Goal: Task Accomplishment & Management: Manage account settings

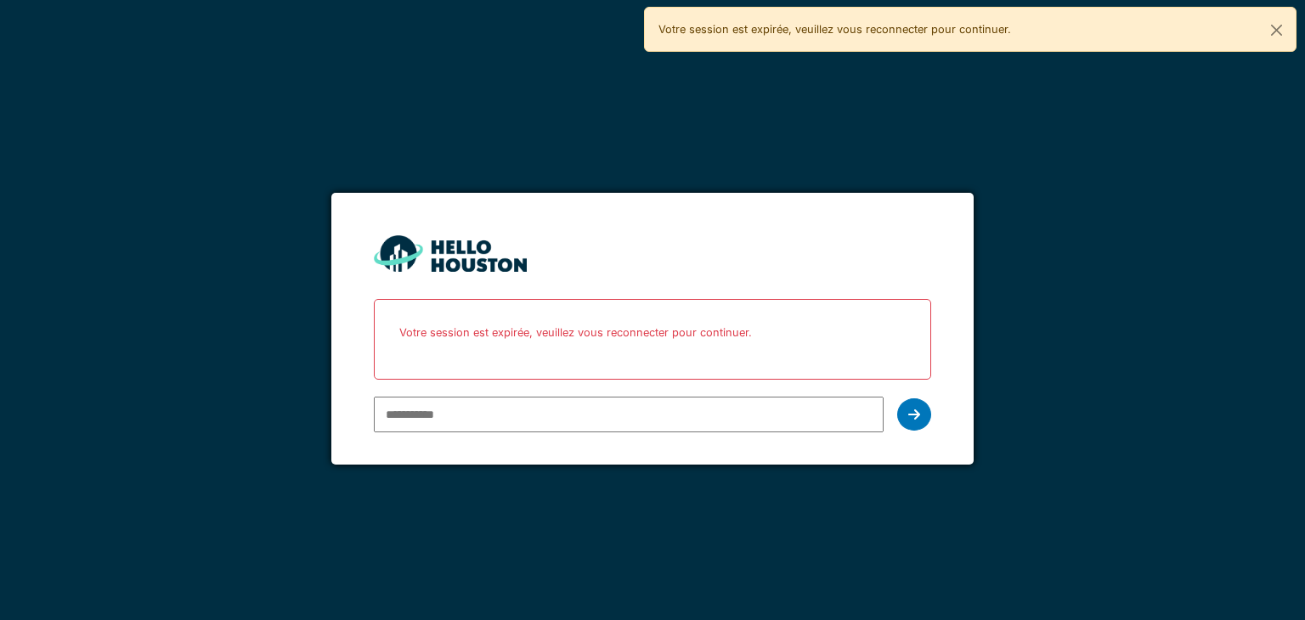
type input "**********"
click at [919, 409] on icon at bounding box center [914, 415] width 12 height 14
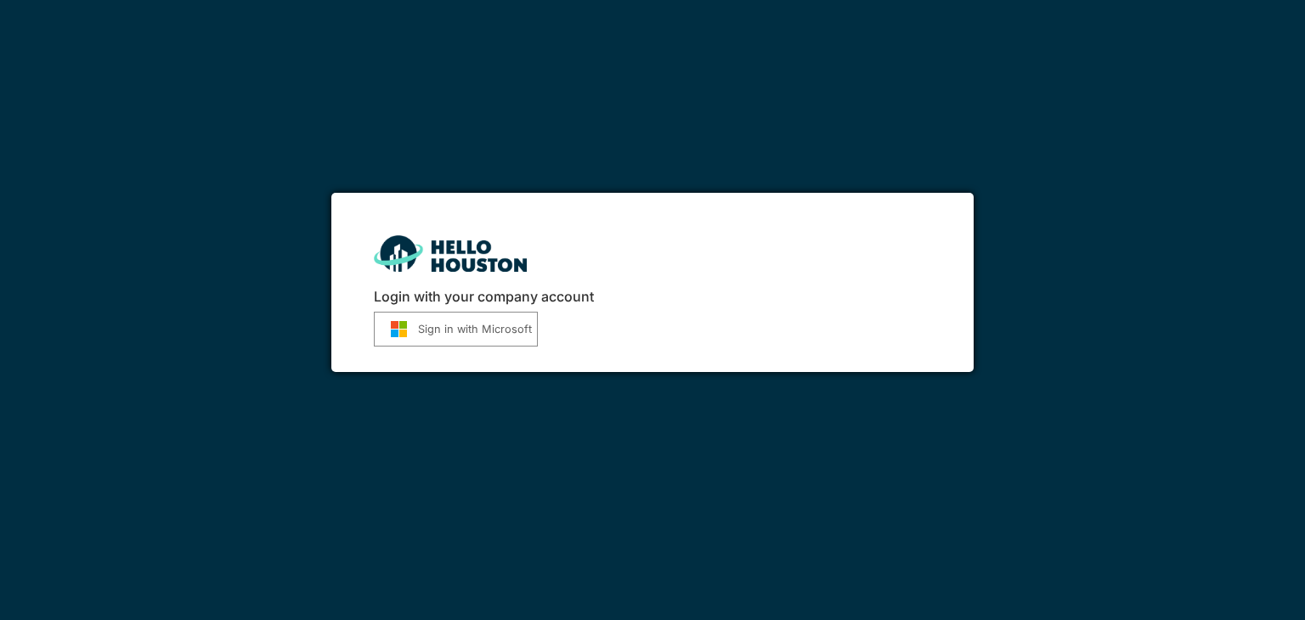
click at [478, 314] on button "Sign in with Microsoft" at bounding box center [456, 329] width 164 height 35
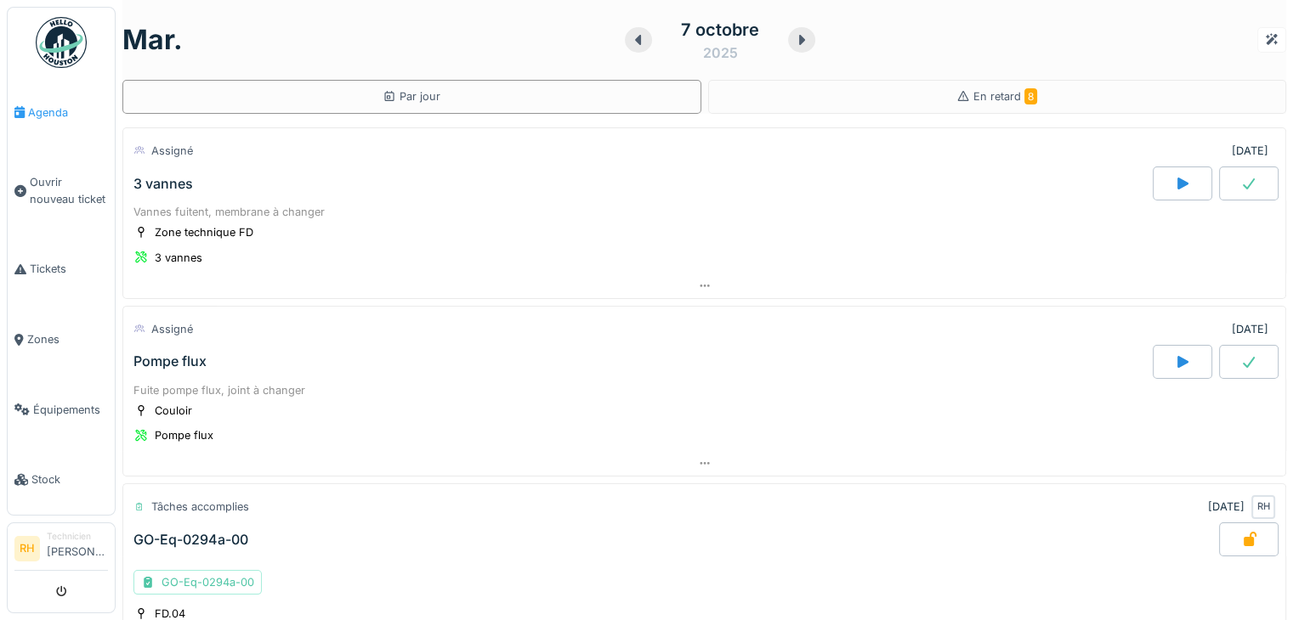
click at [55, 110] on span "Agenda" at bounding box center [68, 113] width 80 height 16
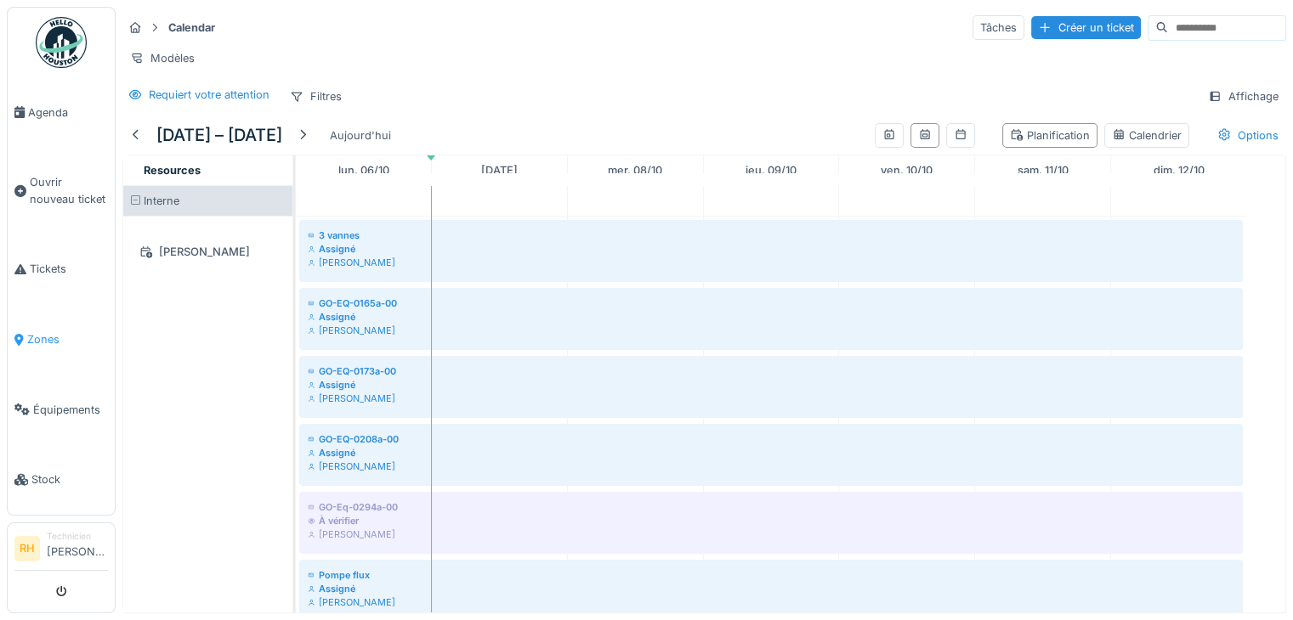
click at [44, 331] on span "Zones" at bounding box center [67, 339] width 81 height 16
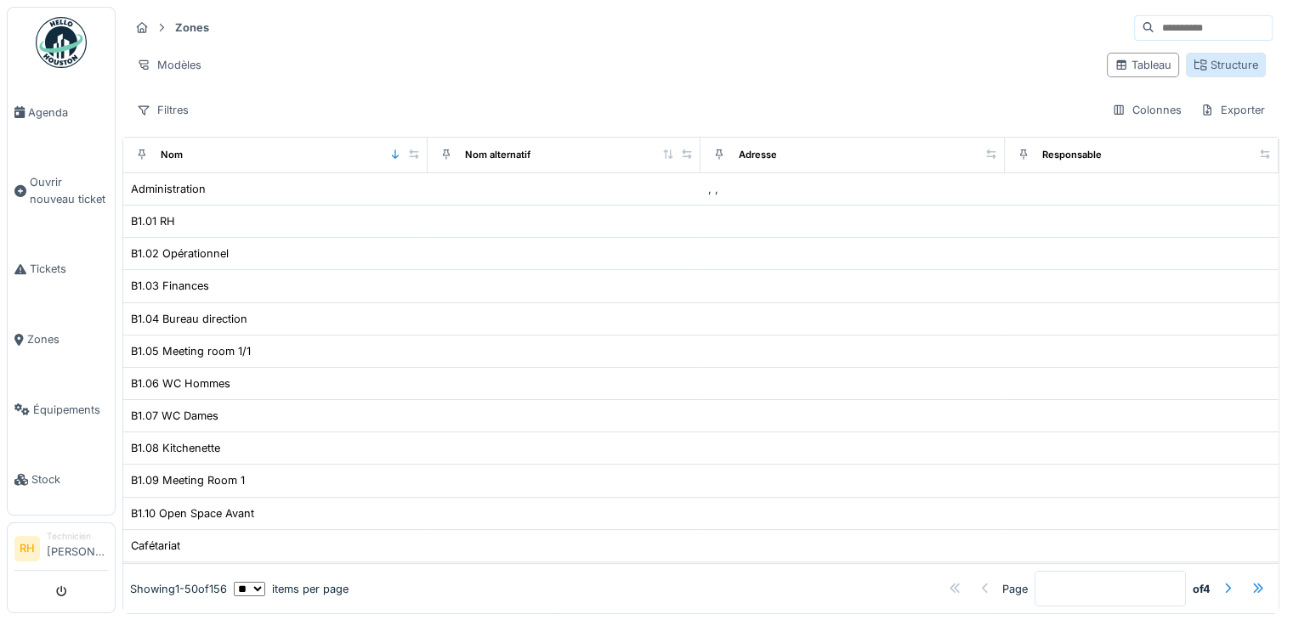
click at [1193, 68] on div "Structure" at bounding box center [1225, 65] width 65 height 16
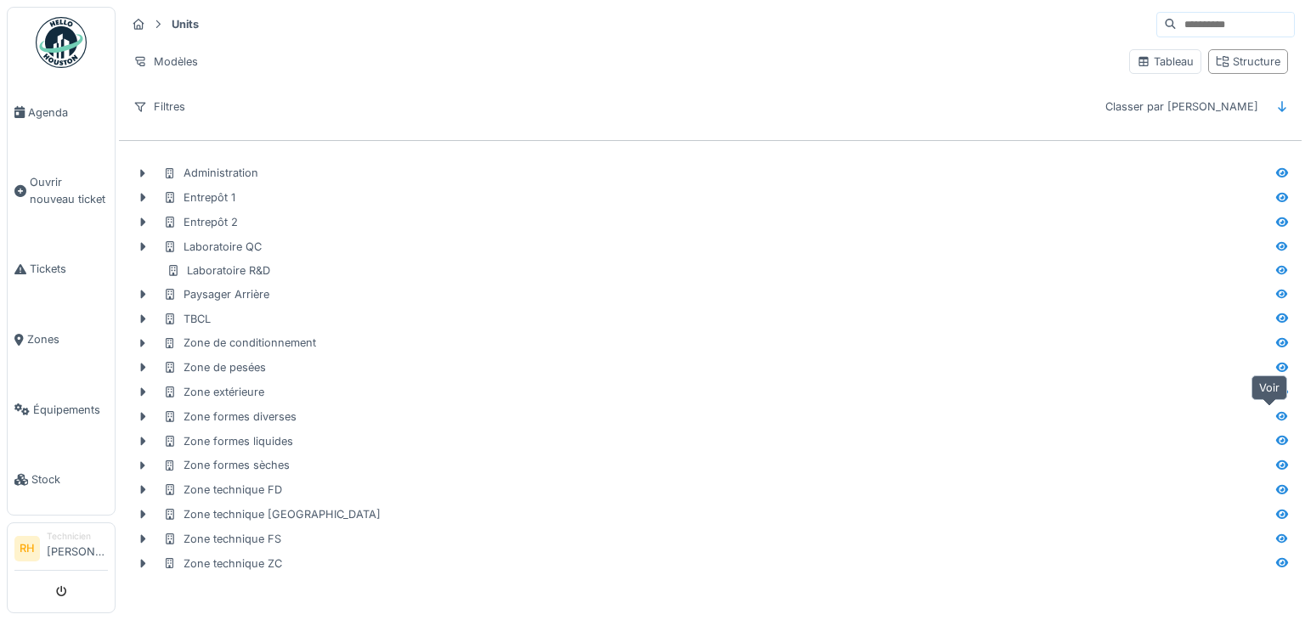
click at [1276, 412] on icon at bounding box center [1282, 415] width 12 height 9
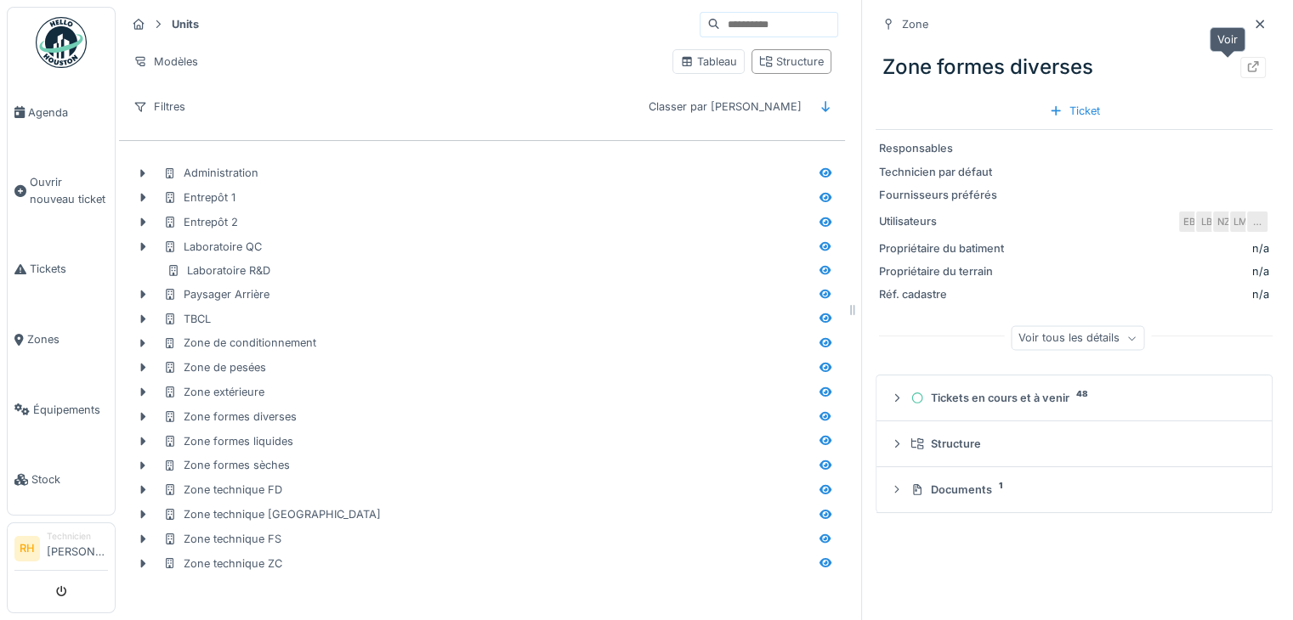
click at [1248, 65] on icon at bounding box center [1253, 66] width 11 height 11
click at [819, 338] on icon at bounding box center [825, 342] width 12 height 9
click at [1248, 67] on icon at bounding box center [1253, 66] width 11 height 11
click at [819, 488] on icon at bounding box center [825, 489] width 12 height 9
click at [1246, 71] on icon at bounding box center [1253, 66] width 14 height 11
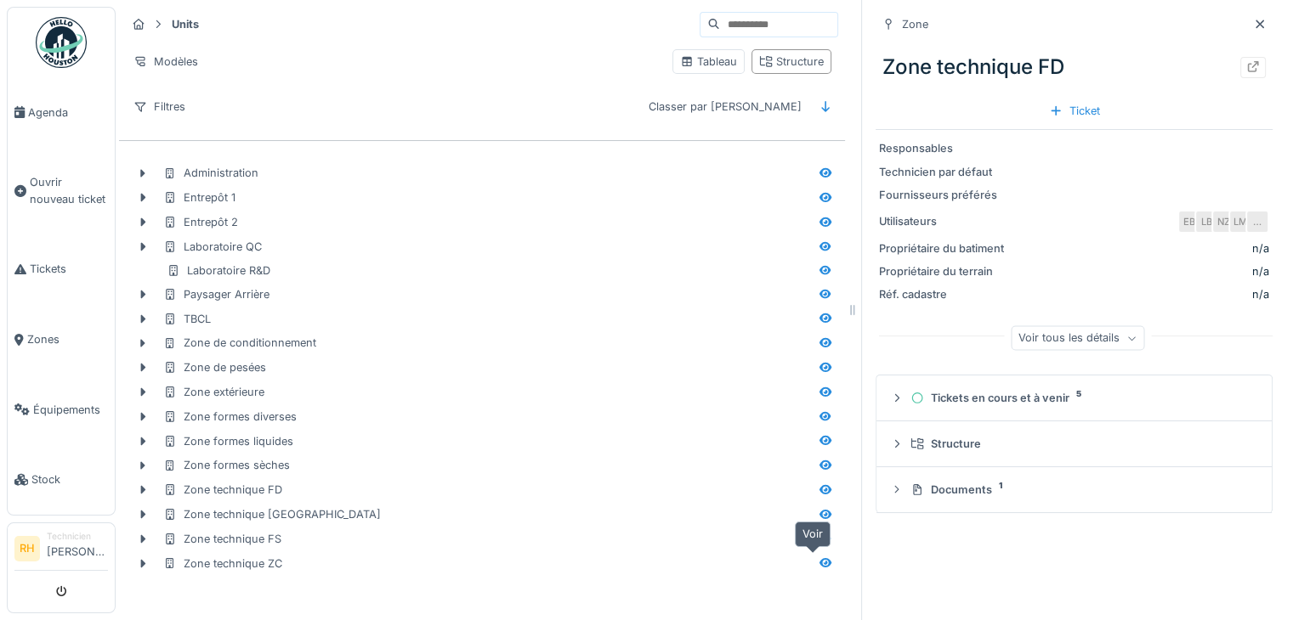
click at [818, 559] on icon at bounding box center [825, 562] width 14 height 11
click at [1246, 61] on icon at bounding box center [1253, 66] width 14 height 11
click at [818, 363] on icon at bounding box center [825, 367] width 14 height 11
click at [1246, 69] on icon at bounding box center [1253, 66] width 14 height 11
click at [819, 246] on icon at bounding box center [825, 245] width 12 height 9
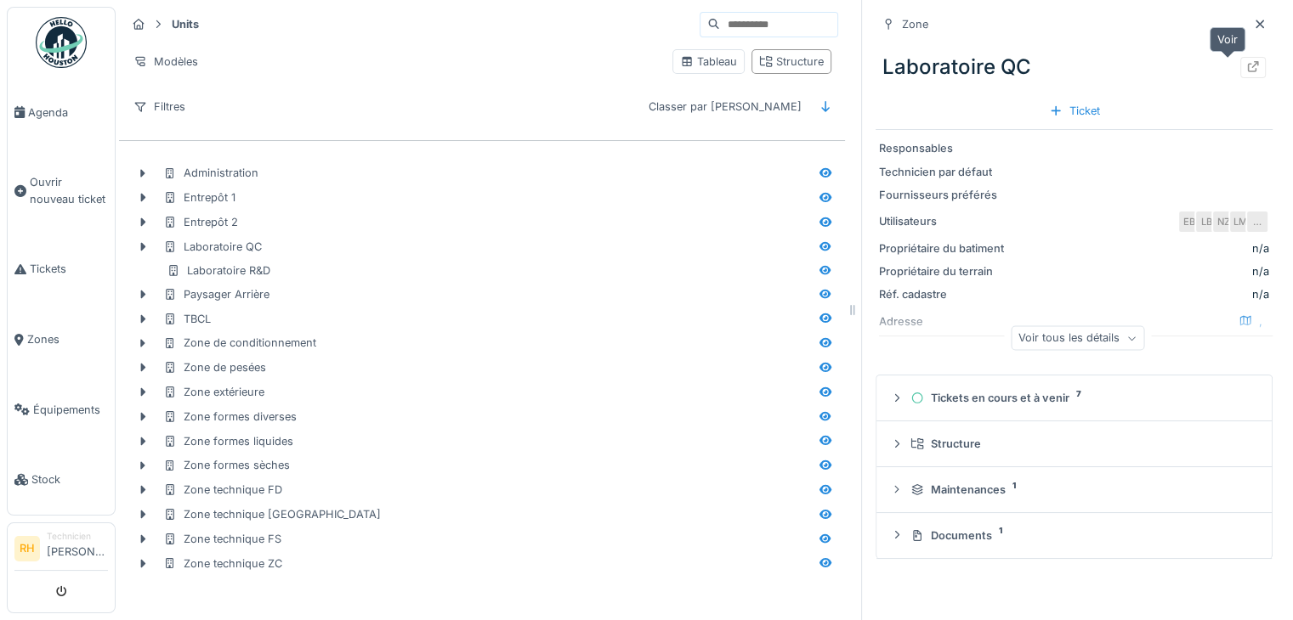
click at [1246, 67] on icon at bounding box center [1253, 66] width 14 height 11
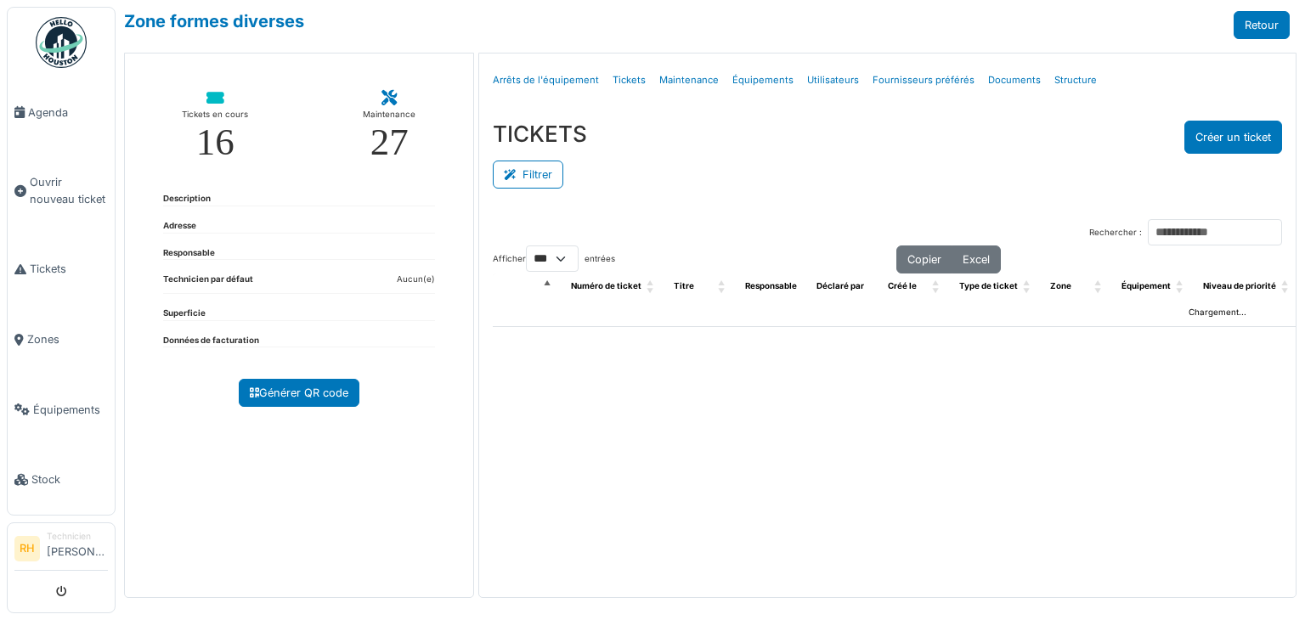
select select "***"
click at [537, 171] on button "Filtrer" at bounding box center [528, 175] width 71 height 28
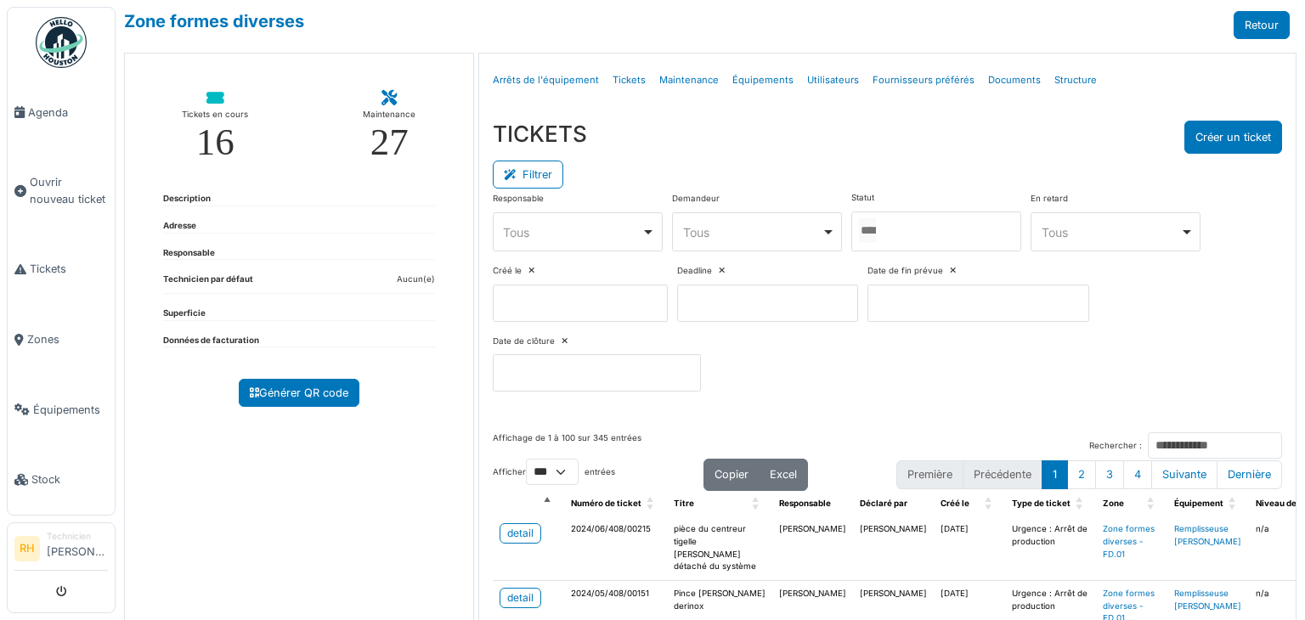
click at [952, 232] on div at bounding box center [937, 232] width 170 height 40
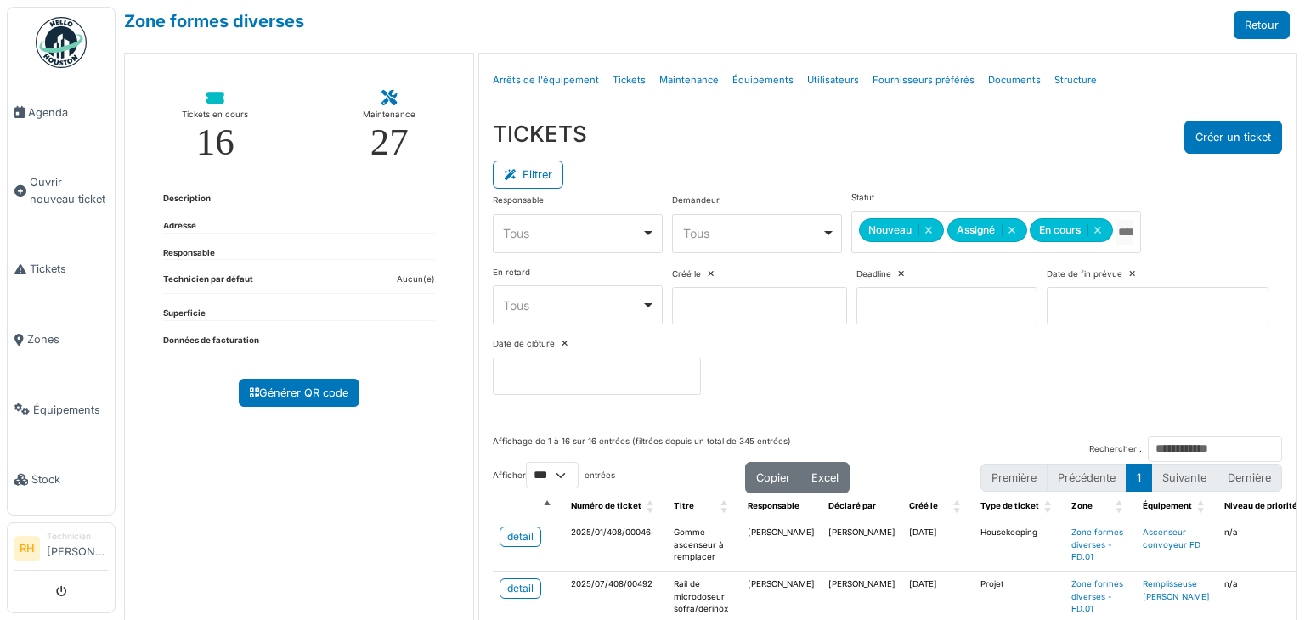
click at [971, 175] on div "Filtrer" at bounding box center [888, 173] width 790 height 38
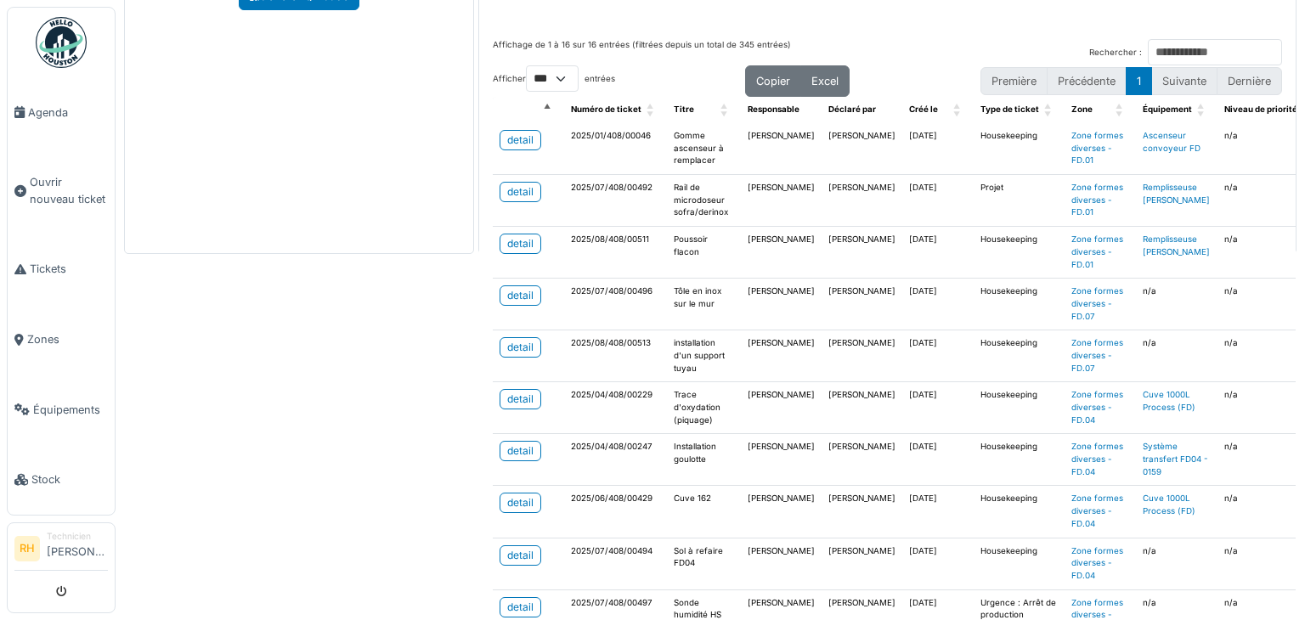
click at [374, 302] on div "Zone formes diverses Retour Tickets en cours 16 Maintenance 27 Description Adre…" at bounding box center [711, 310] width 1190 height 620
click at [520, 136] on div "detail" at bounding box center [520, 140] width 26 height 15
click at [201, 411] on div "Zone formes diverses Retour Tickets en cours 16 Maintenance 27 Description Adre…" at bounding box center [711, 310] width 1190 height 620
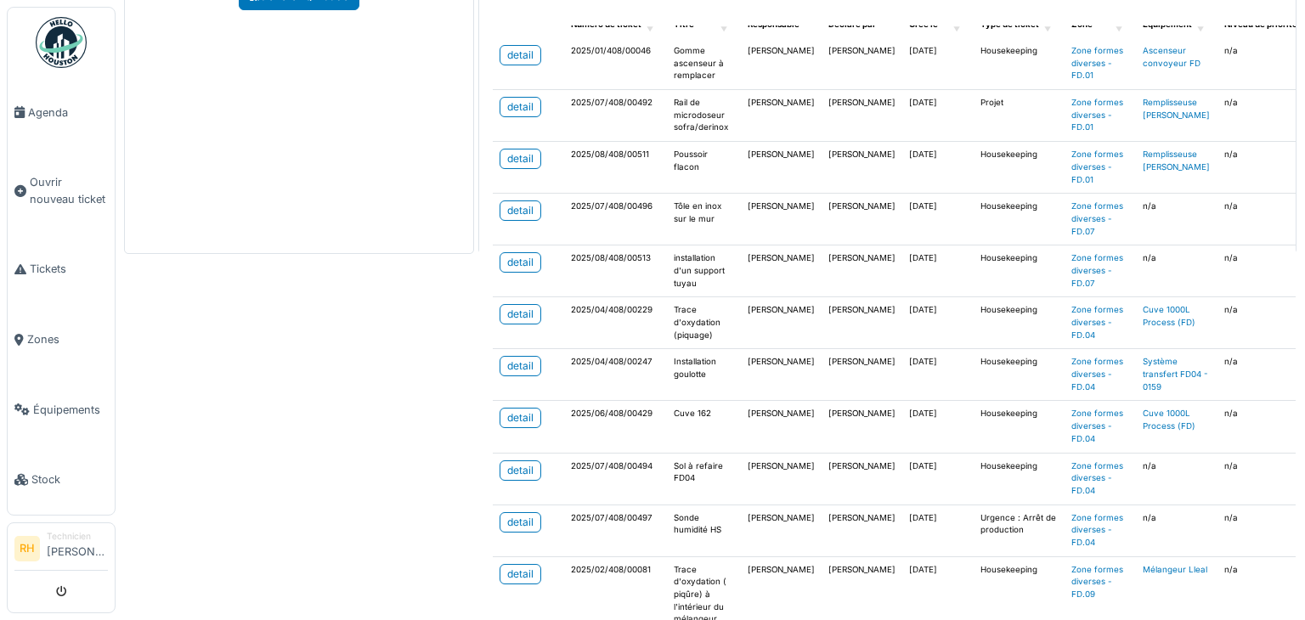
scroll to position [170, 0]
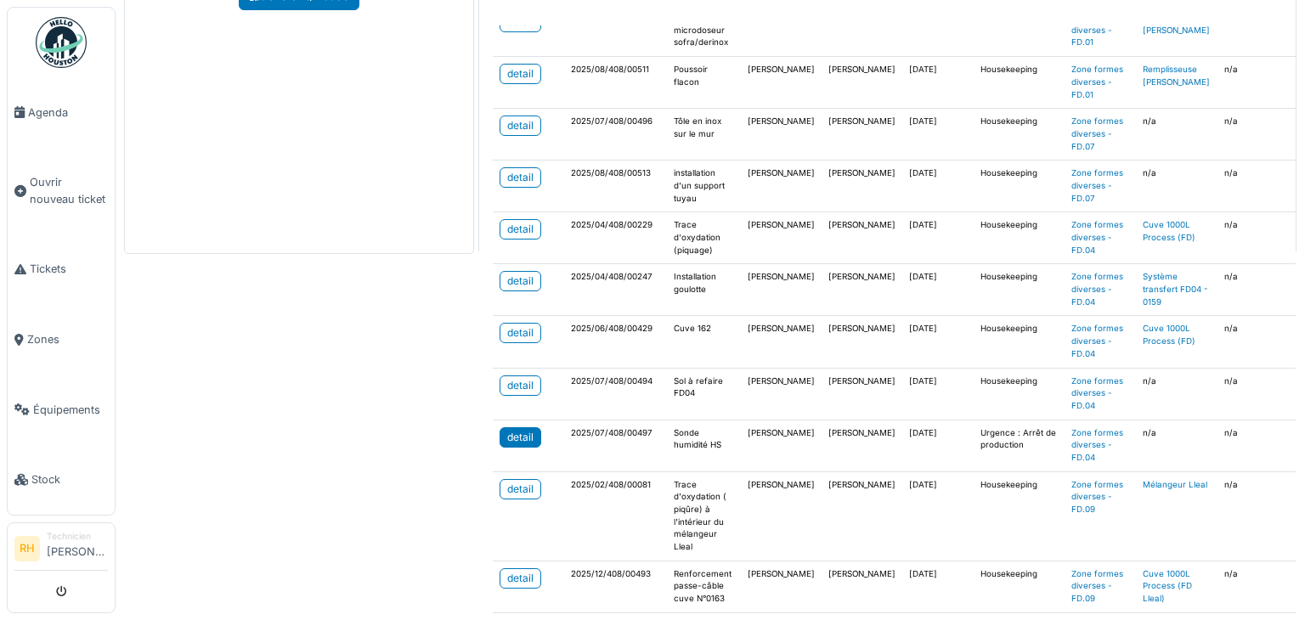
click at [524, 431] on div "detail" at bounding box center [520, 437] width 26 height 15
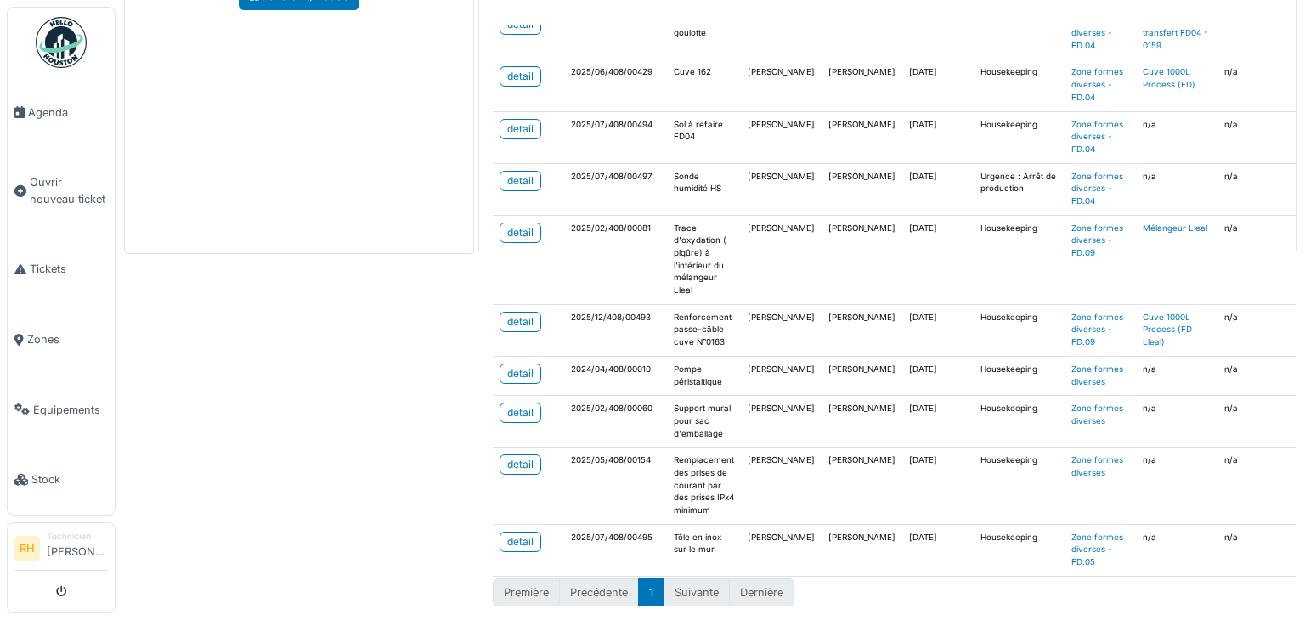
scroll to position [435, 0]
click at [523, 366] on div "detail" at bounding box center [520, 373] width 26 height 15
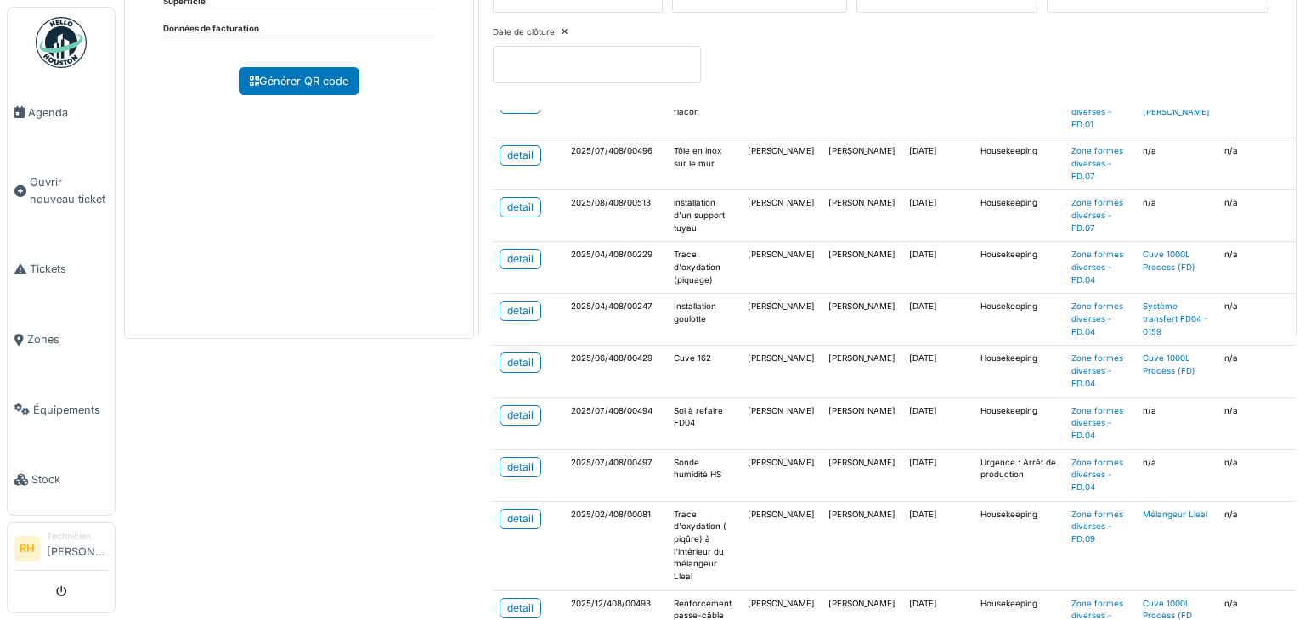
scroll to position [255, 0]
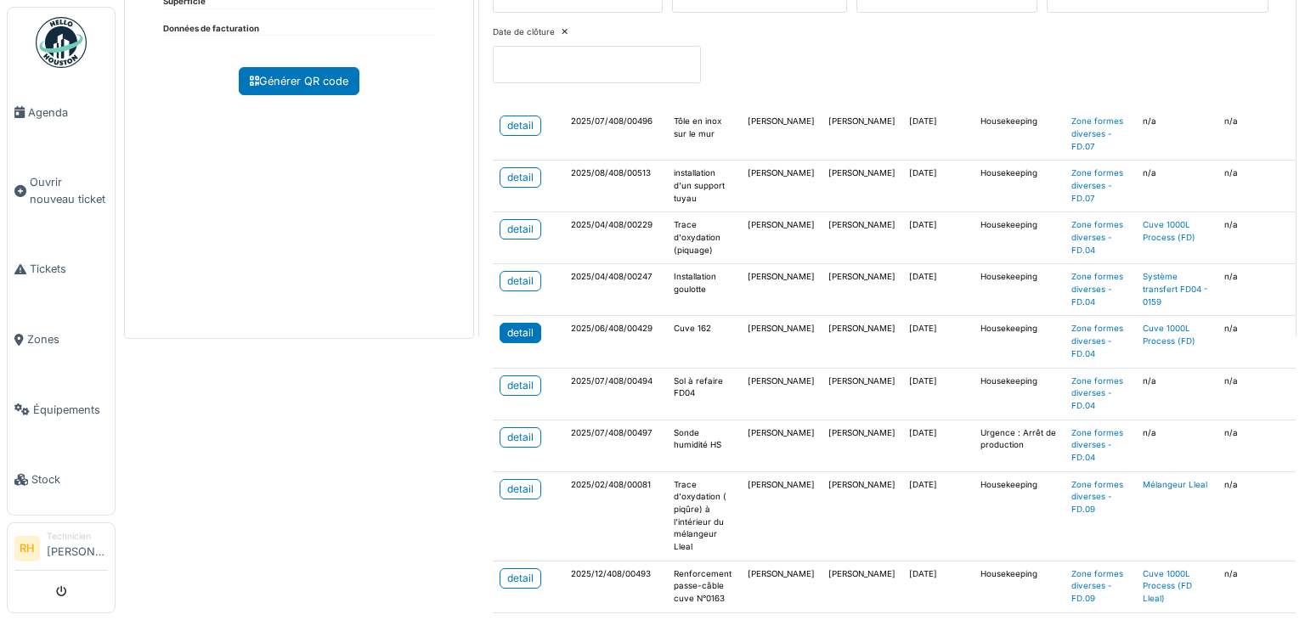
click at [530, 328] on link "detail" at bounding box center [521, 333] width 42 height 20
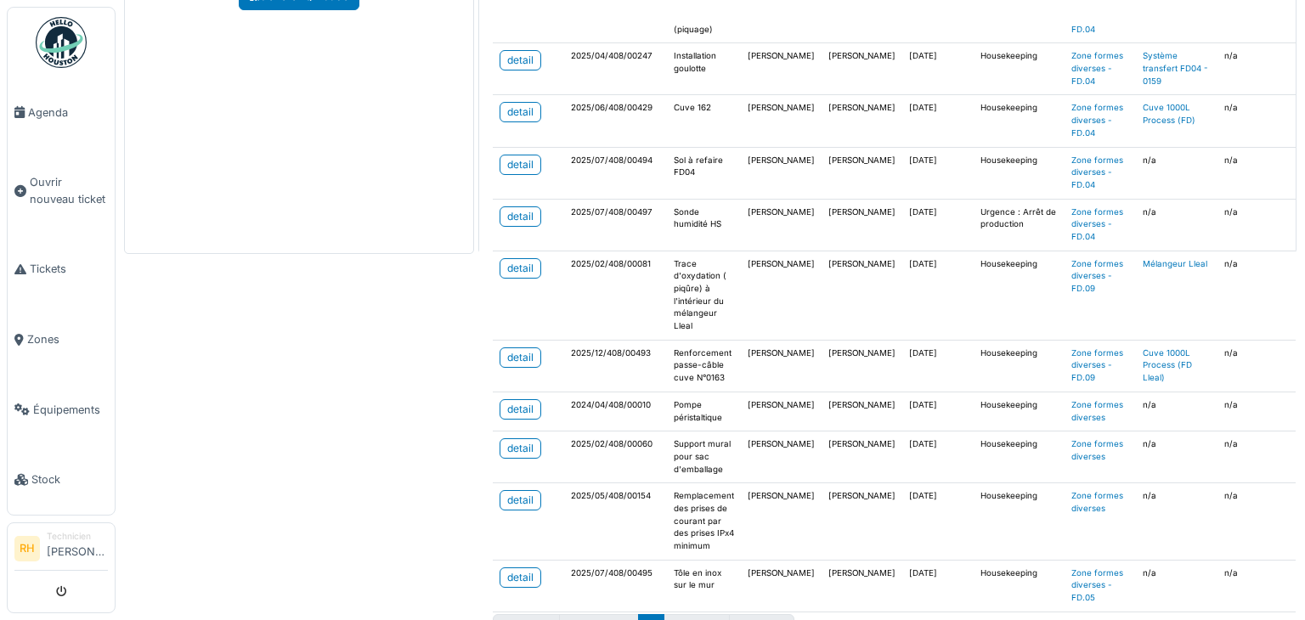
scroll to position [350, 0]
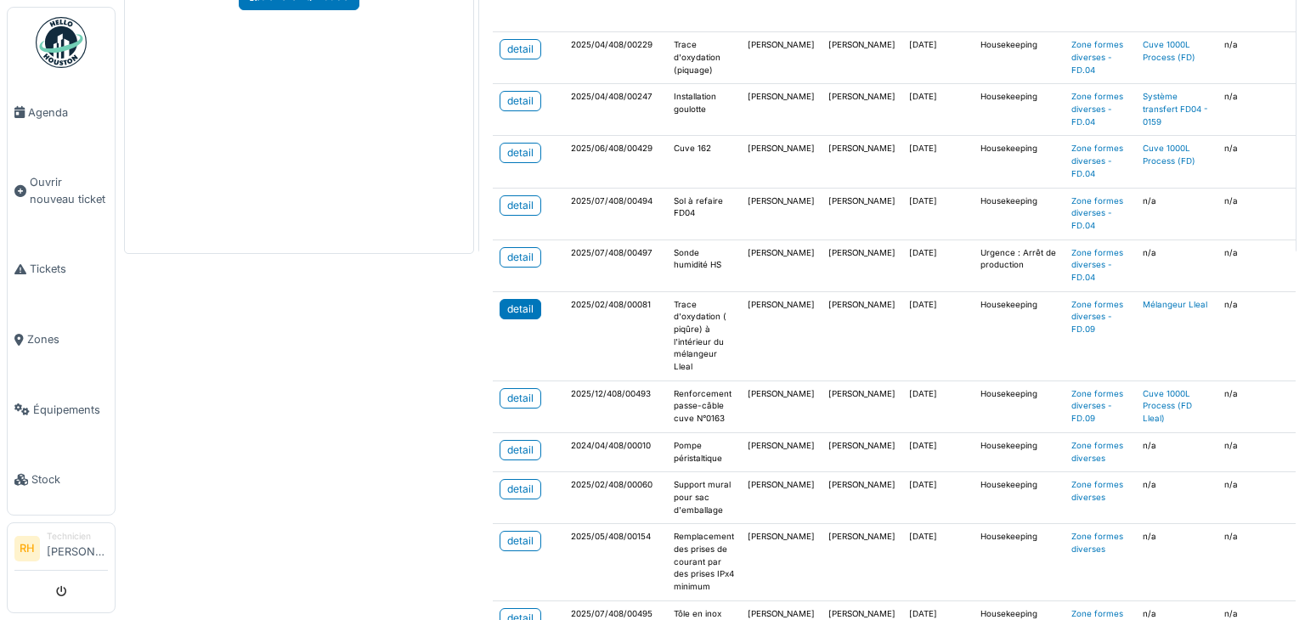
click at [521, 302] on div "detail" at bounding box center [520, 309] width 26 height 15
click at [521, 48] on div "detail" at bounding box center [520, 49] width 26 height 15
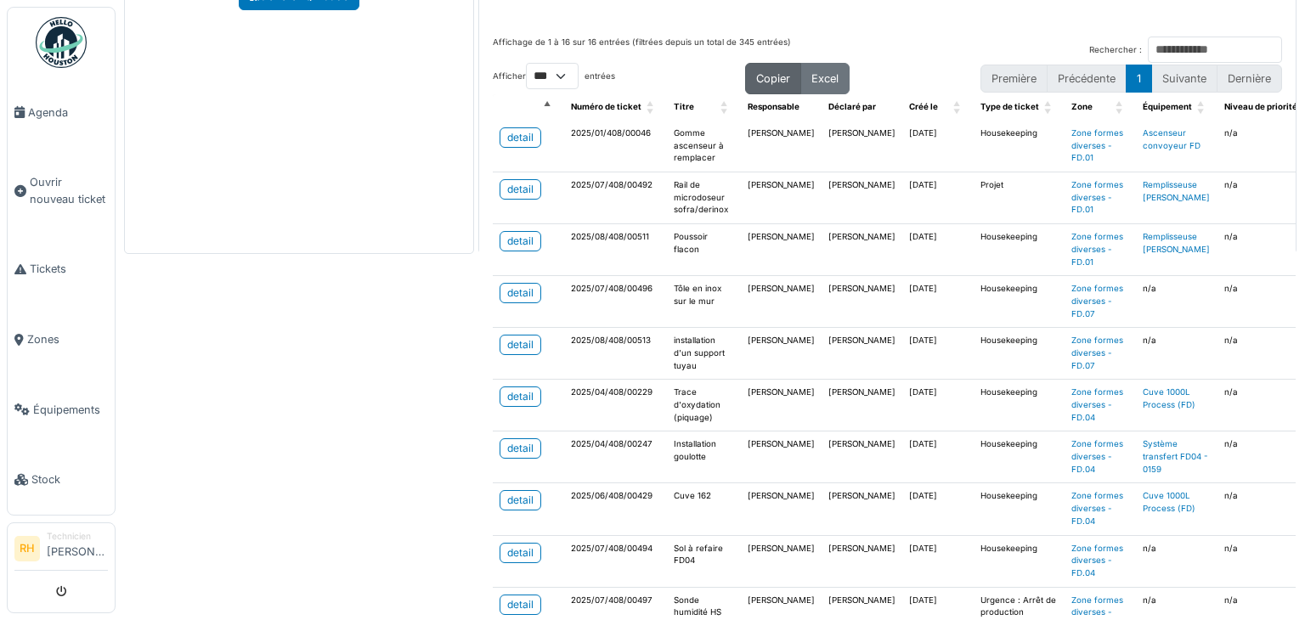
scroll to position [0, 0]
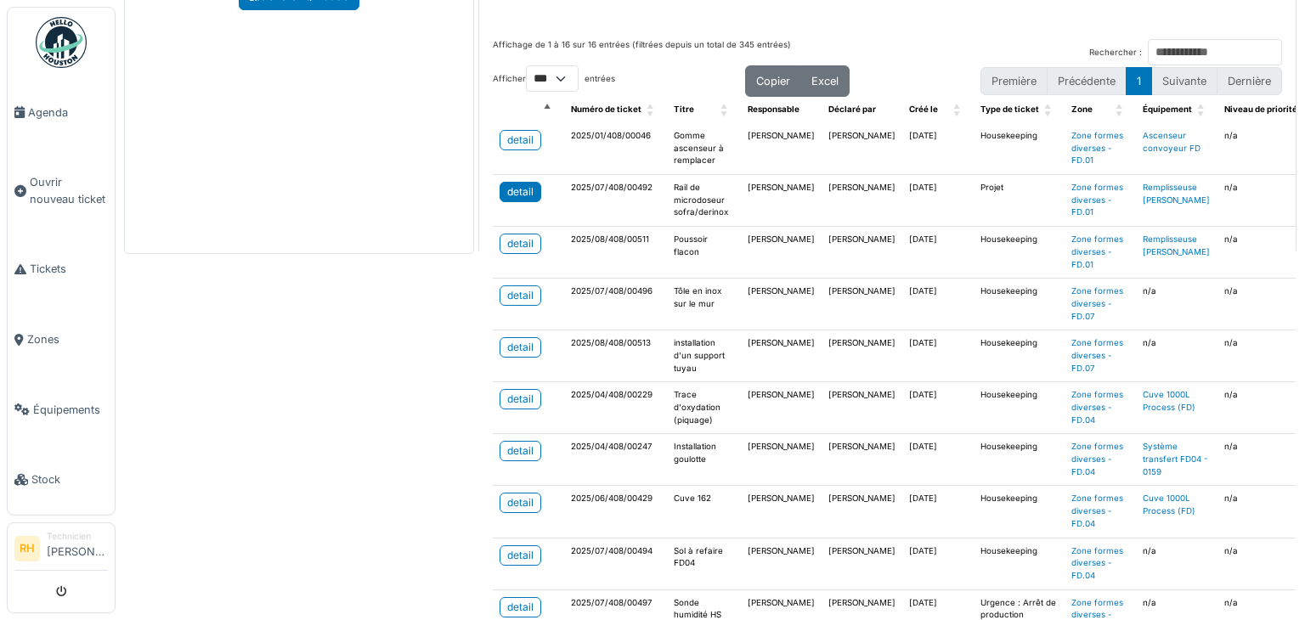
click at [533, 186] on link "detail" at bounding box center [521, 192] width 42 height 20
click at [507, 242] on div "detail" at bounding box center [520, 243] width 26 height 15
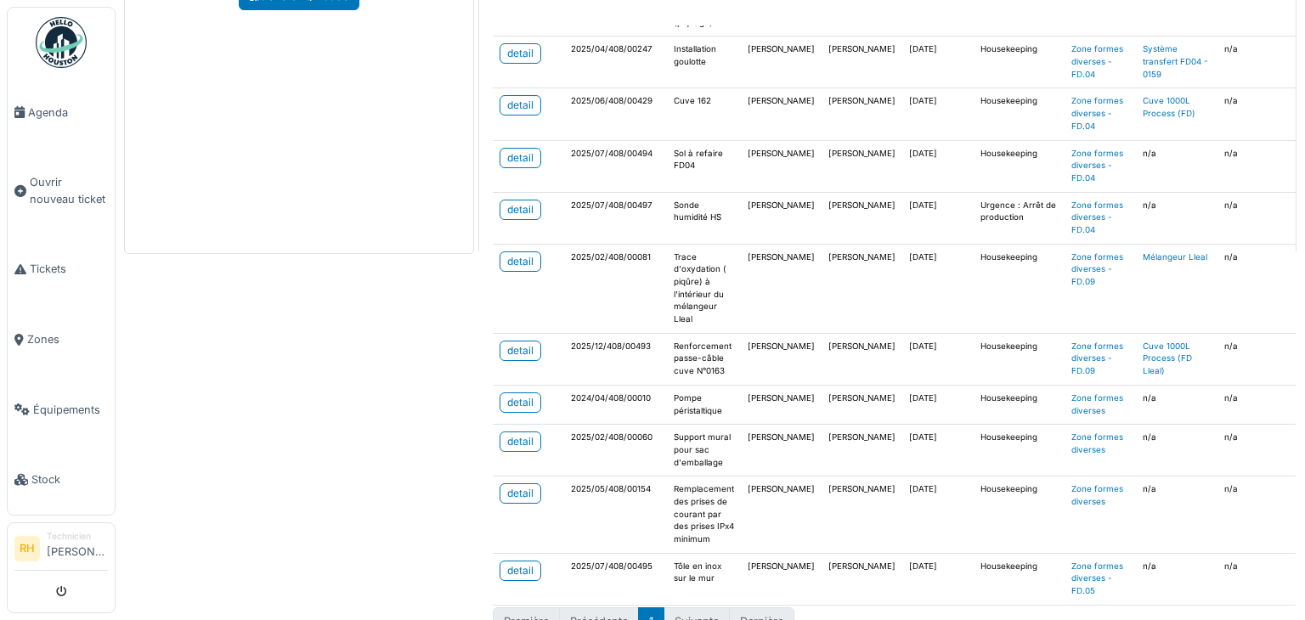
scroll to position [425, 0]
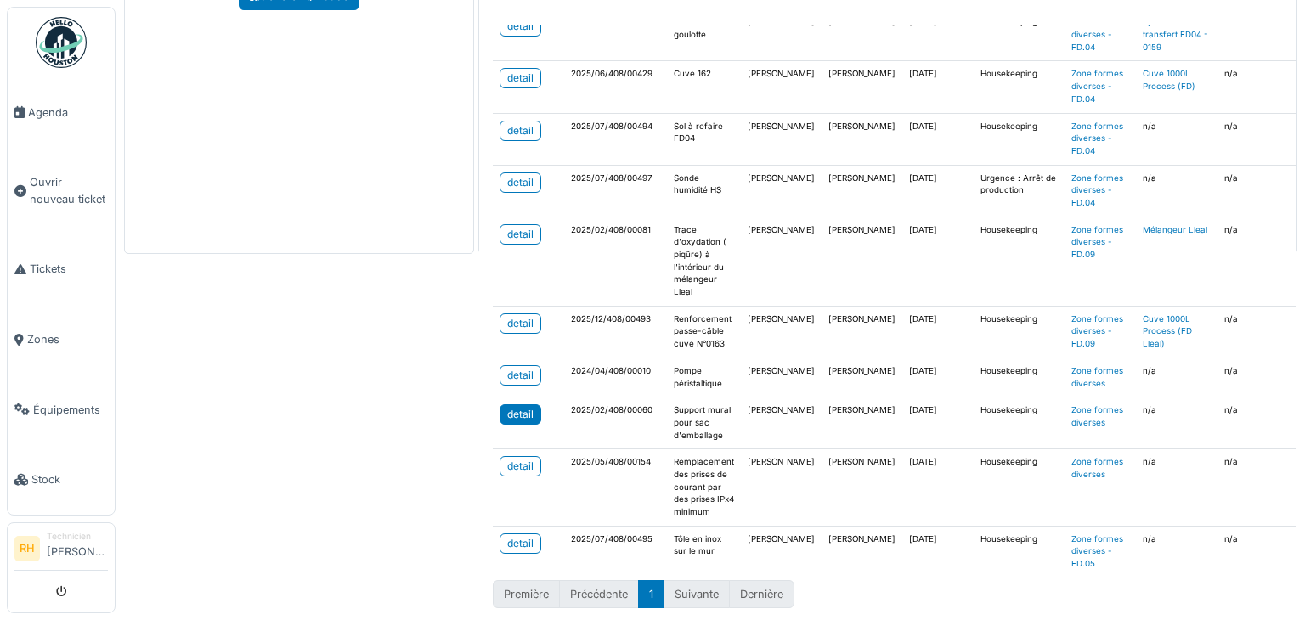
click at [516, 408] on div "detail" at bounding box center [520, 414] width 26 height 15
click at [332, 402] on div "Zone formes diverses Retour Tickets en cours 16 Maintenance 27 Description Adre…" at bounding box center [711, 310] width 1190 height 620
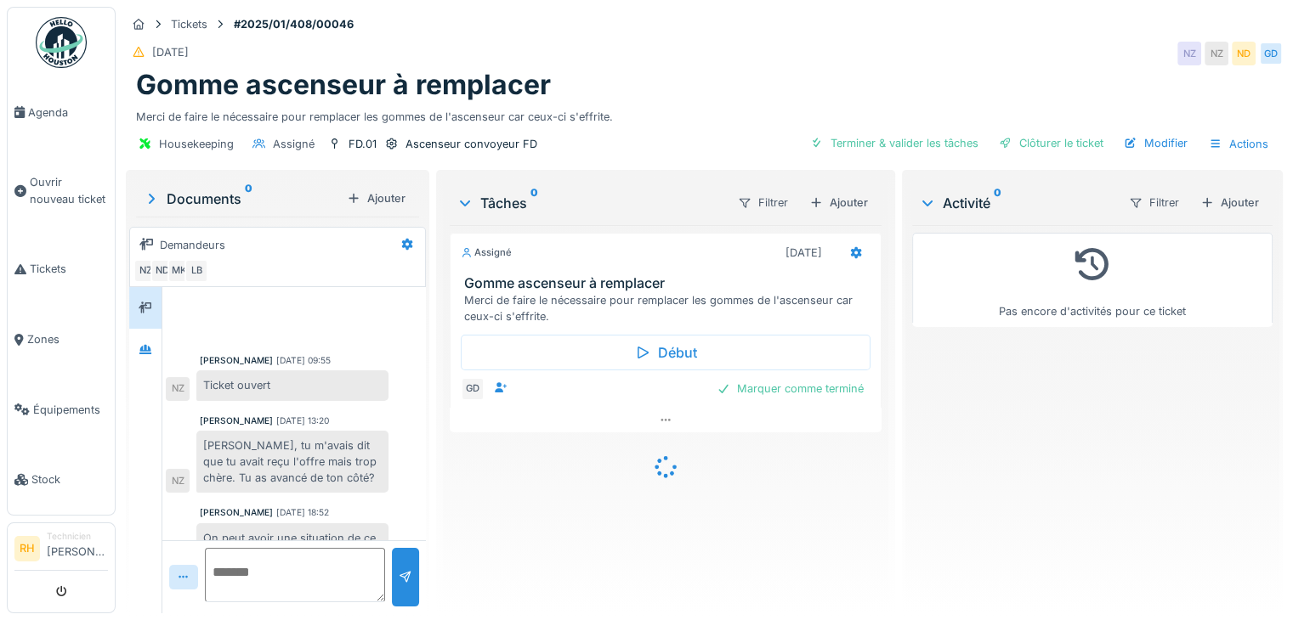
scroll to position [35, 0]
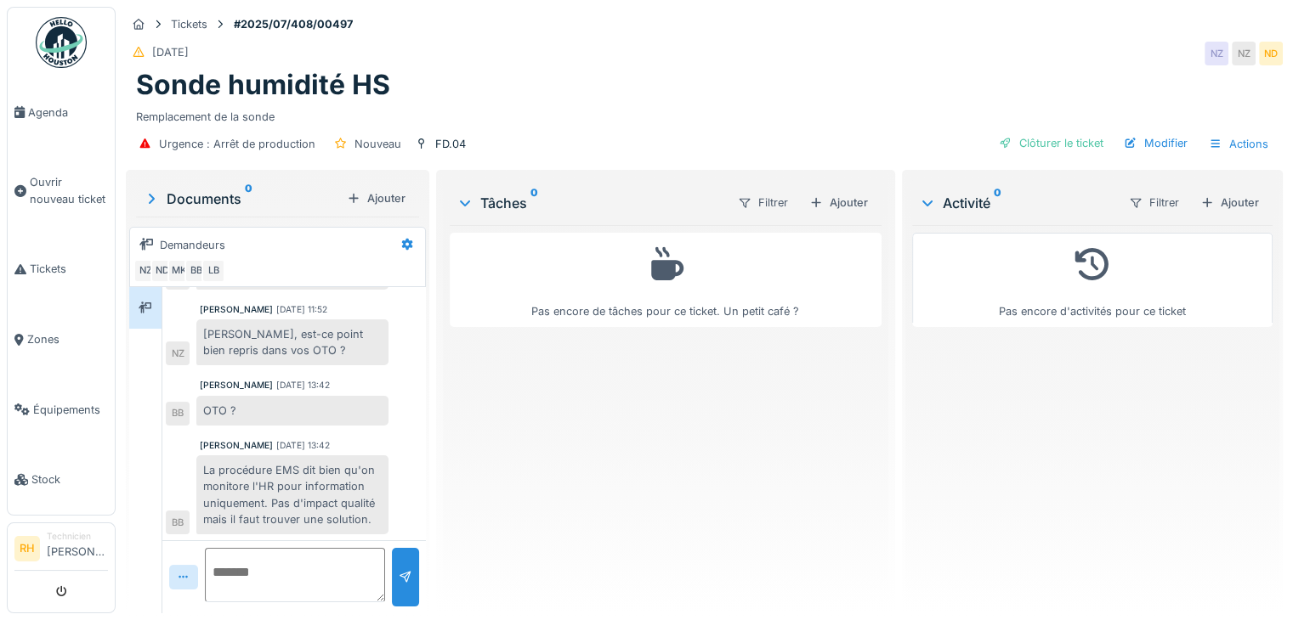
scroll to position [13, 0]
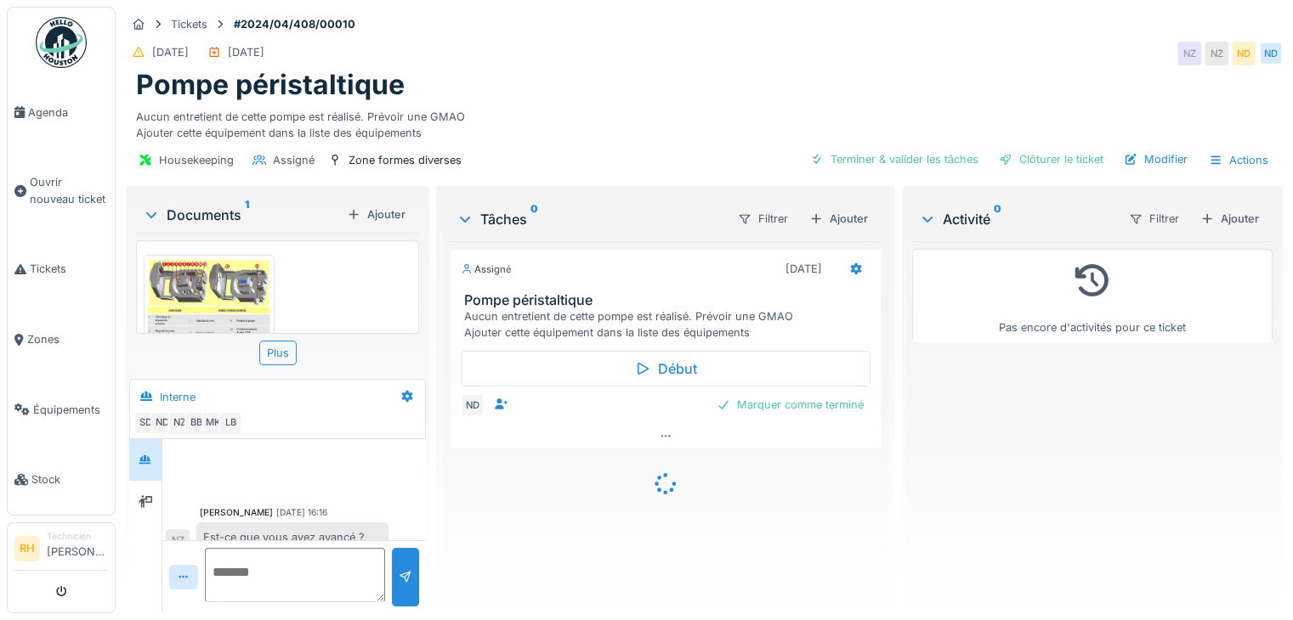
scroll to position [738, 0]
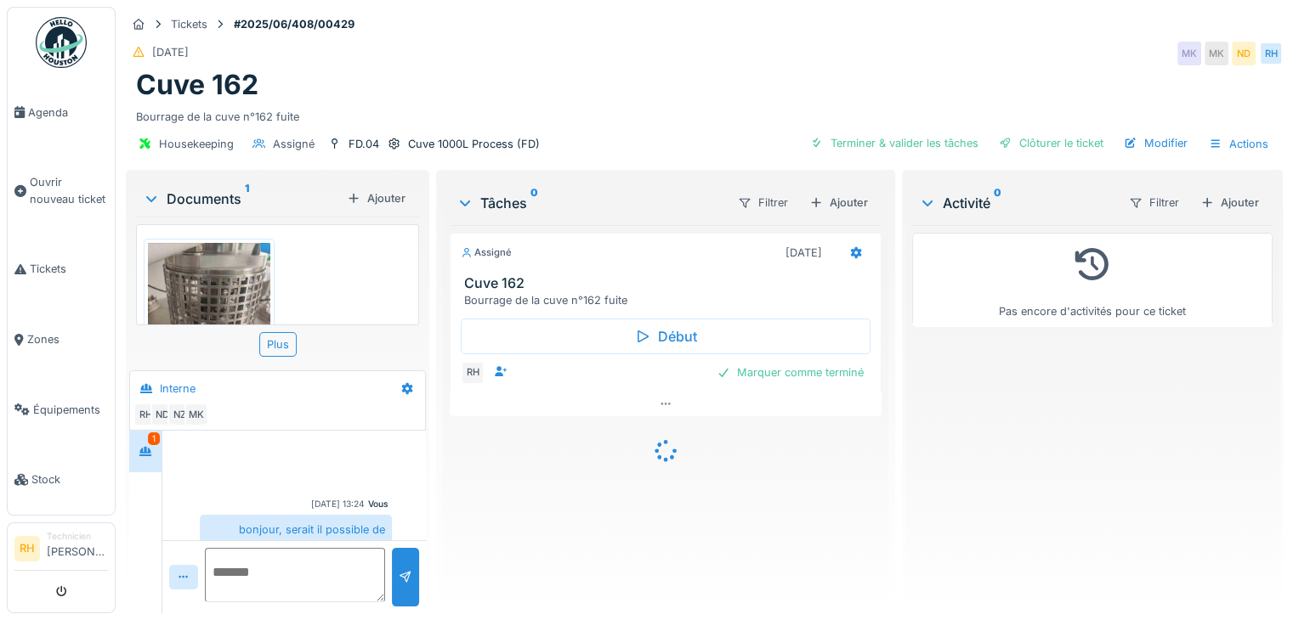
scroll to position [457, 0]
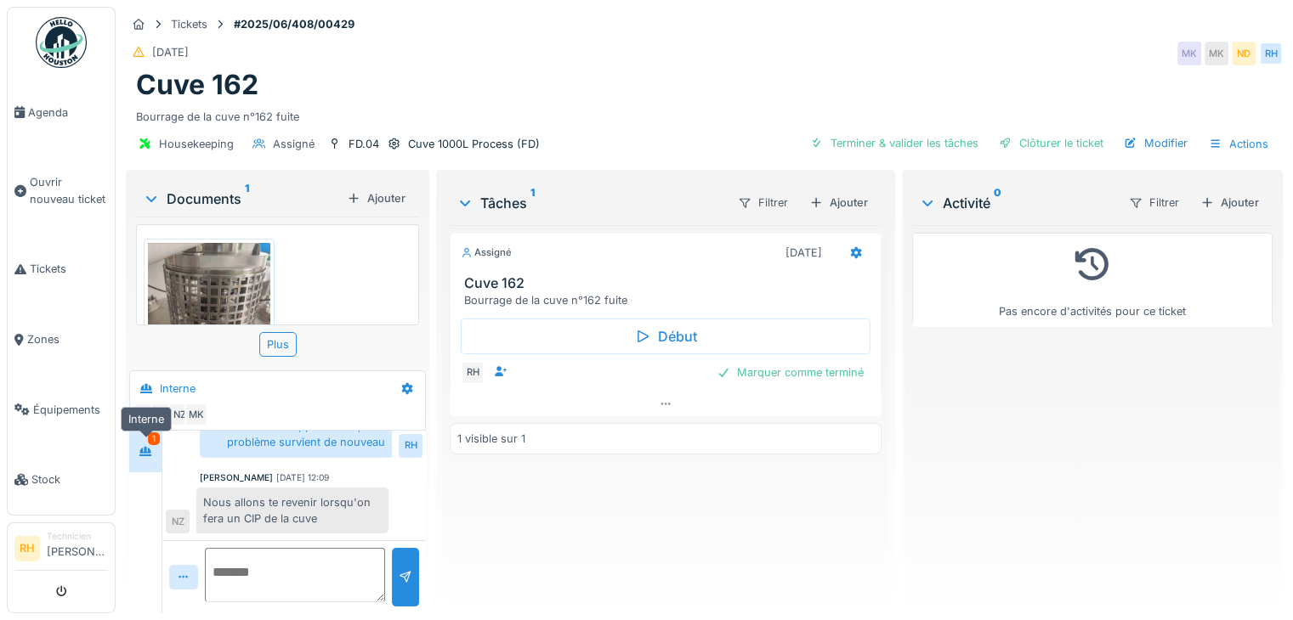
click at [144, 451] on icon at bounding box center [145, 451] width 12 height 9
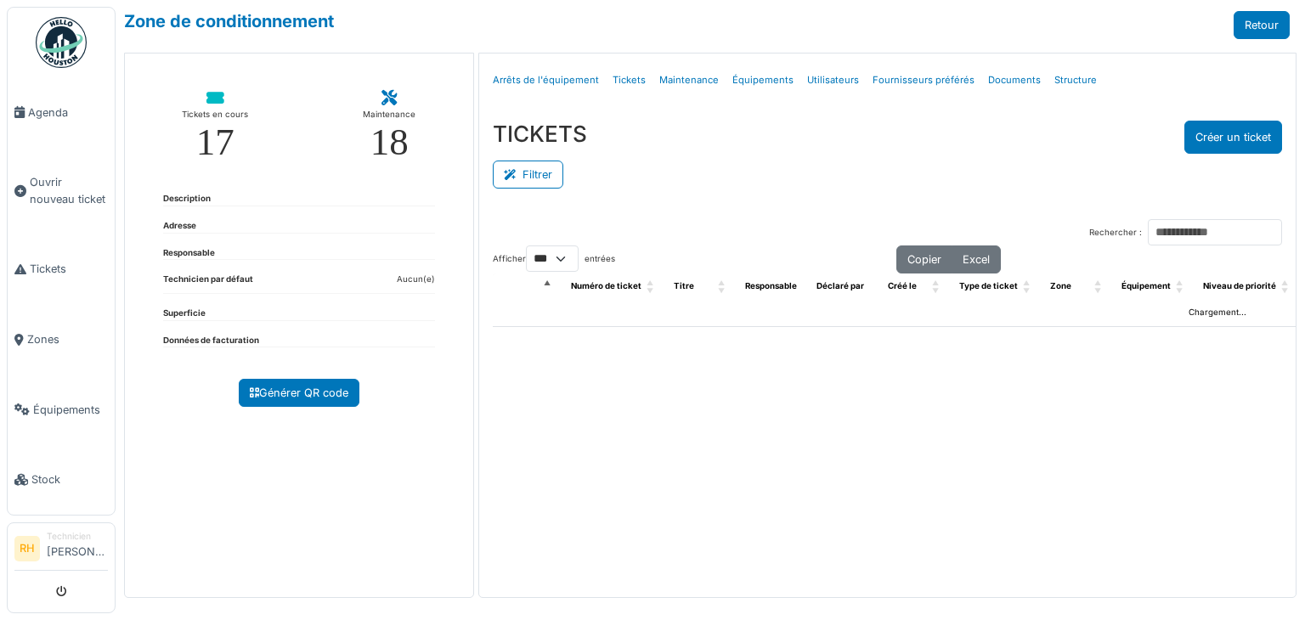
select select "***"
click at [539, 174] on button "Filtrer" at bounding box center [528, 175] width 71 height 28
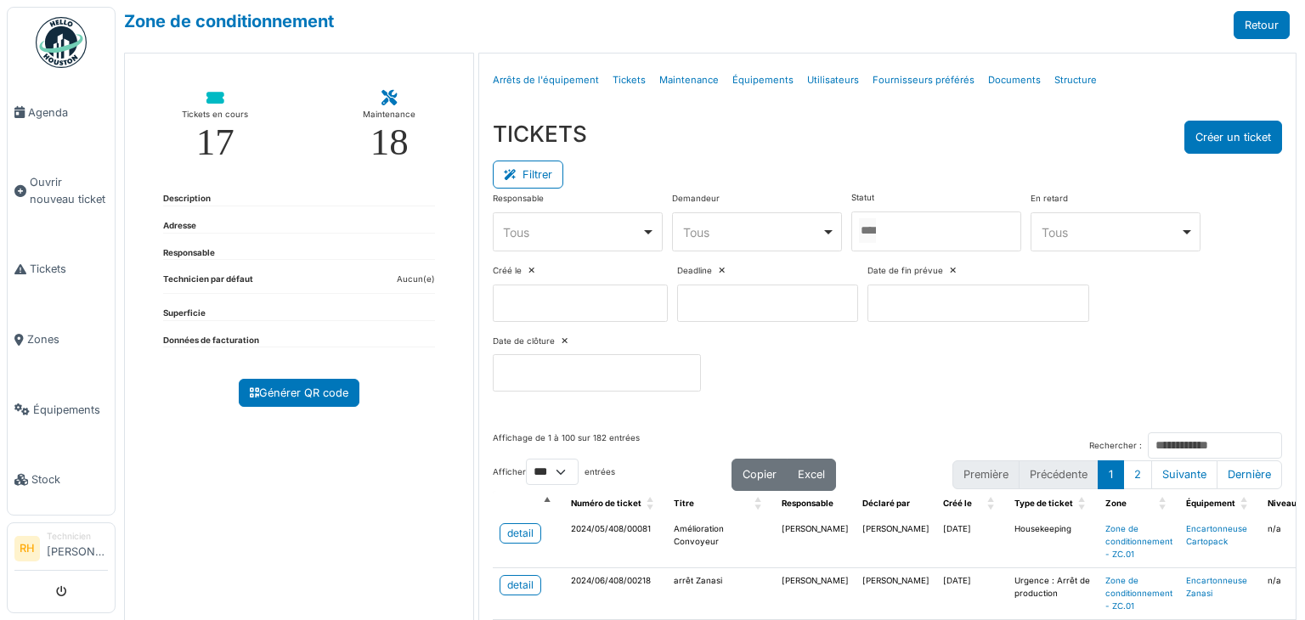
click at [876, 231] on input "Tous" at bounding box center [867, 230] width 17 height 25
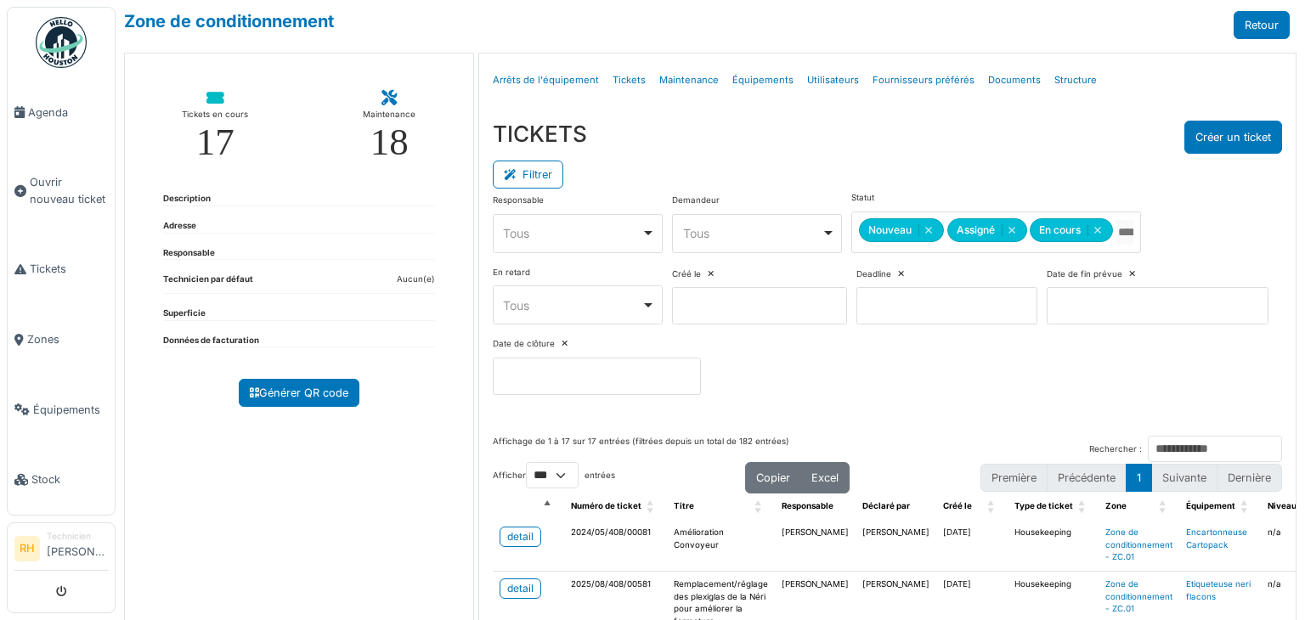
click at [921, 167] on div "Filtrer" at bounding box center [888, 173] width 790 height 38
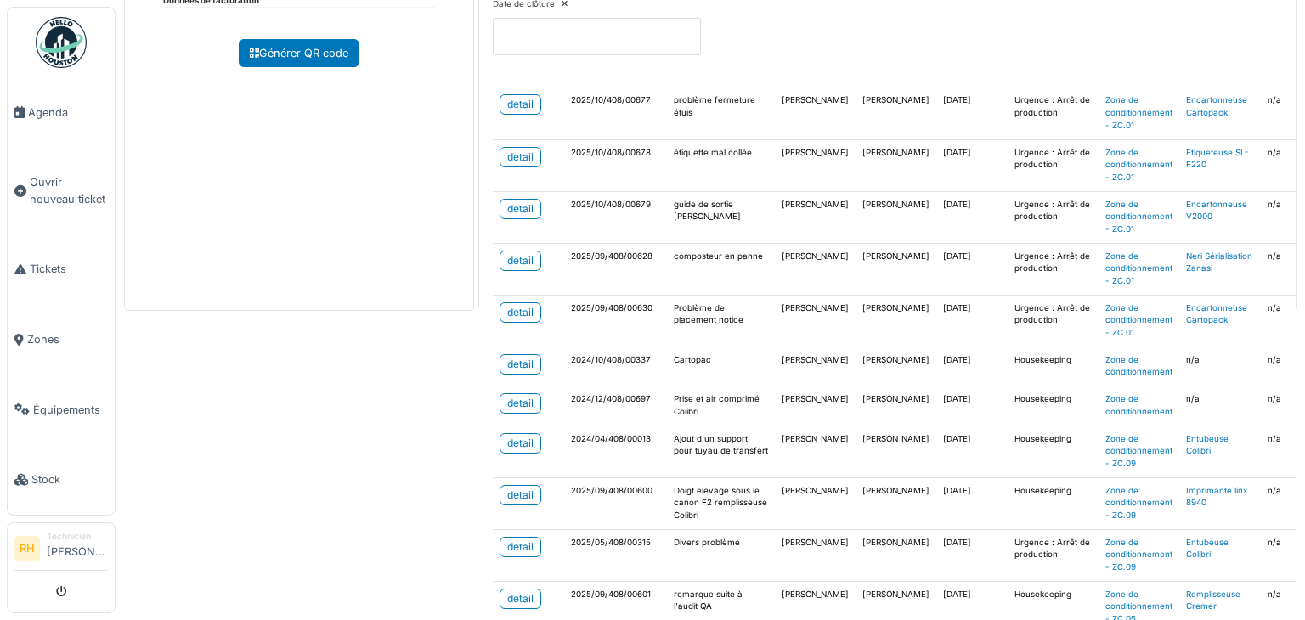
scroll to position [397, 0]
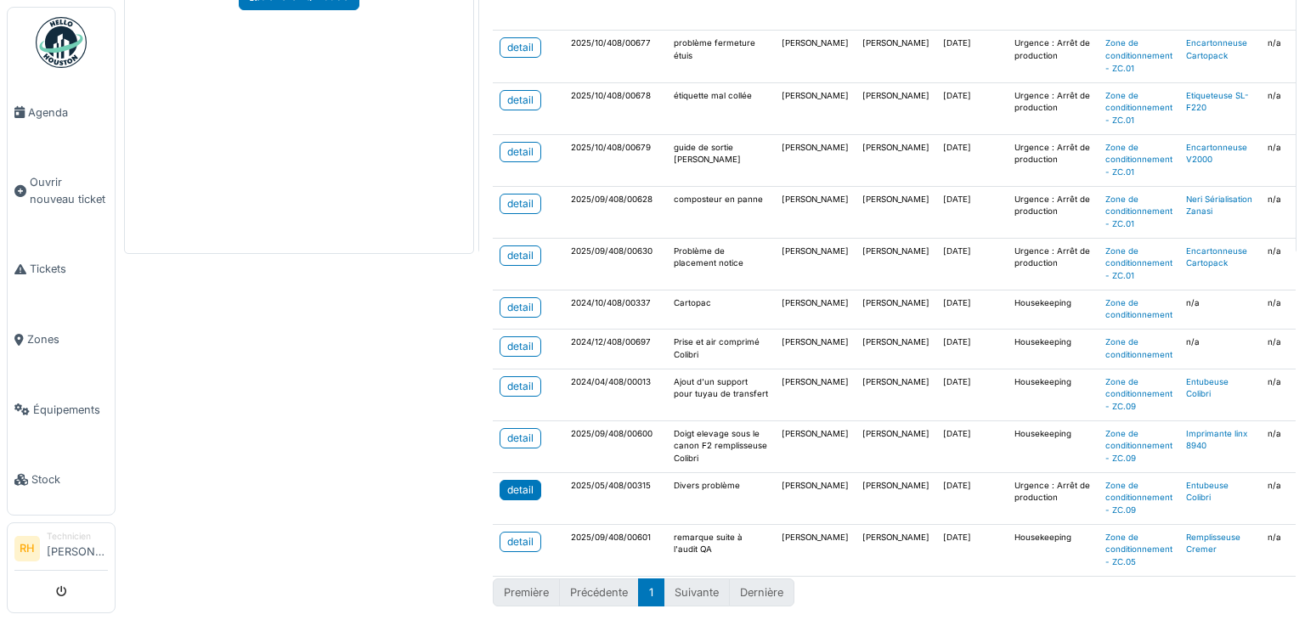
click at [513, 483] on div "detail" at bounding box center [520, 490] width 26 height 15
click at [513, 431] on div "detail" at bounding box center [520, 438] width 26 height 15
click at [521, 379] on div "detail" at bounding box center [520, 386] width 26 height 15
click at [507, 339] on div "detail" at bounding box center [520, 346] width 26 height 15
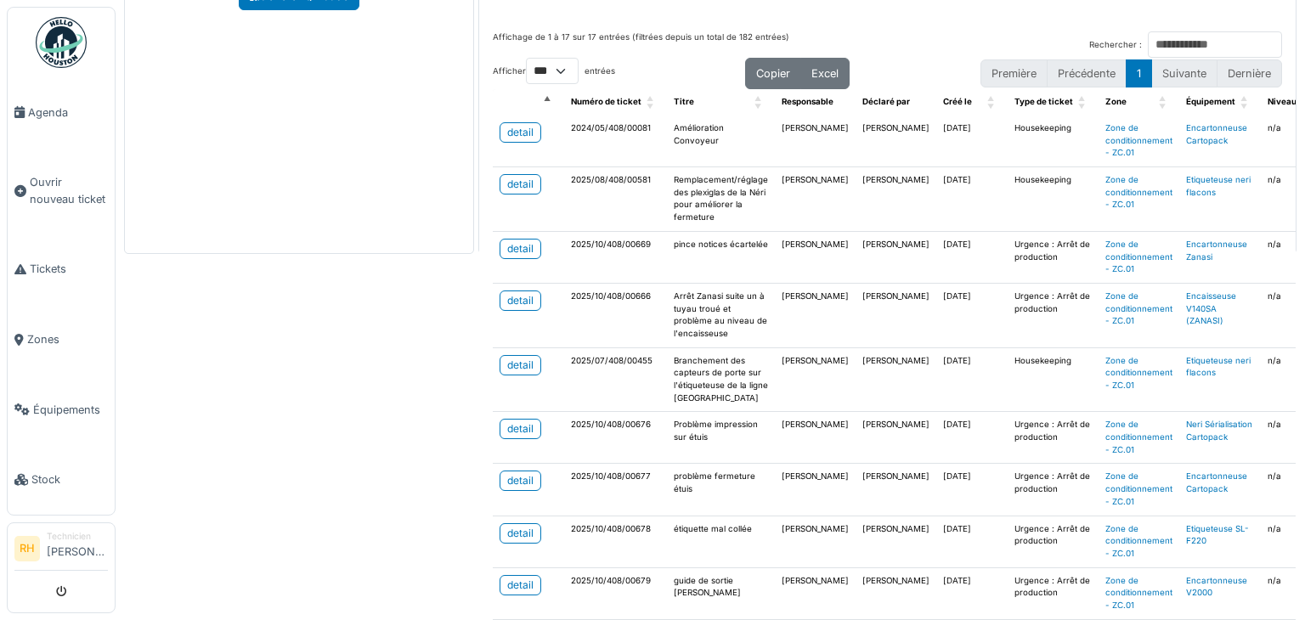
scroll to position [0, 0]
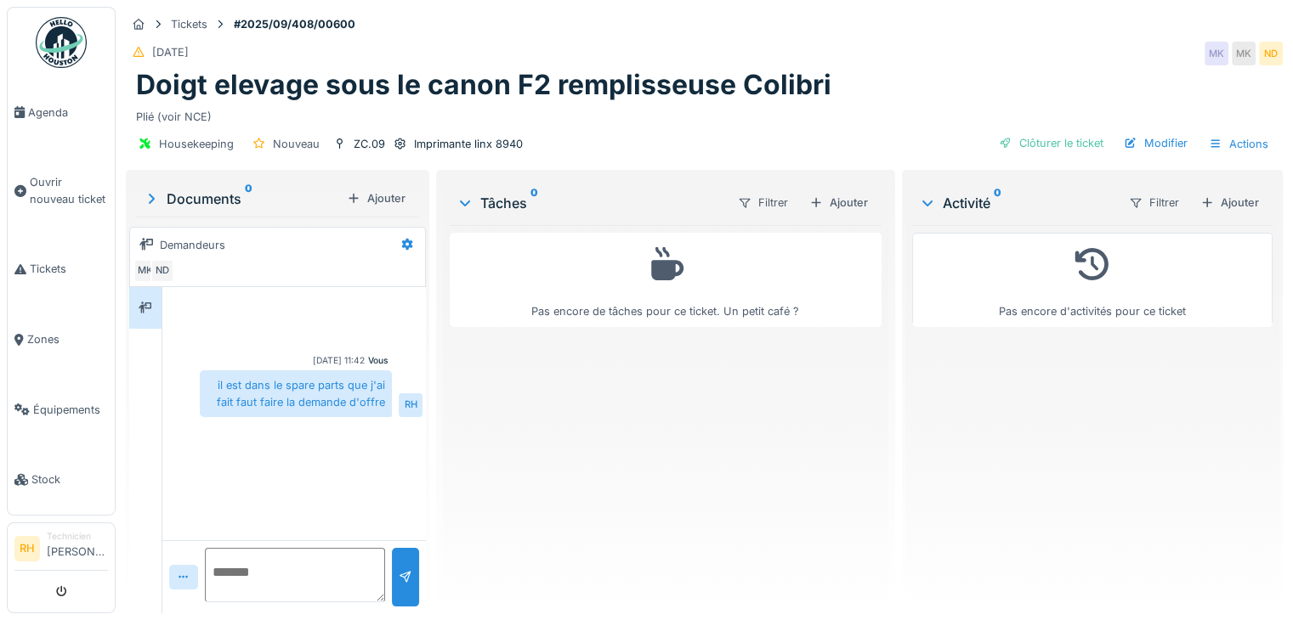
click at [865, 122] on div "Plié (voir NCE)" at bounding box center [704, 113] width 1136 height 23
click at [935, 60] on div "[DATE] MK MK ND" at bounding box center [704, 53] width 1157 height 31
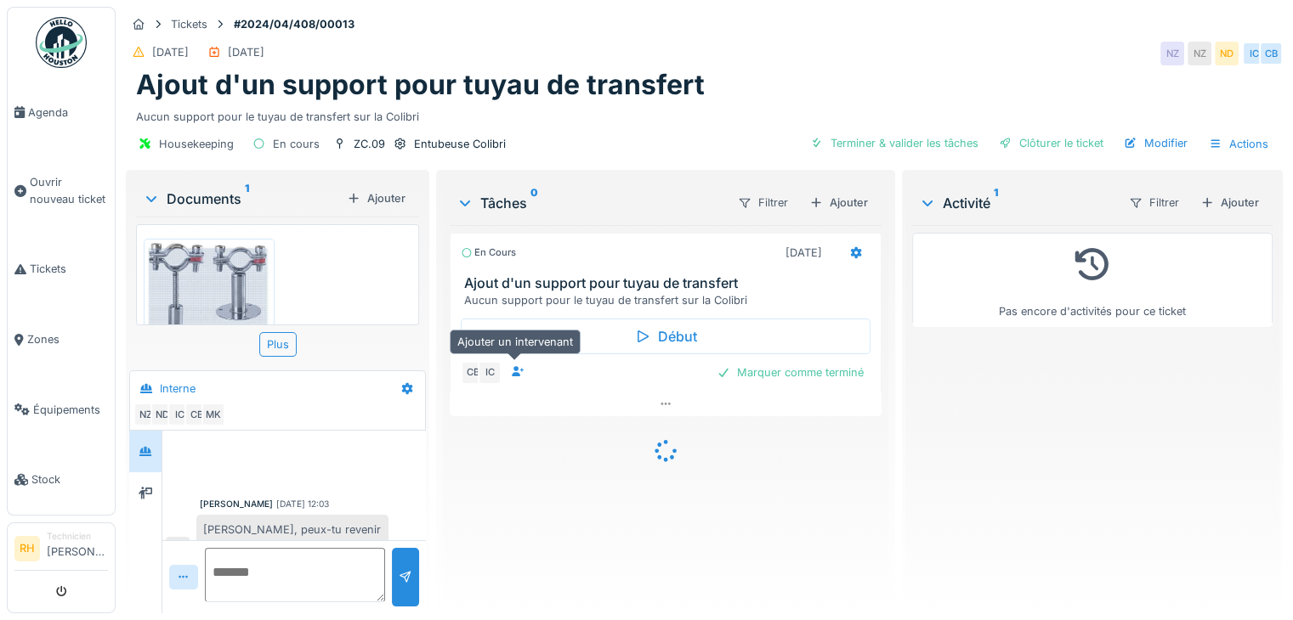
scroll to position [730, 0]
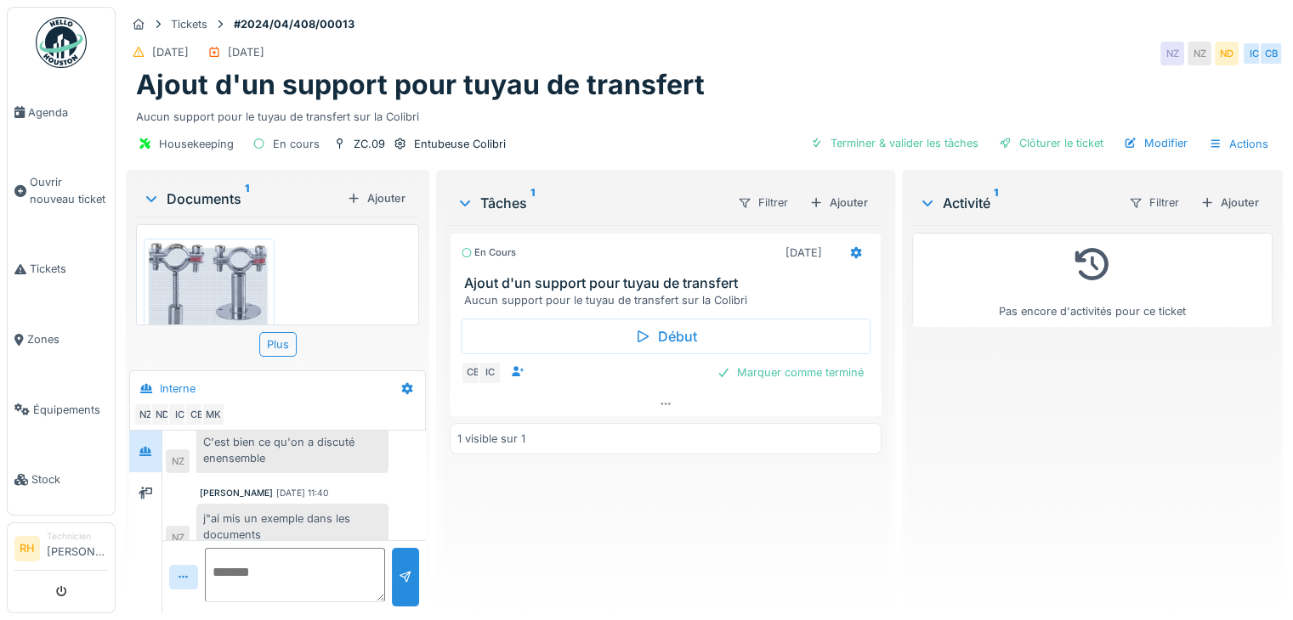
click at [738, 491] on div "En cours [DATE] Ajout d'un support pour tuyau de transfert Aucun support pour l…" at bounding box center [666, 412] width 432 height 375
click at [480, 501] on div "En cours [DATE] Ajout d'un support pour tuyau de transfert Aucun support pour l…" at bounding box center [666, 412] width 432 height 375
click at [778, 93] on div "Ajout d'un support pour tuyau de transfert" at bounding box center [704, 85] width 1136 height 32
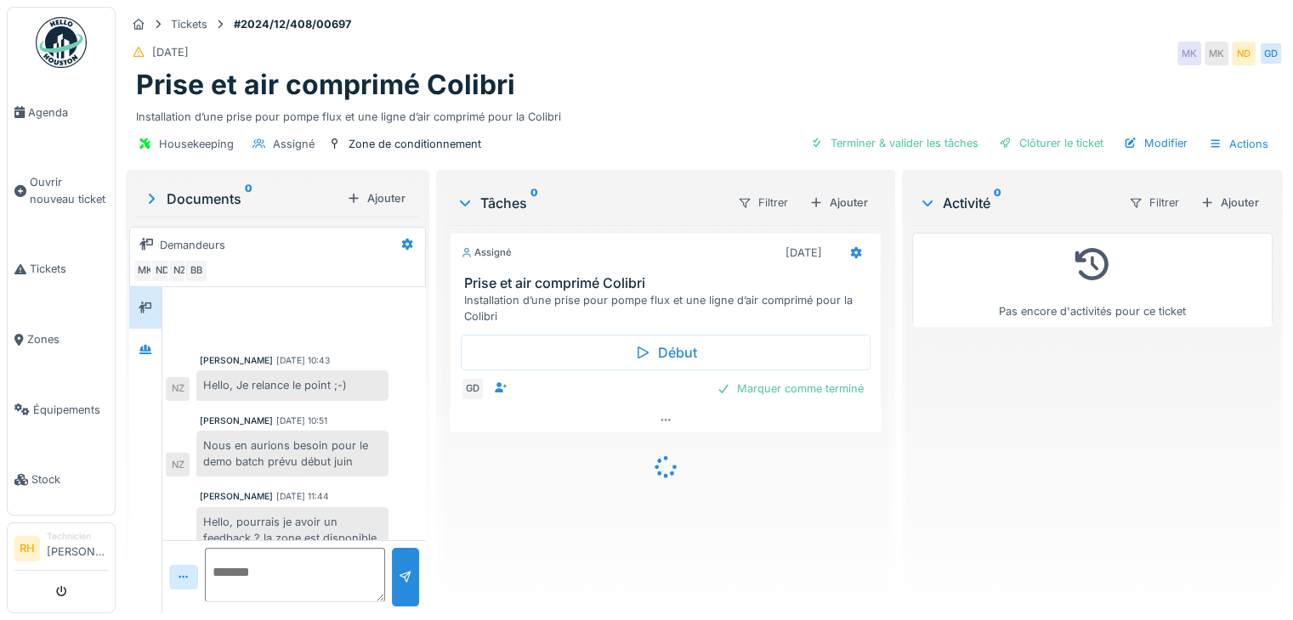
scroll to position [482, 0]
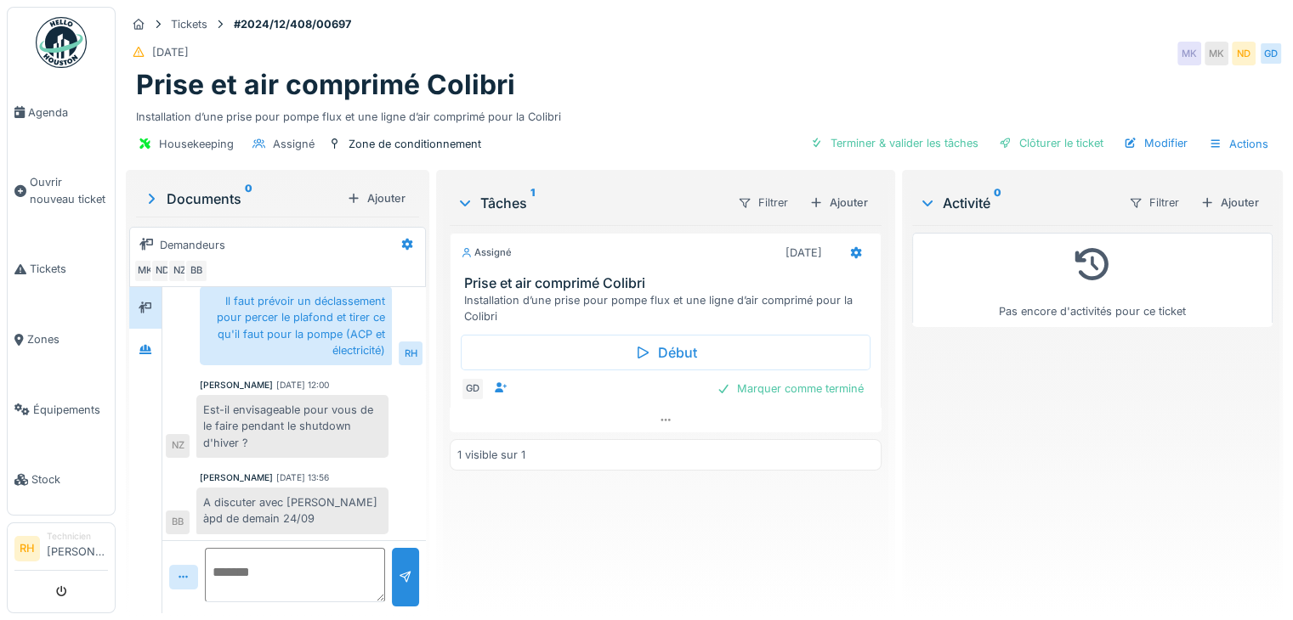
click at [806, 65] on div "[DATE] MK MK ND GD" at bounding box center [704, 53] width 1157 height 31
click at [935, 45] on div "[DATE] MK MK ND GD" at bounding box center [704, 53] width 1157 height 31
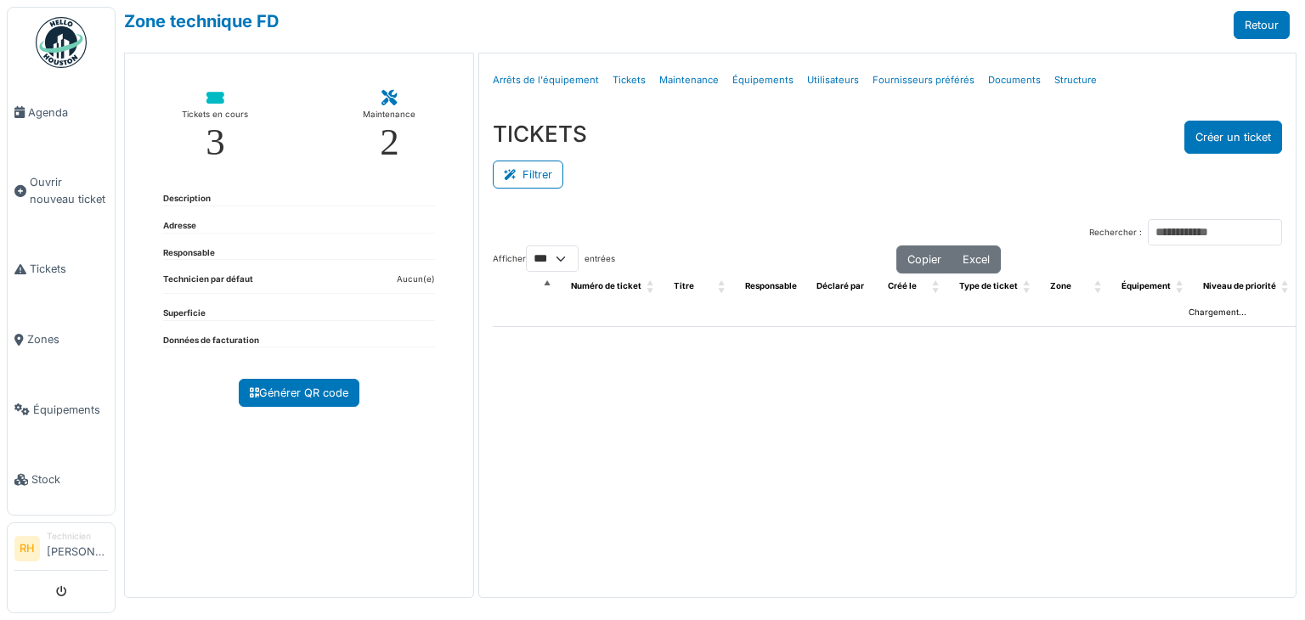
select select "***"
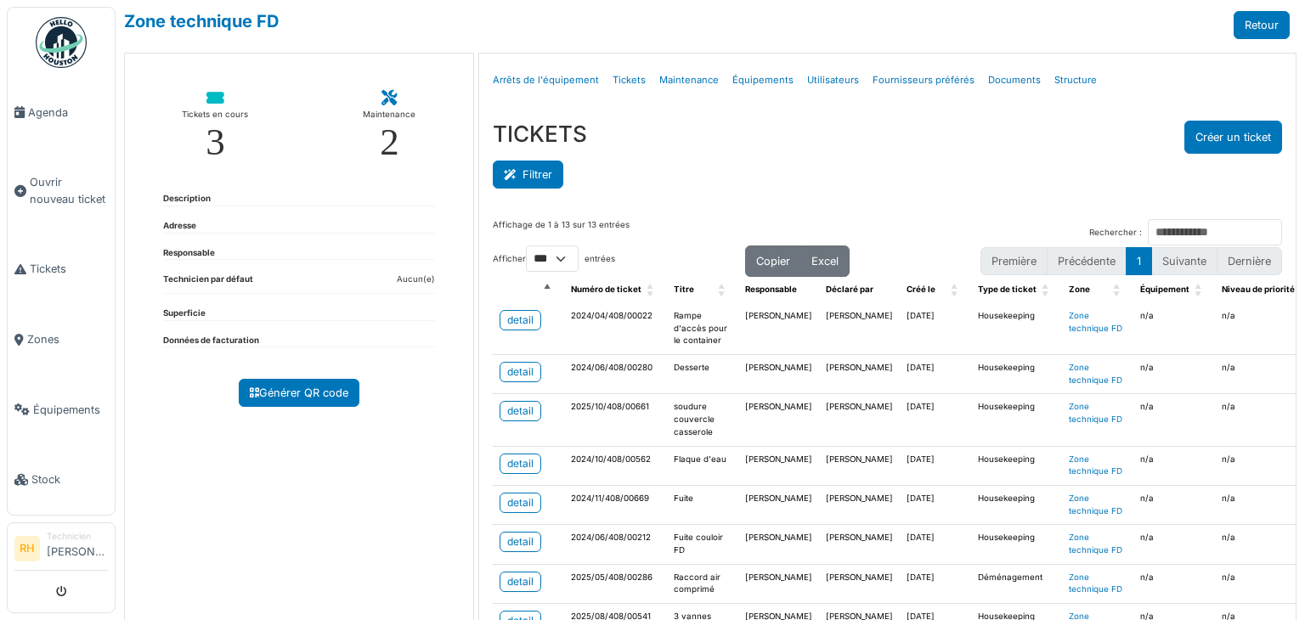
click at [551, 184] on button "Filtrer" at bounding box center [528, 175] width 71 height 28
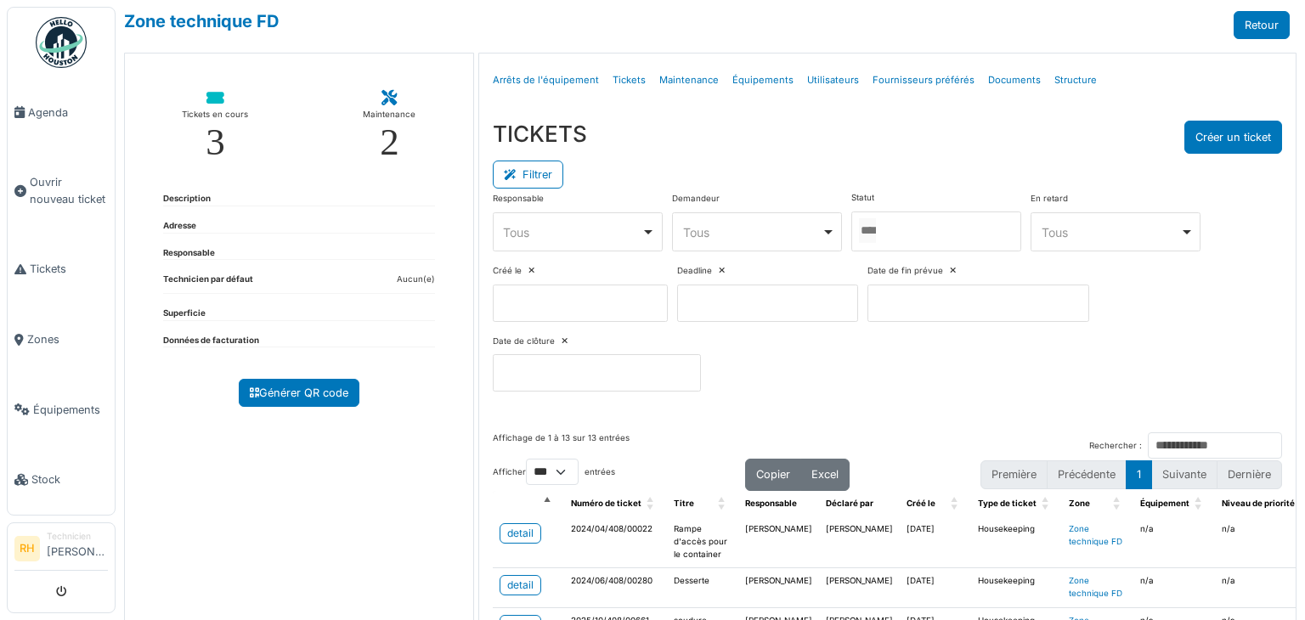
click at [898, 229] on div at bounding box center [937, 232] width 170 height 40
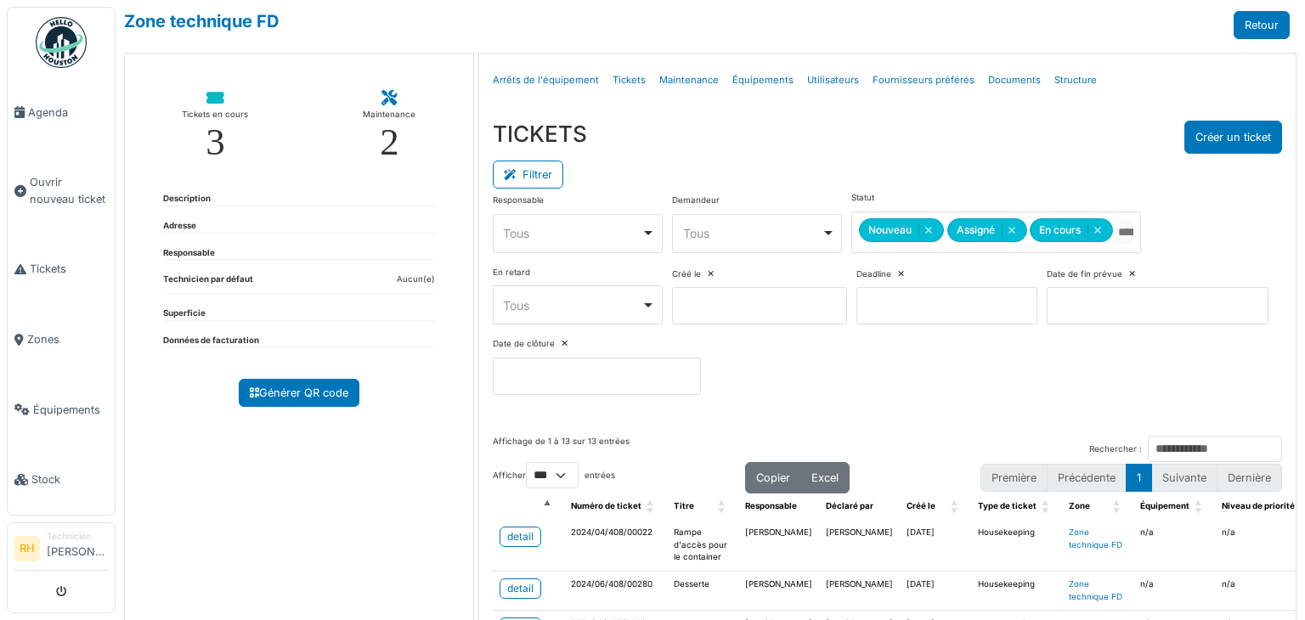
click at [901, 163] on div "Filtrer" at bounding box center [888, 173] width 790 height 38
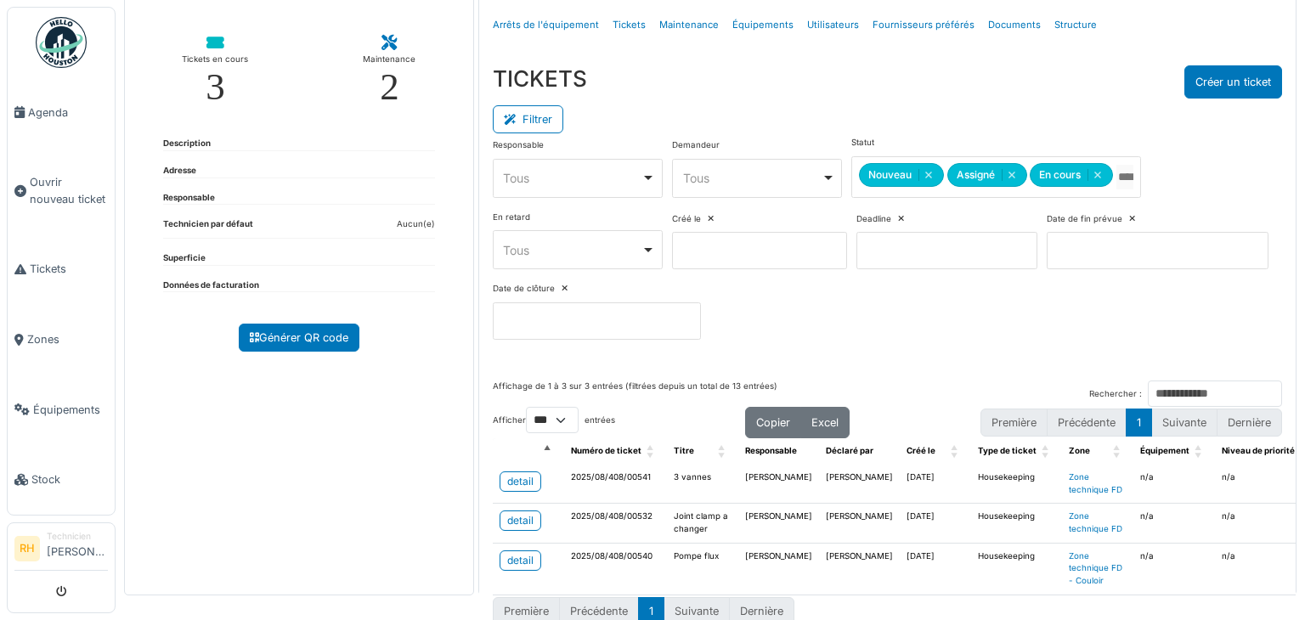
scroll to position [85, 0]
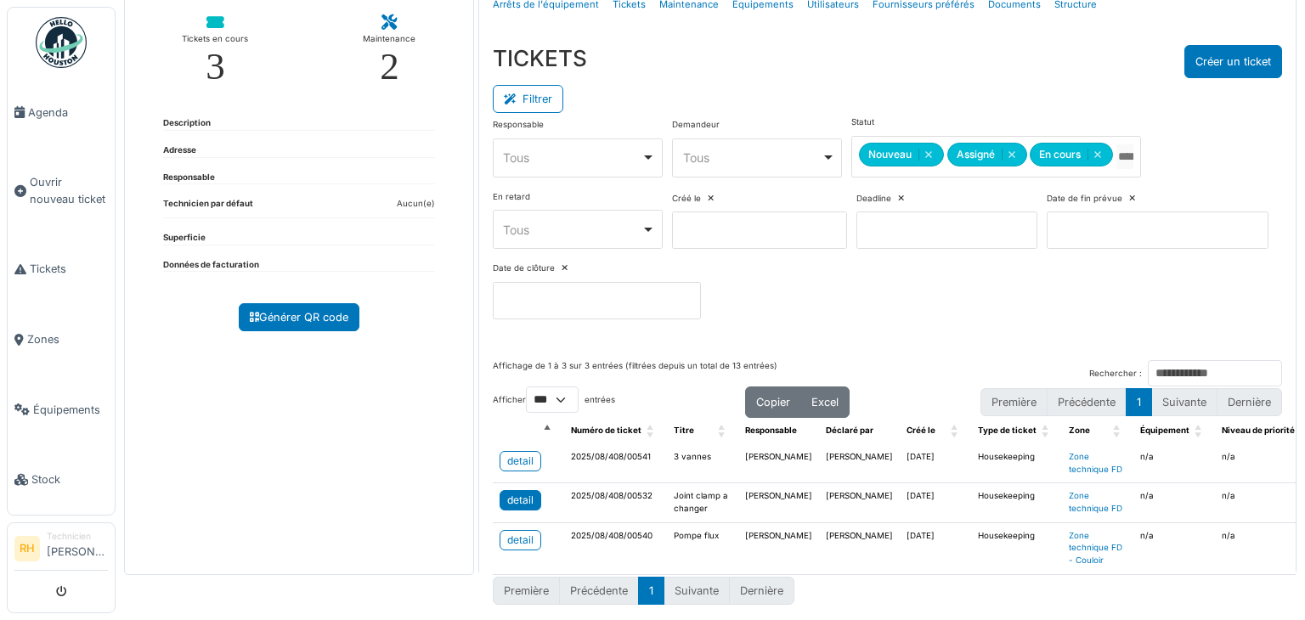
click at [527, 493] on div "detail" at bounding box center [520, 500] width 26 height 15
click at [527, 533] on div "detail" at bounding box center [520, 540] width 26 height 15
click at [530, 455] on link "detail" at bounding box center [521, 461] width 42 height 20
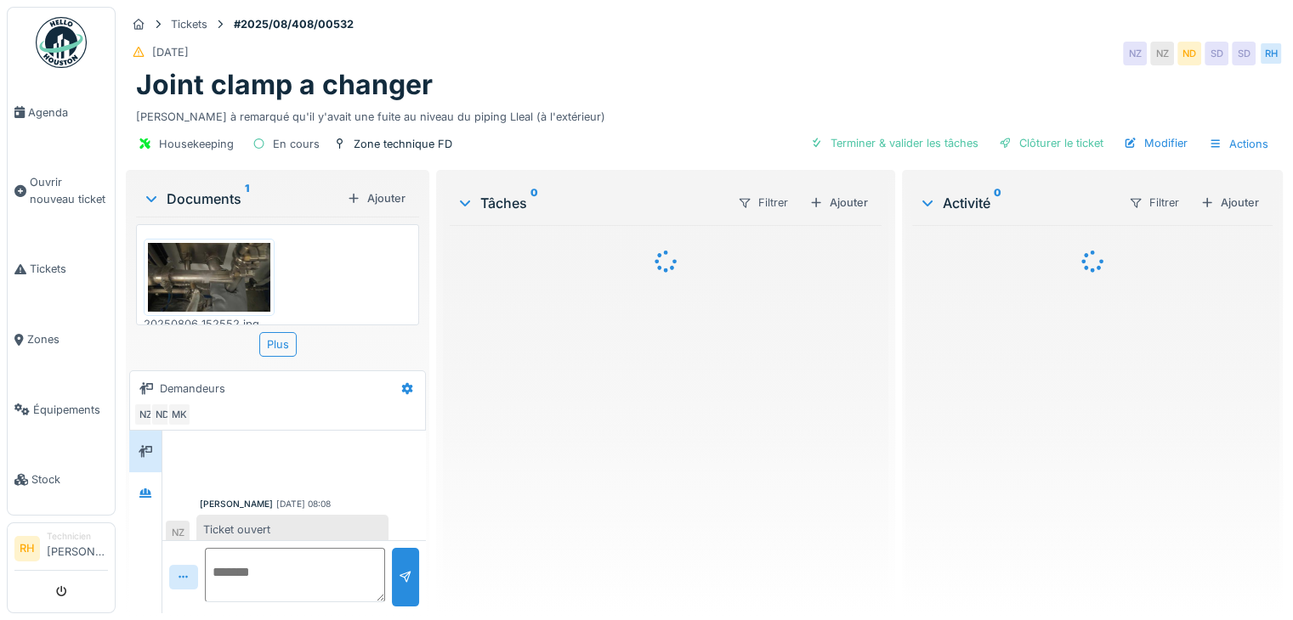
scroll to position [119, 0]
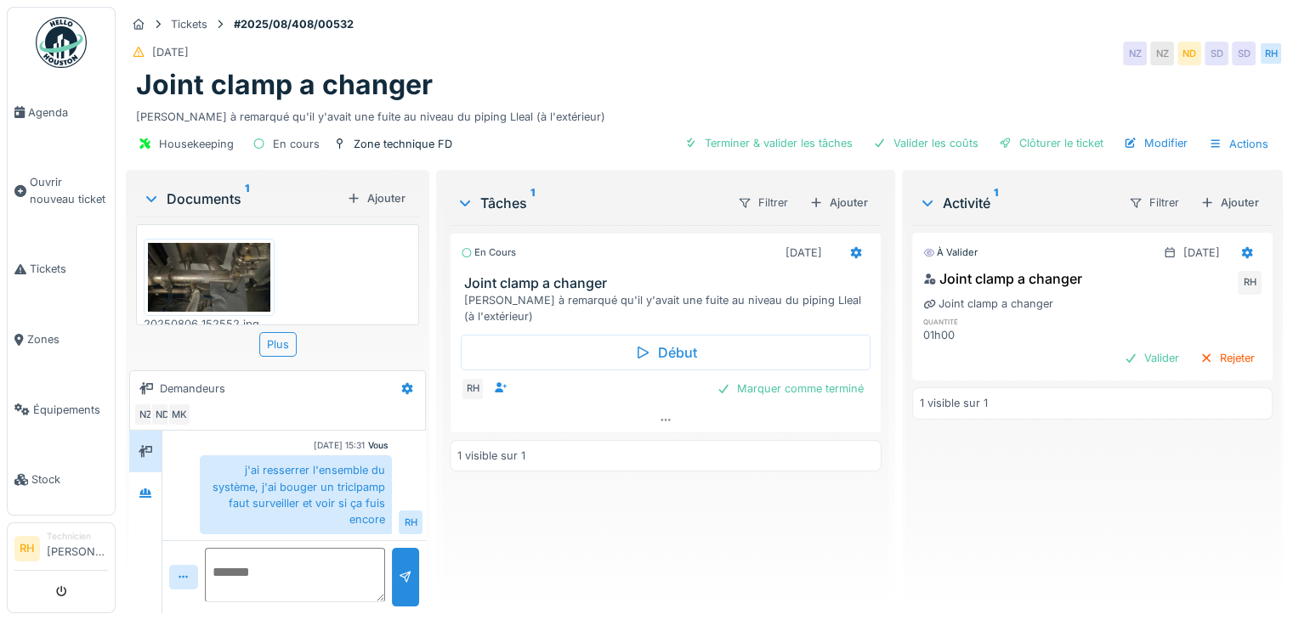
click at [529, 507] on div "En cours [DATE] Joint clamp a changer [PERSON_NAME] à remarqué qu'il y'avait un…" at bounding box center [666, 412] width 432 height 375
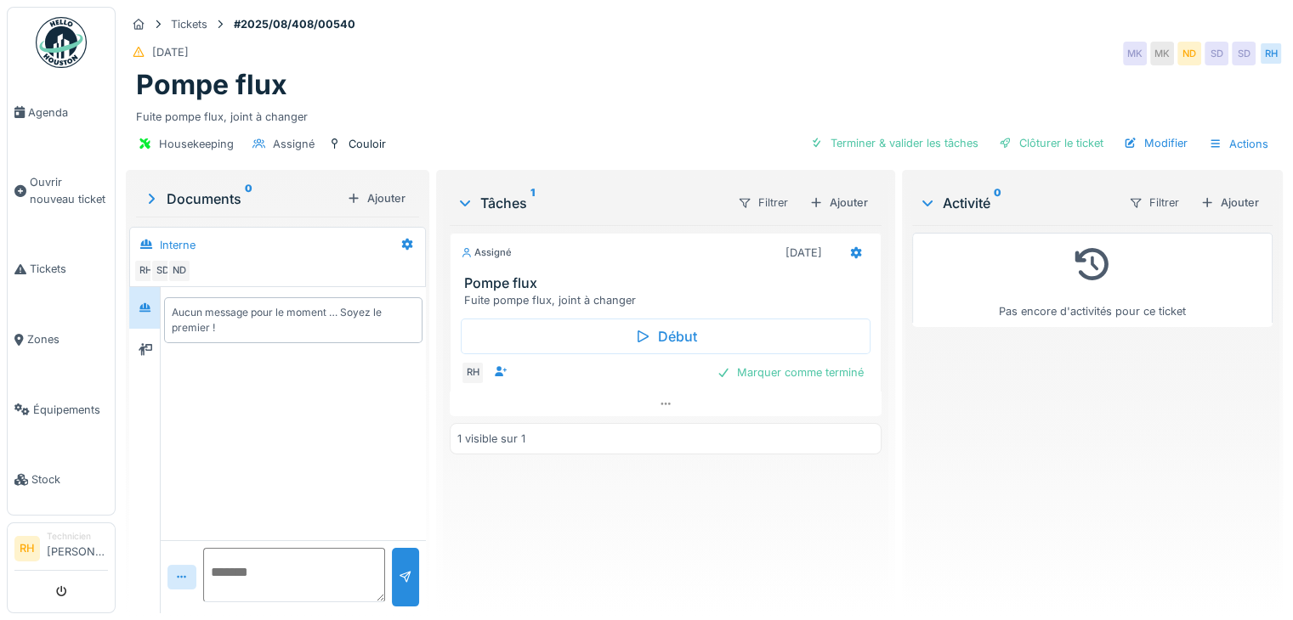
drag, startPoint x: 857, startPoint y: 8, endPoint x: 877, endPoint y: 2, distance: 21.2
click at [857, 8] on div "Tickets #2025/08/408/00540 [DATE] MK MK ND SD SD RH Pompe flux Fuite pompe flux…" at bounding box center [703, 87] width 1163 height 160
click at [364, 579] on textarea at bounding box center [294, 575] width 182 height 54
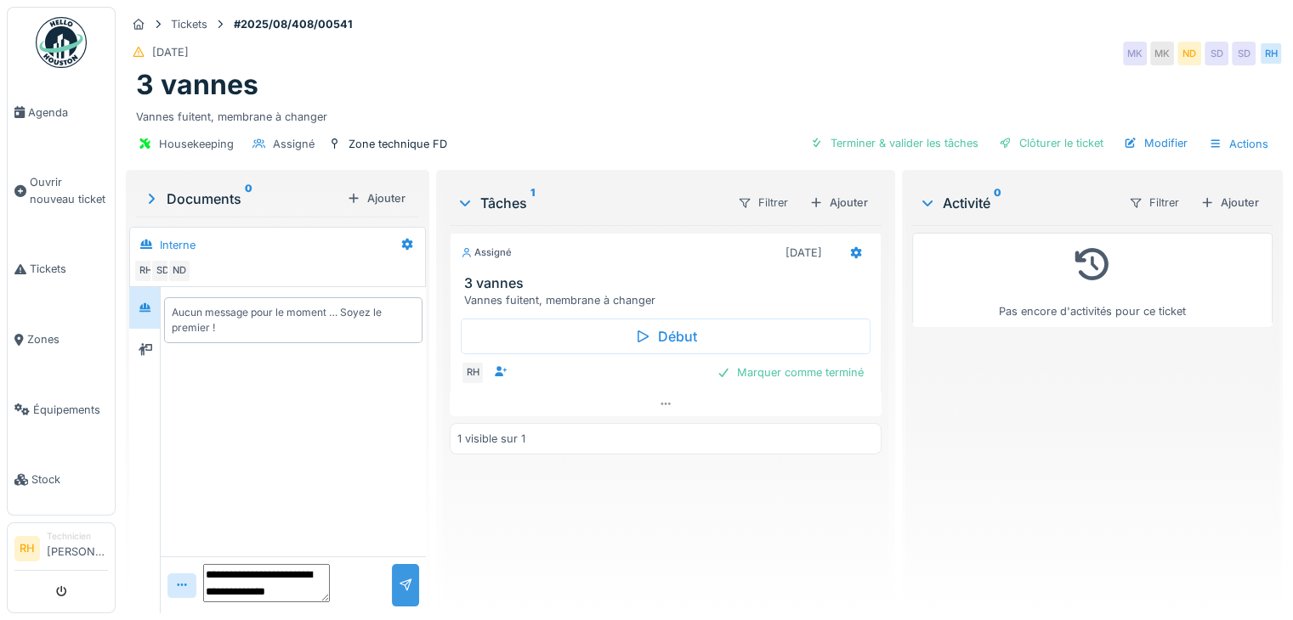
type textarea "**********"
click at [400, 565] on div at bounding box center [405, 585] width 27 height 42
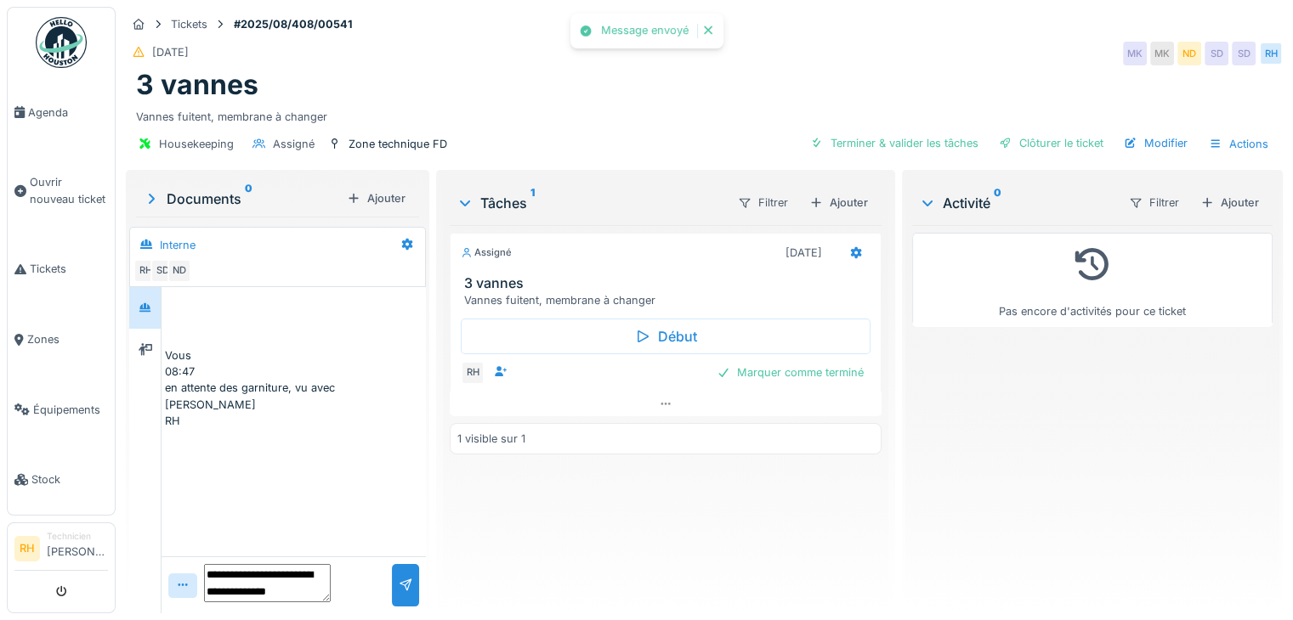
click at [699, 563] on div "Assigné 30/10/2025 3 vannes Vannes fuitent, membrane à changer Début RH Marquer…" at bounding box center [666, 412] width 432 height 375
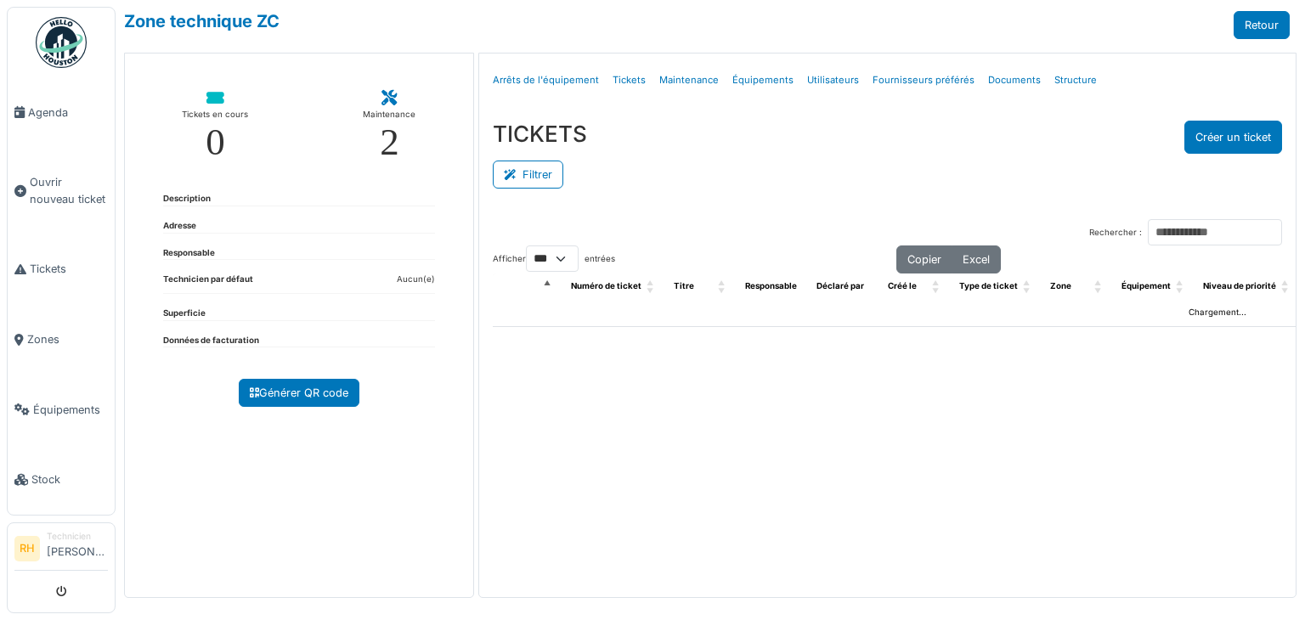
select select "***"
click at [531, 173] on button "Filtrer" at bounding box center [528, 175] width 71 height 28
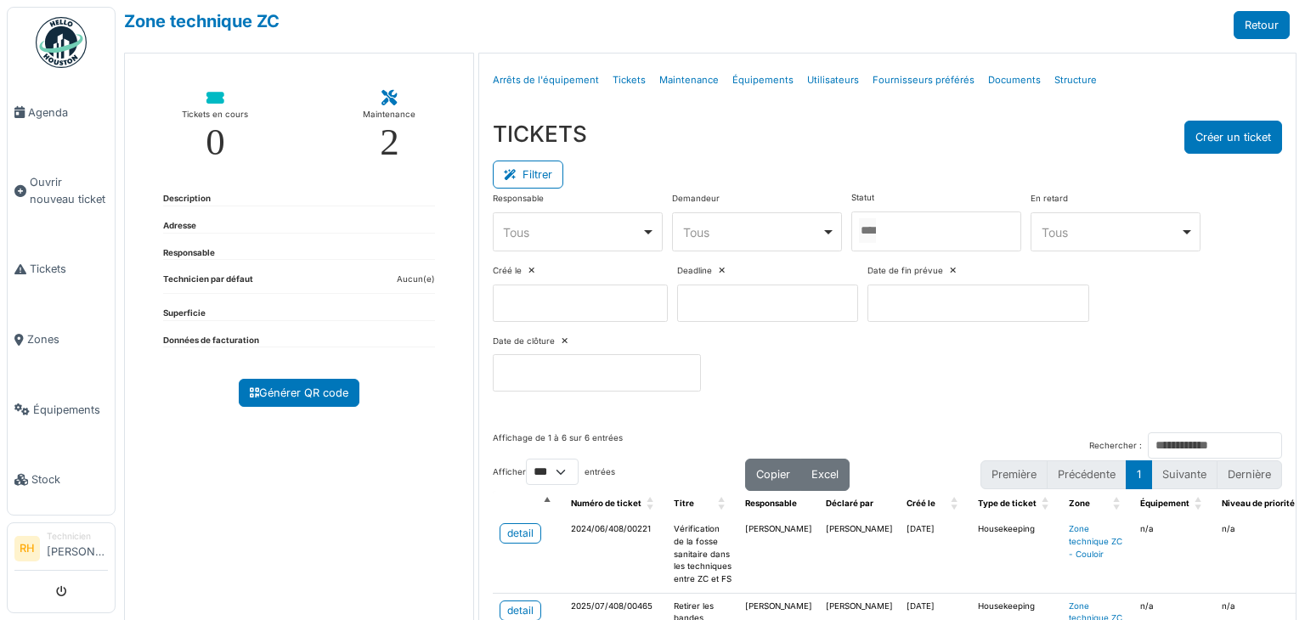
click at [961, 229] on div at bounding box center [937, 232] width 170 height 40
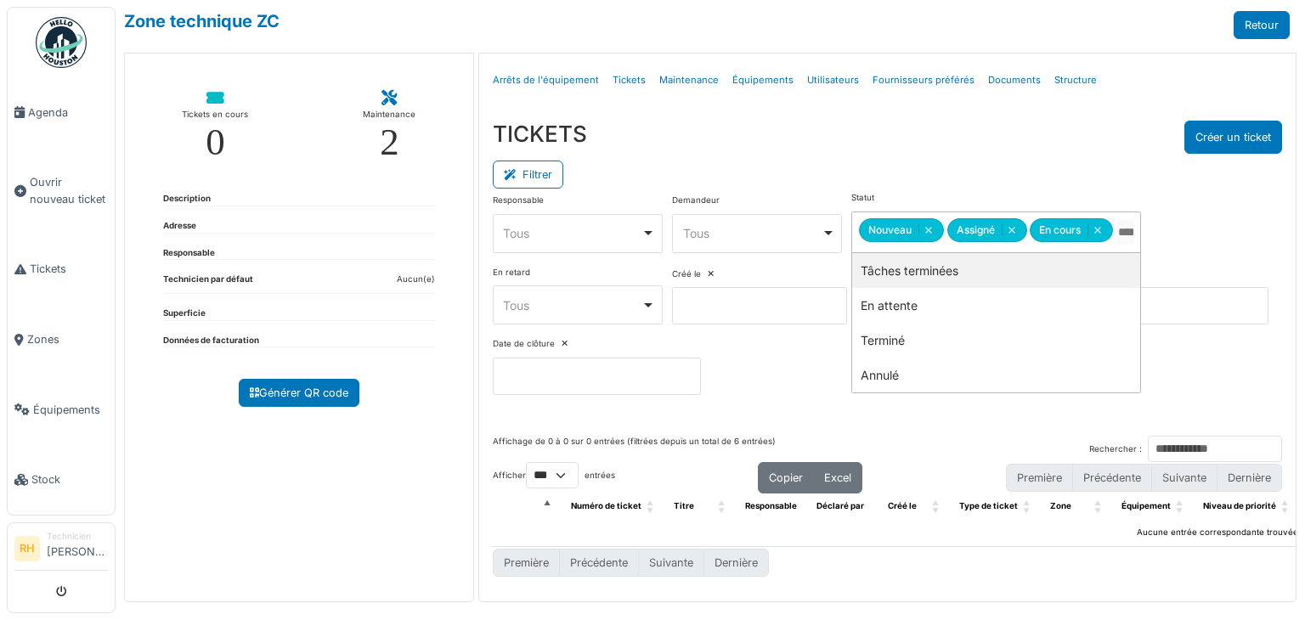
click at [957, 107] on div "TICKETS Créer un ticket Filtrer Responsable **** Tous Remove item Tous Axel Kos…" at bounding box center [887, 264] width 817 height 315
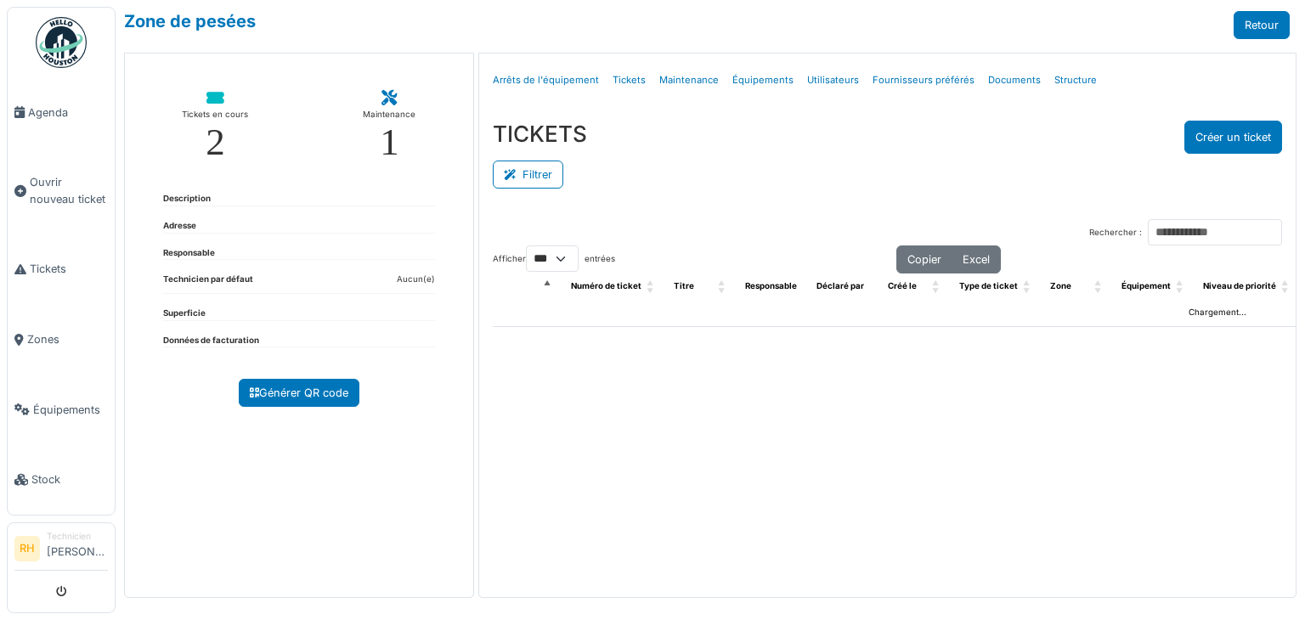
select select "***"
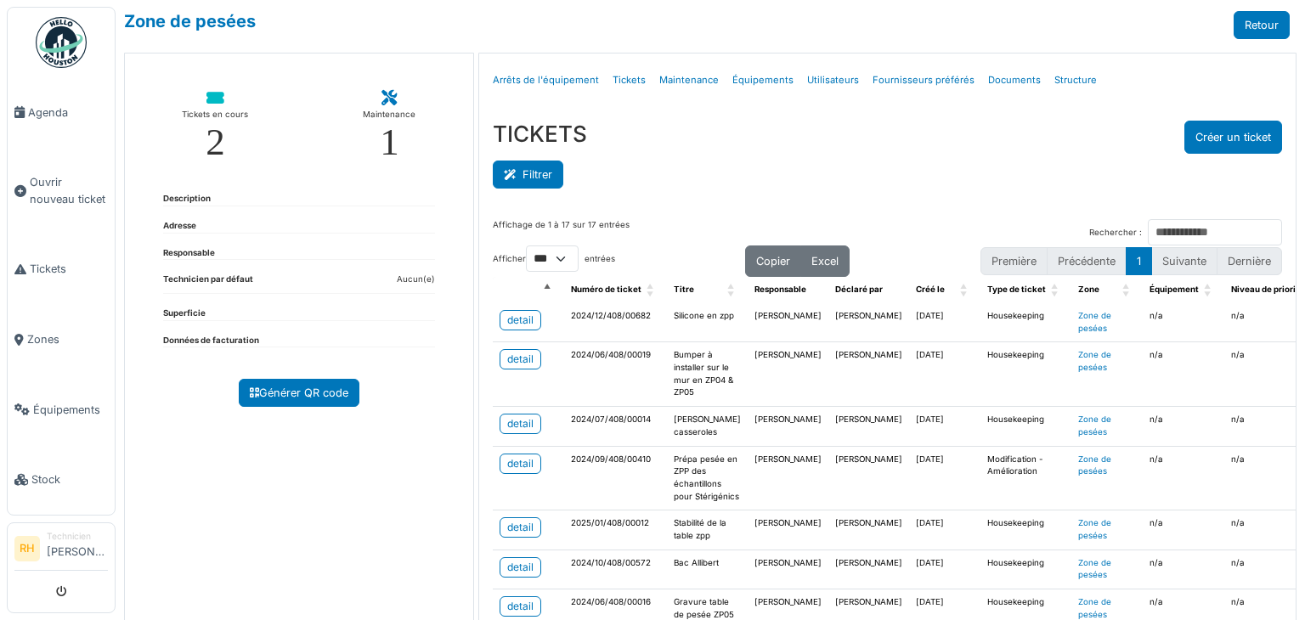
click at [524, 184] on button "Filtrer" at bounding box center [528, 175] width 71 height 28
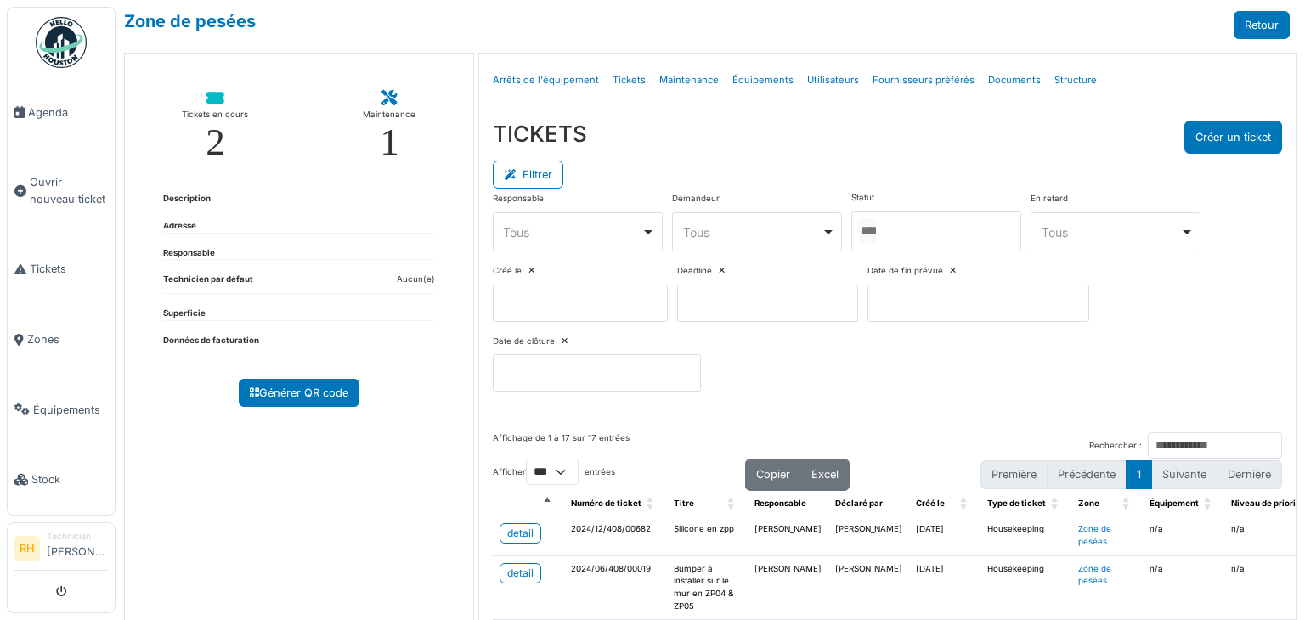
click at [948, 232] on div at bounding box center [937, 232] width 170 height 40
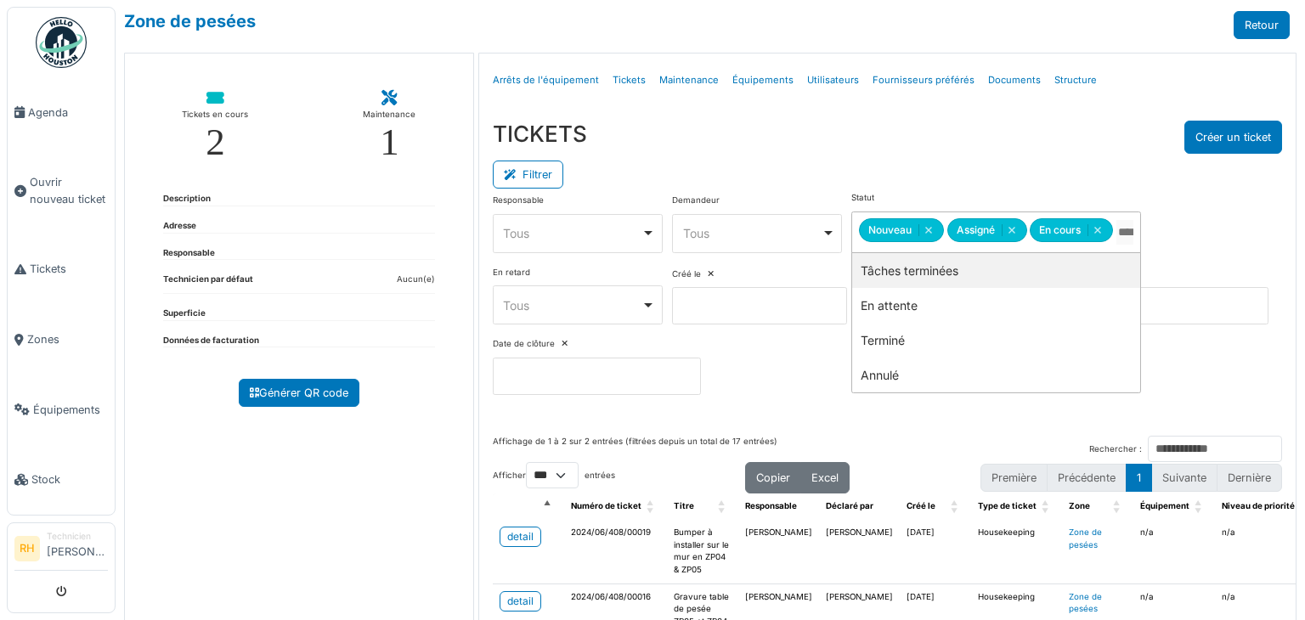
click at [957, 152] on div "TICKETS Créer un ticket Filtrer Responsable **** Tous Remove item Tous Axel Kos…" at bounding box center [887, 264] width 817 height 315
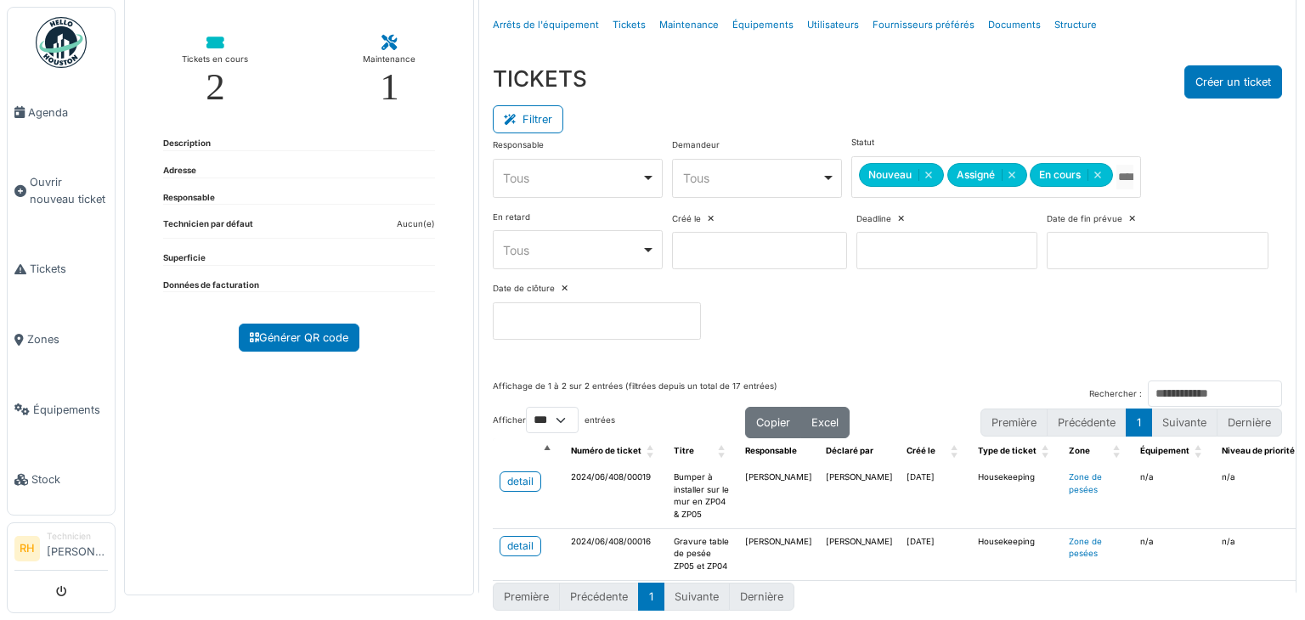
scroll to position [83, 0]
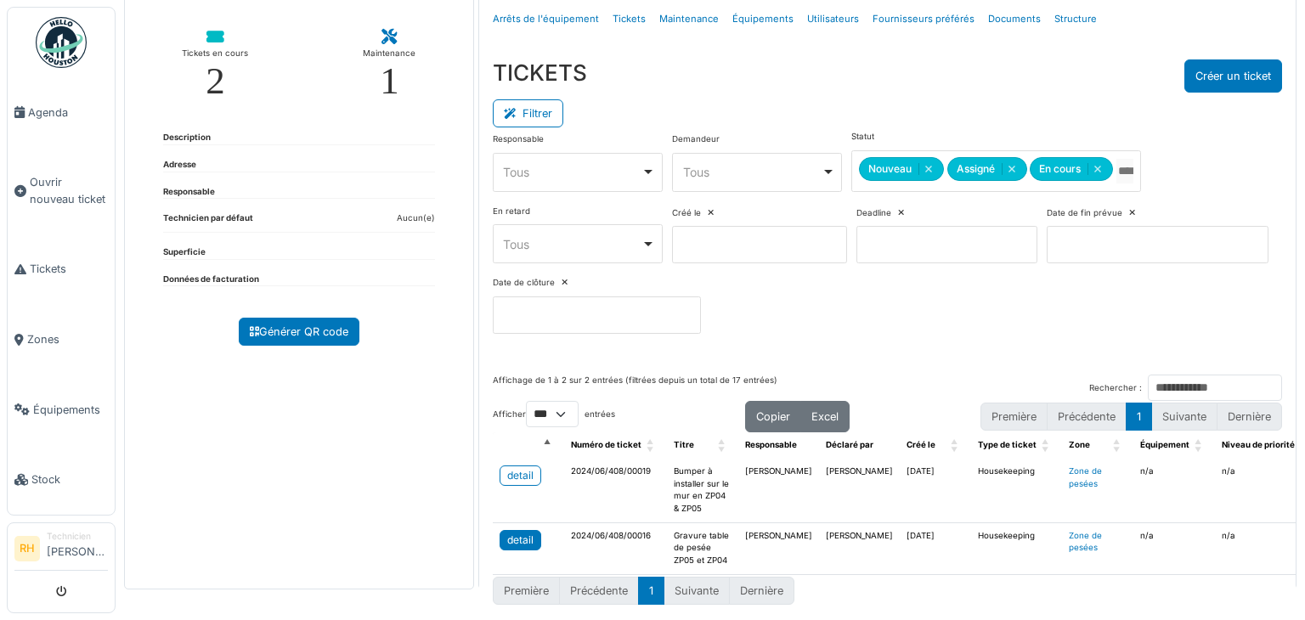
click at [514, 533] on div "detail" at bounding box center [520, 540] width 26 height 15
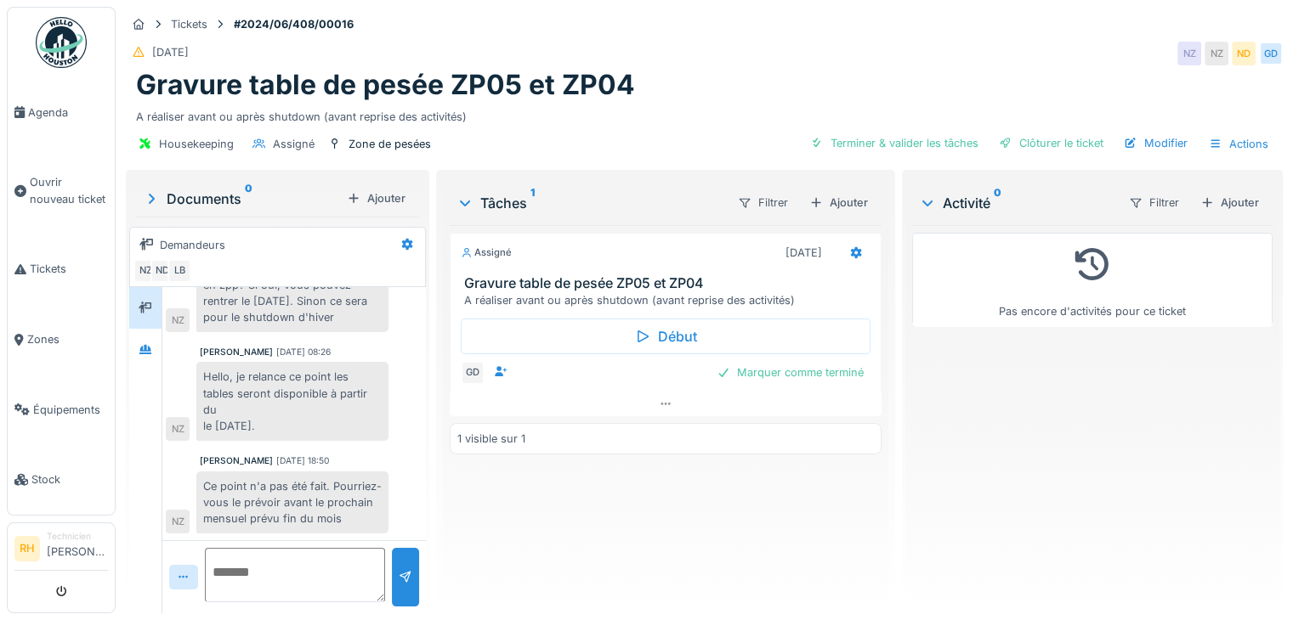
scroll to position [13, 0]
click at [710, 545] on div "Assigné [DATE] Gravure table de pesée ZP05 et ZP04 A réaliser avant ou après sh…" at bounding box center [666, 412] width 432 height 375
drag, startPoint x: 710, startPoint y: 543, endPoint x: 699, endPoint y: 502, distance: 42.3
click at [711, 541] on div "Assigné [DATE] Gravure table de pesée ZP05 et ZP04 A réaliser avant ou après sh…" at bounding box center [666, 412] width 432 height 375
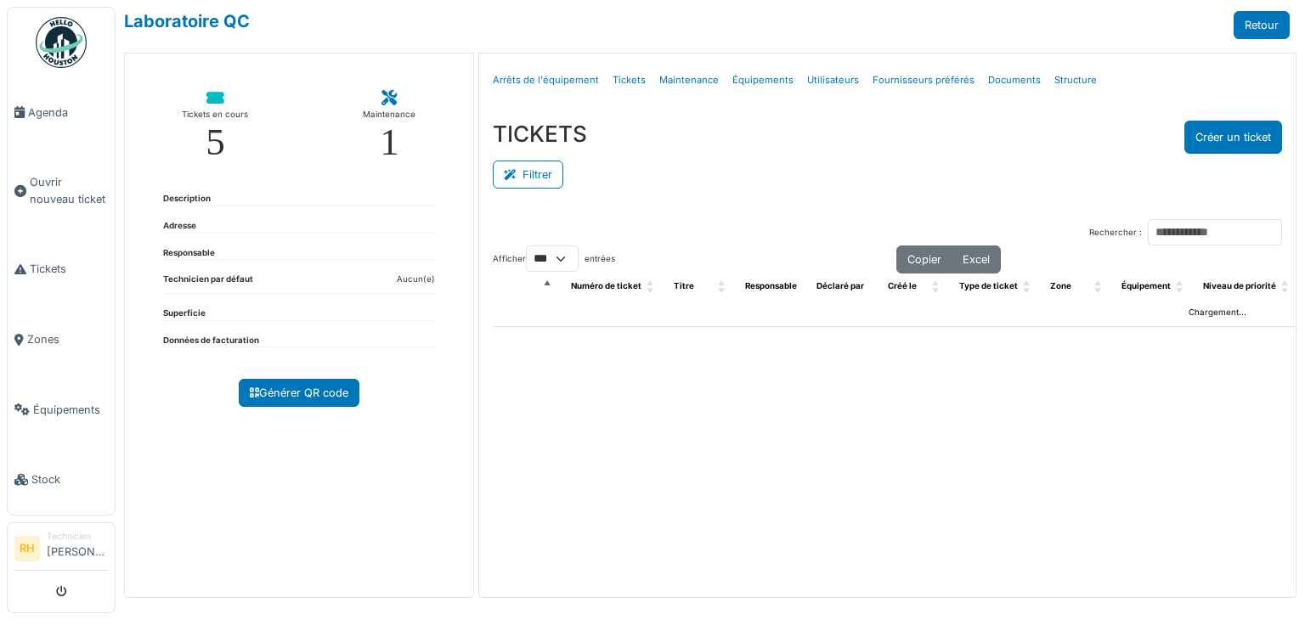
select select "***"
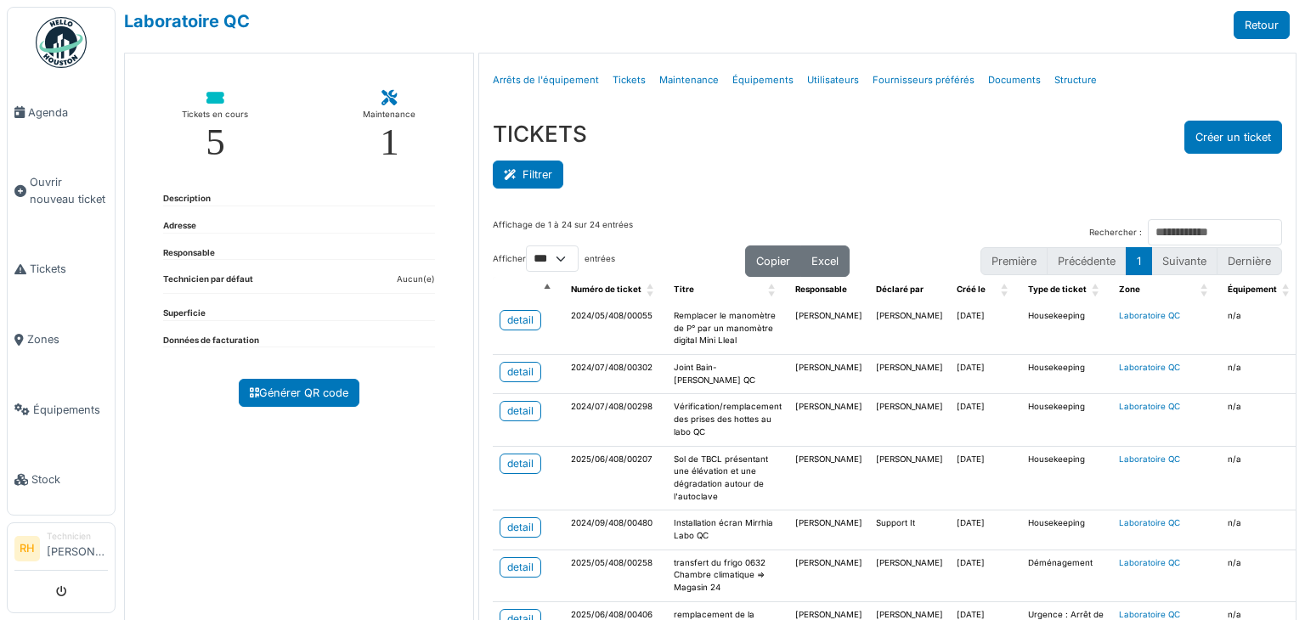
click at [519, 166] on button "Filtrer" at bounding box center [528, 175] width 71 height 28
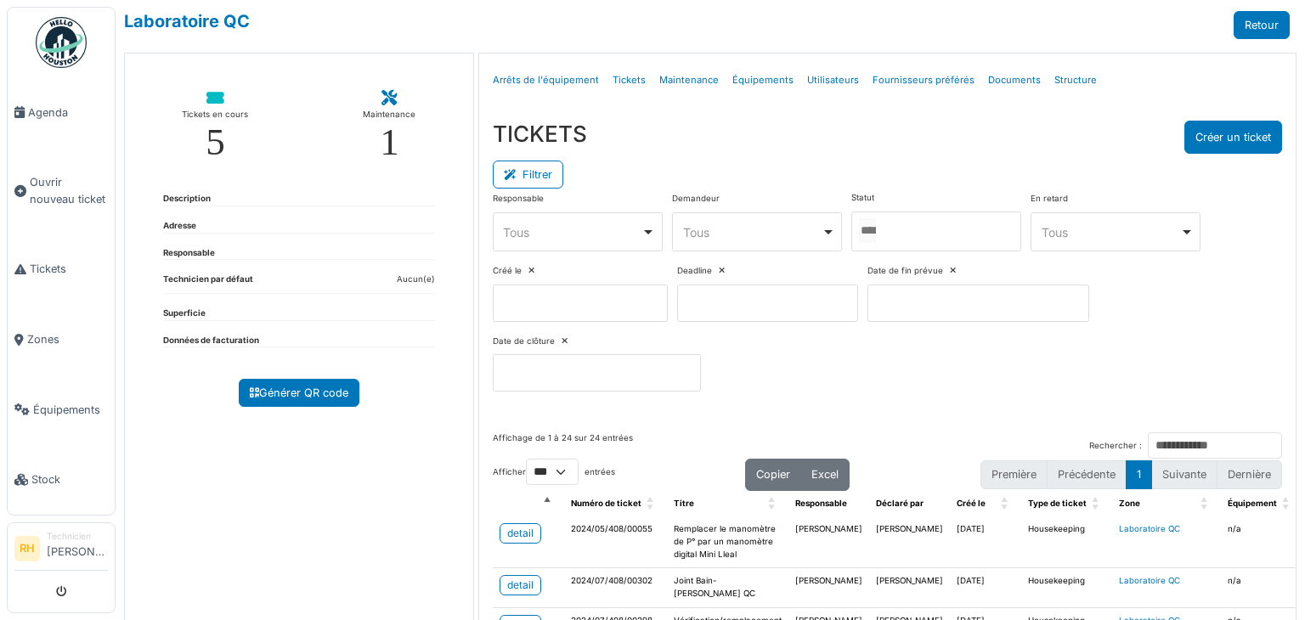
click at [918, 225] on div at bounding box center [937, 232] width 170 height 40
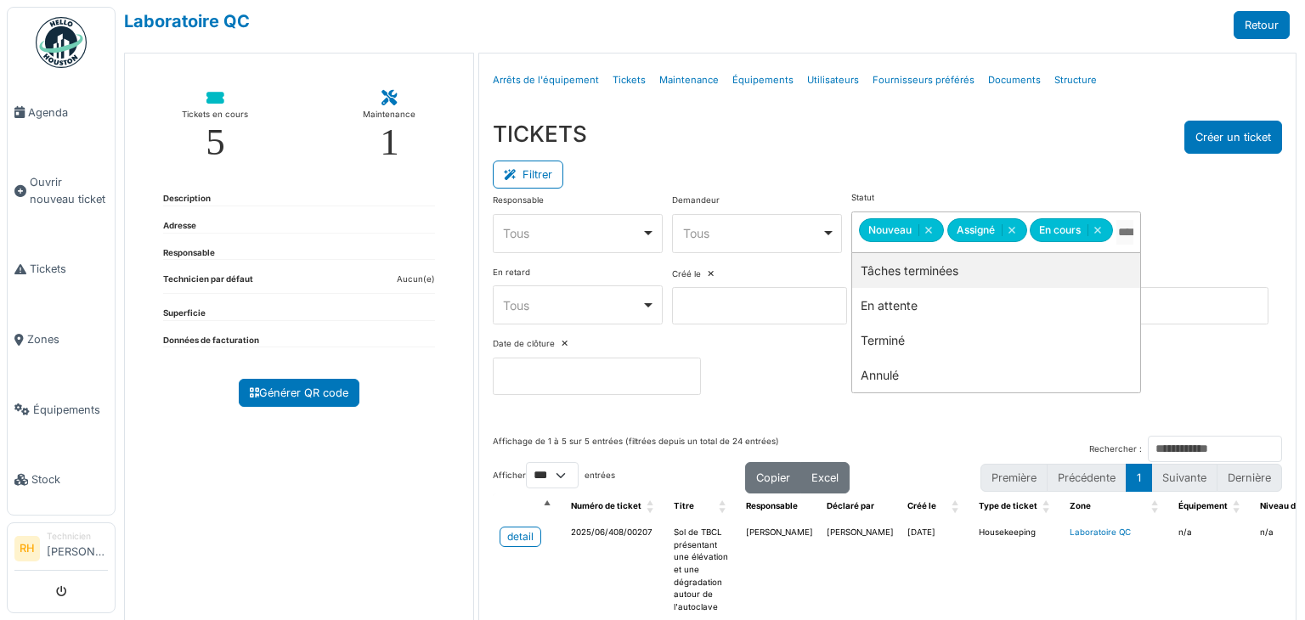
click at [922, 161] on div "Filtrer" at bounding box center [888, 173] width 790 height 38
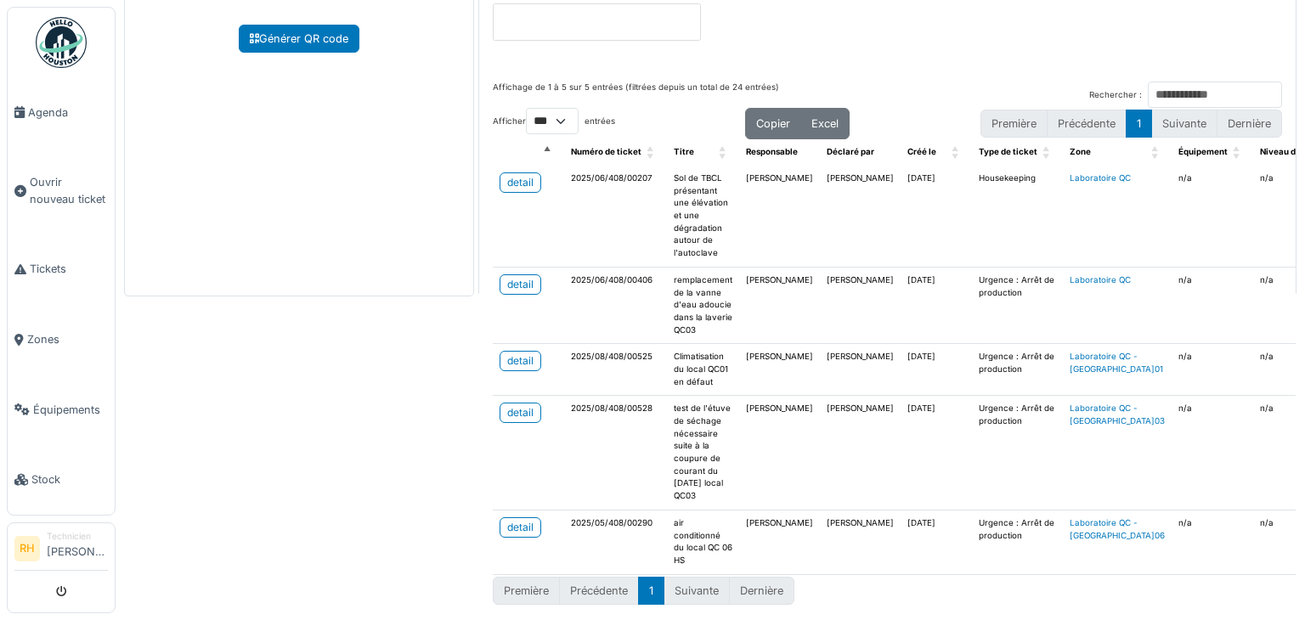
scroll to position [364, 0]
click at [507, 405] on div "detail" at bounding box center [520, 412] width 26 height 15
click at [507, 277] on div "detail" at bounding box center [520, 284] width 26 height 15
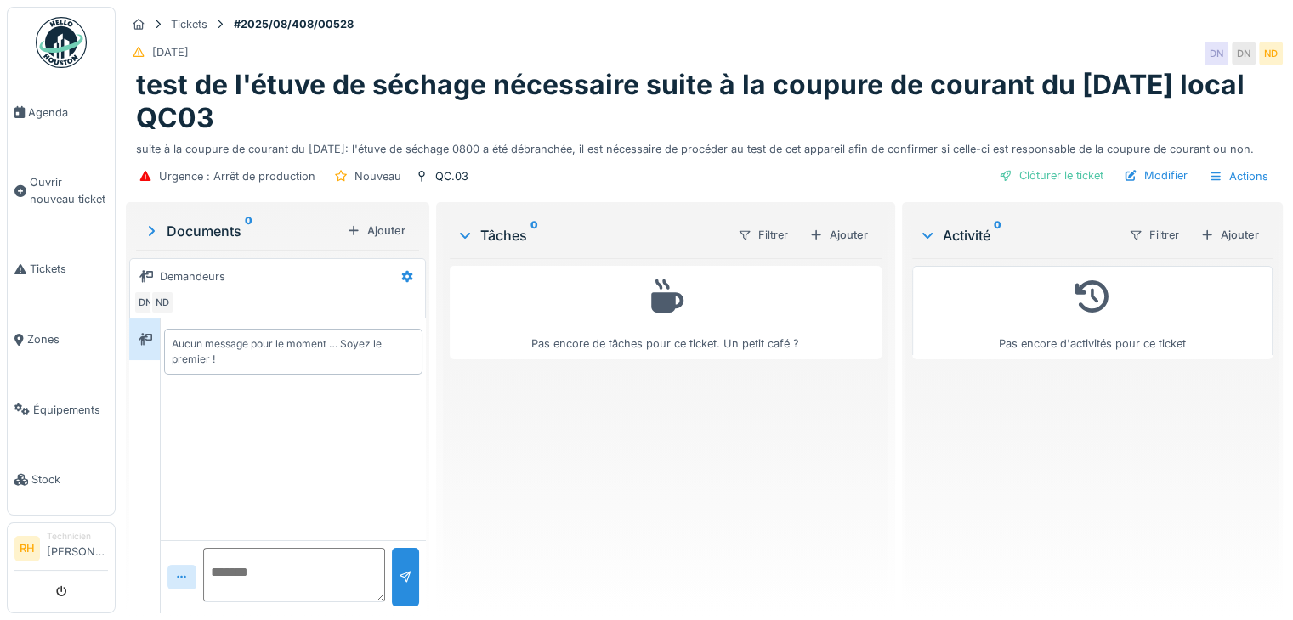
drag, startPoint x: 838, startPoint y: 181, endPoint x: 811, endPoint y: 80, distance: 104.7
click at [837, 178] on div "Urgence : Arrêt de production Nouveau QC.03 Clôturer le ticket Modifier Actions" at bounding box center [704, 176] width 1157 height 38
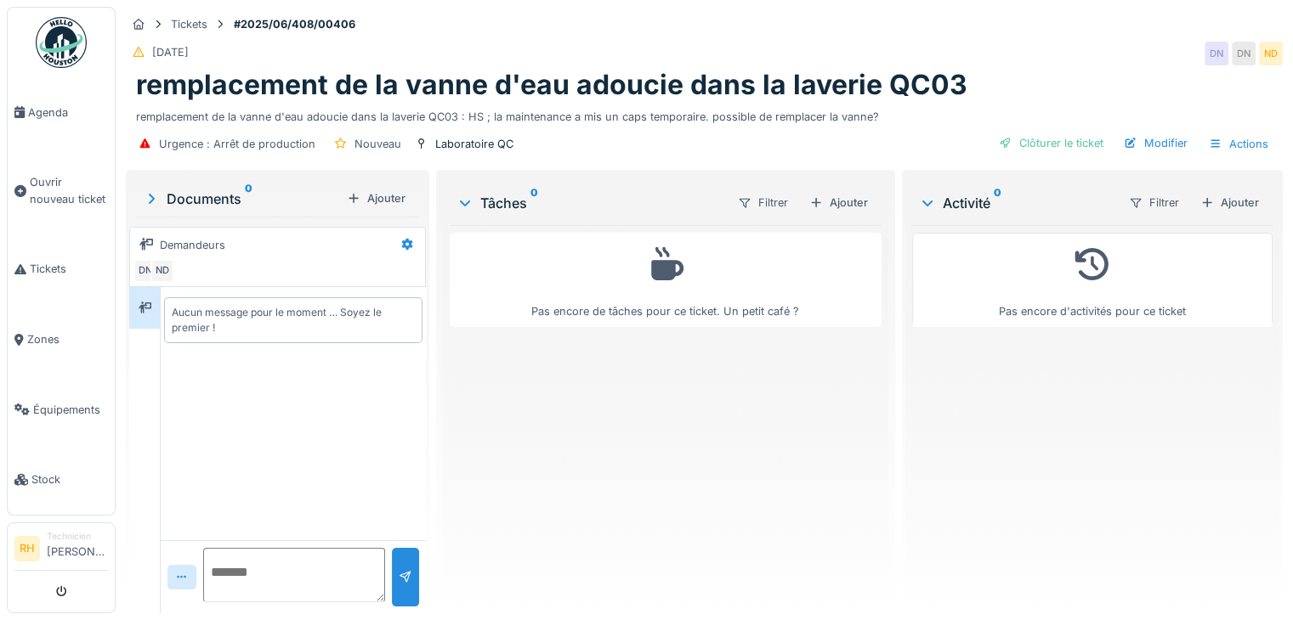
click at [903, 139] on div "Urgence : Arrêt de production Nouveau Laboratoire QC Clôturer le ticket Modifie…" at bounding box center [704, 144] width 1157 height 38
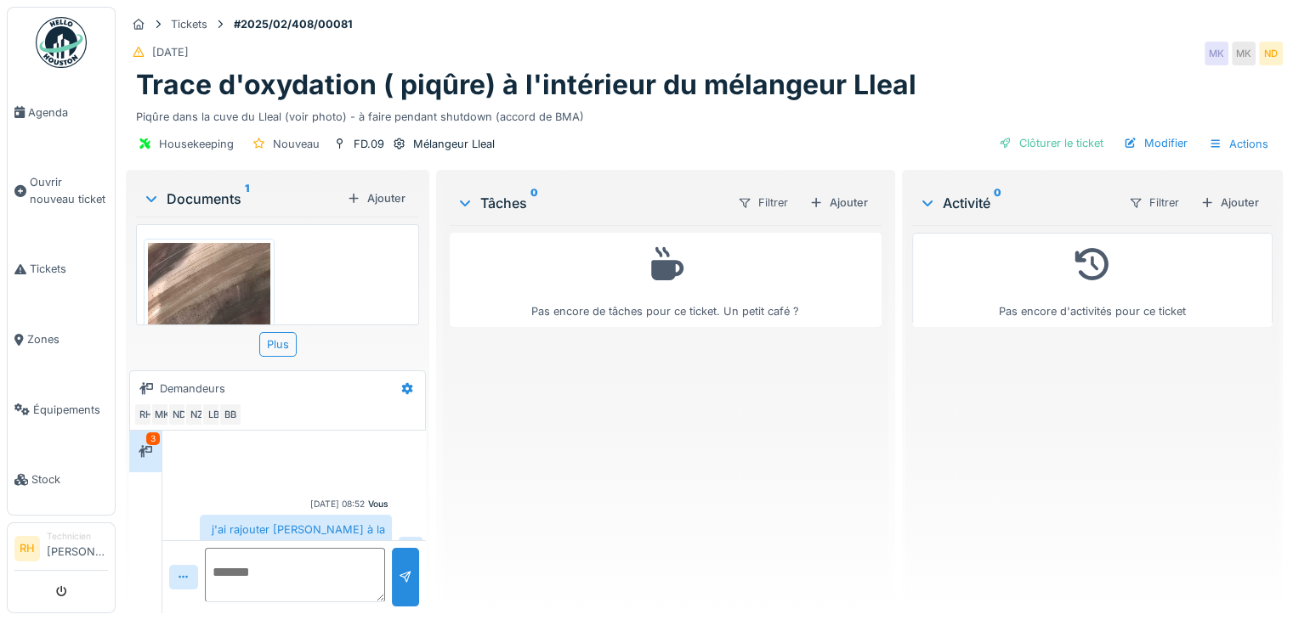
scroll to position [942, 0]
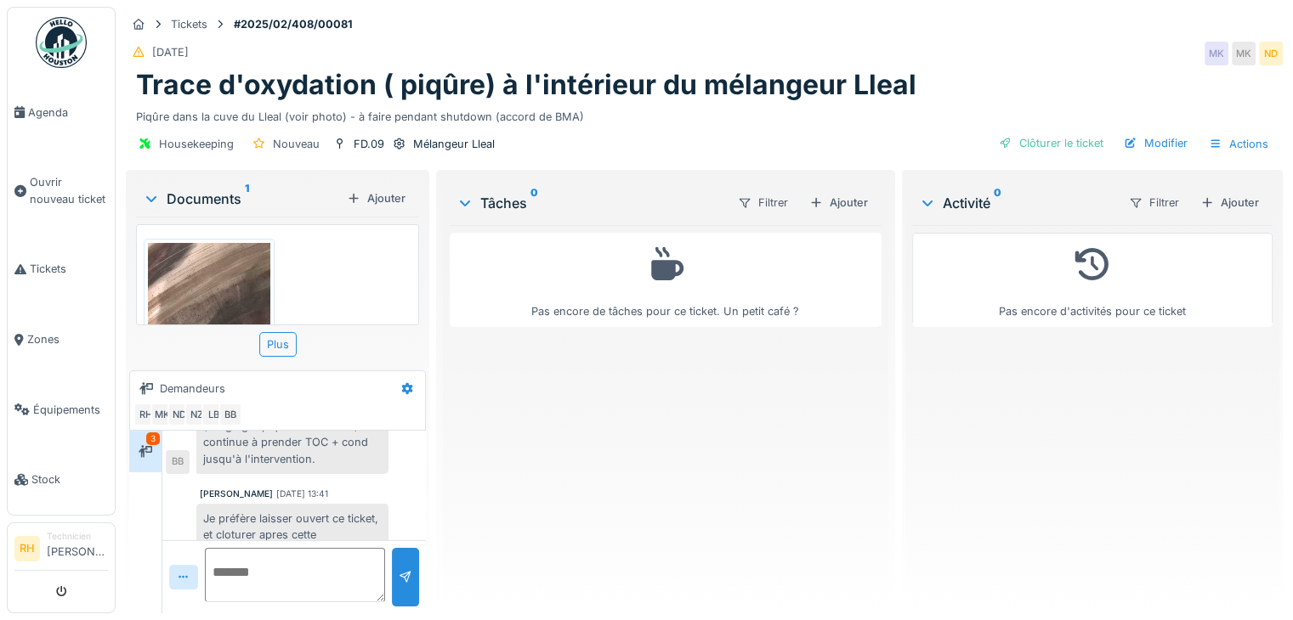
click at [149, 436] on div "3" at bounding box center [153, 439] width 14 height 13
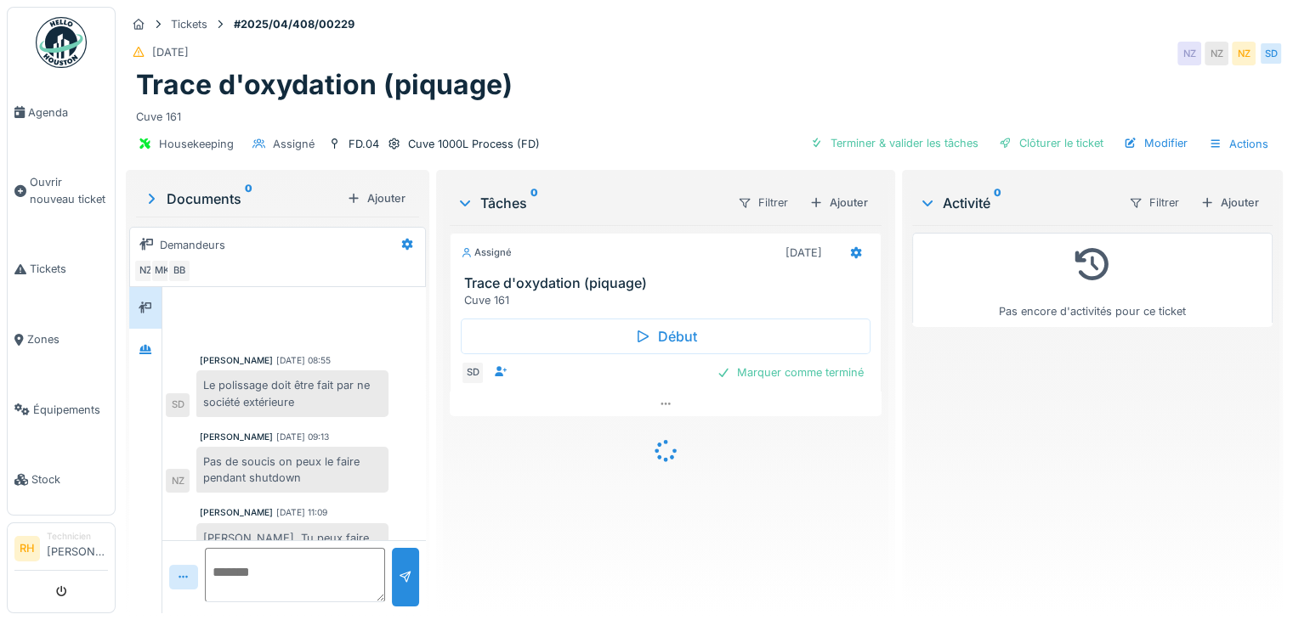
scroll to position [732, 0]
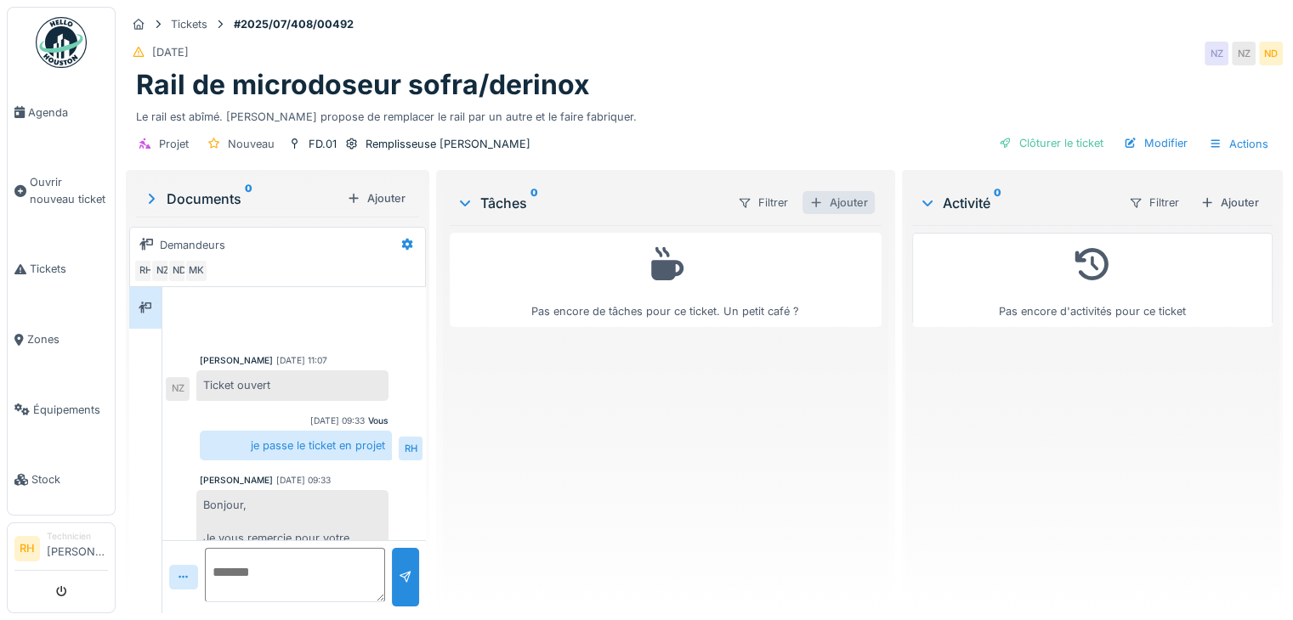
click at [850, 201] on div "Ajouter" at bounding box center [838, 202] width 72 height 23
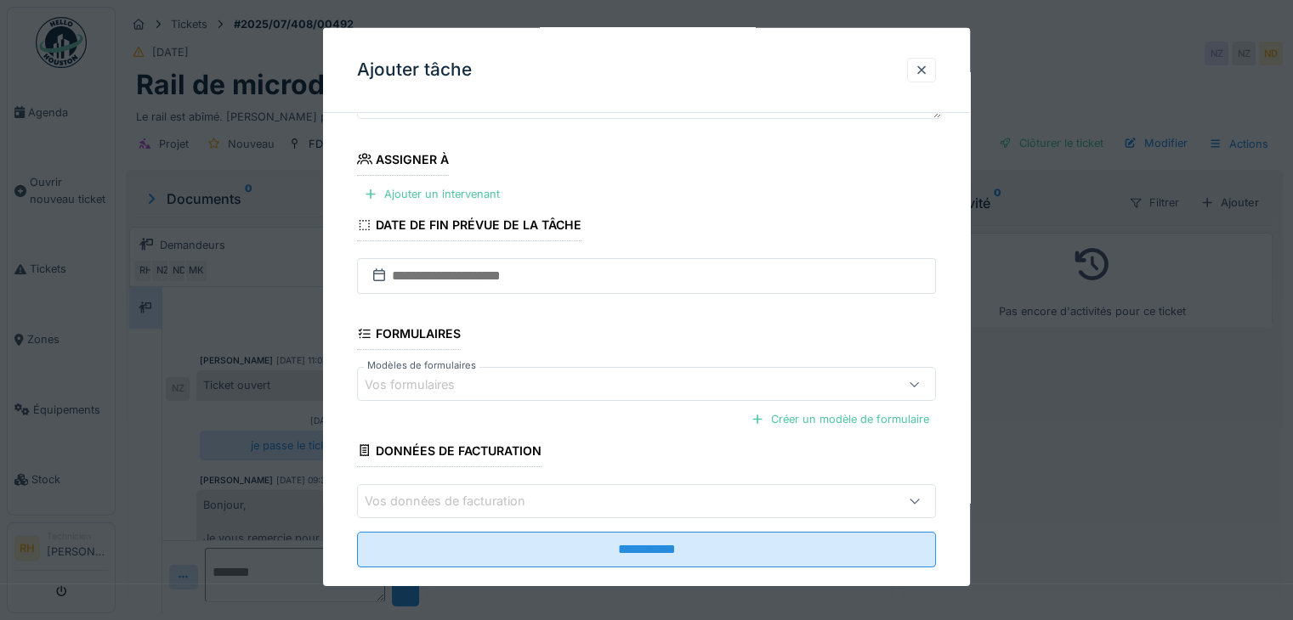
scroll to position [199, 0]
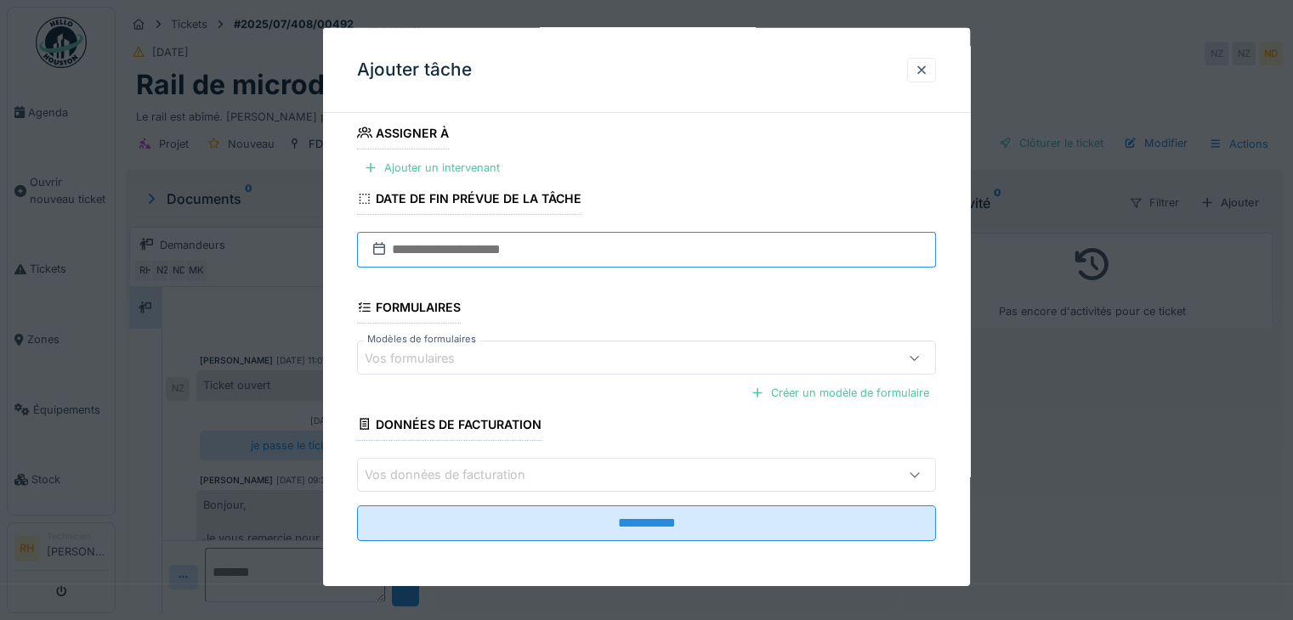
click at [687, 238] on input "text" at bounding box center [646, 250] width 579 height 36
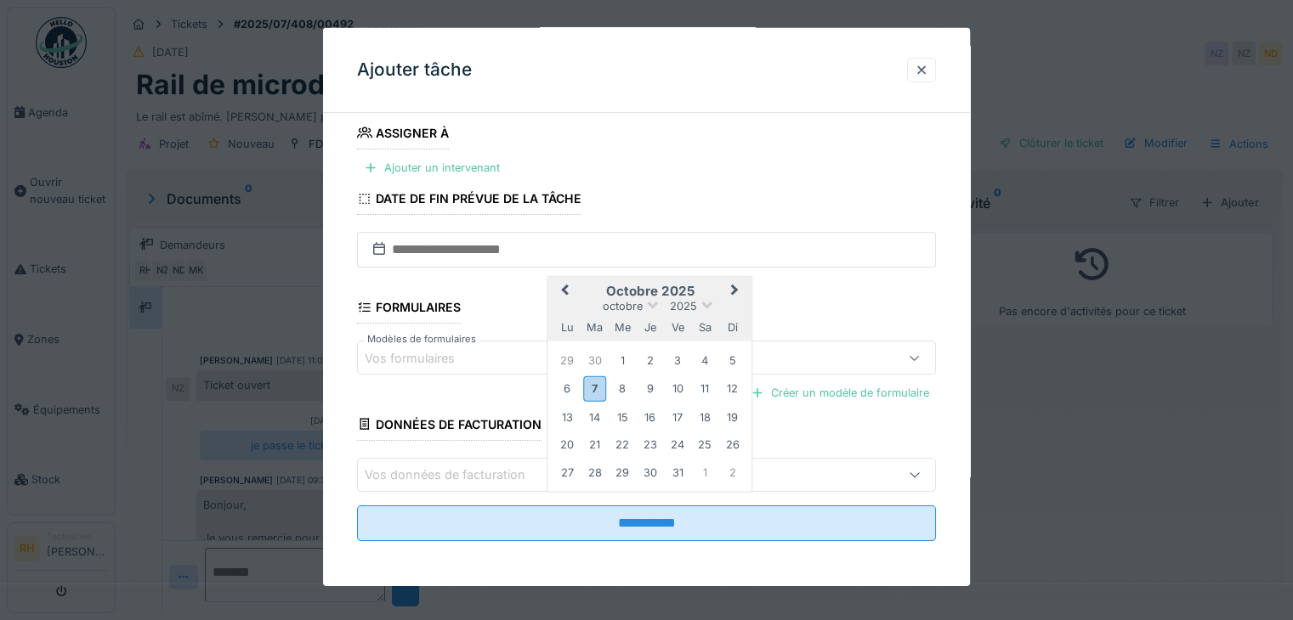
click at [739, 283] on button "Next Month" at bounding box center [736, 292] width 27 height 27
click at [730, 468] on div "30" at bounding box center [732, 470] width 23 height 23
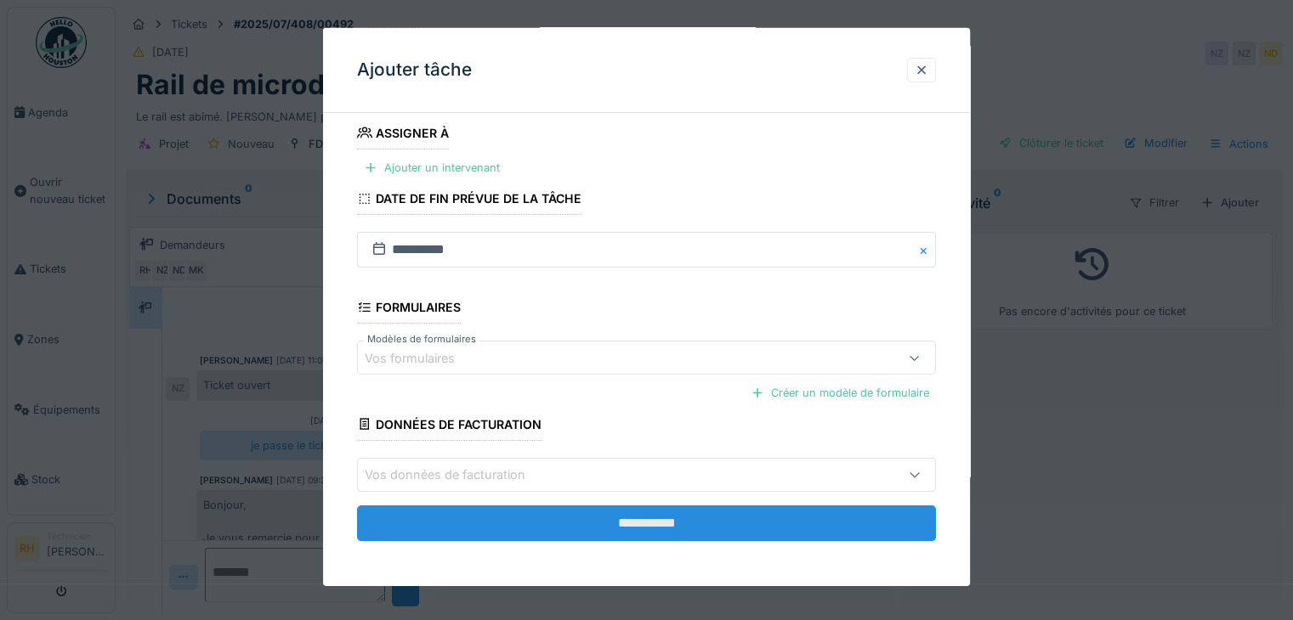
click at [606, 529] on input "**********" at bounding box center [646, 523] width 579 height 36
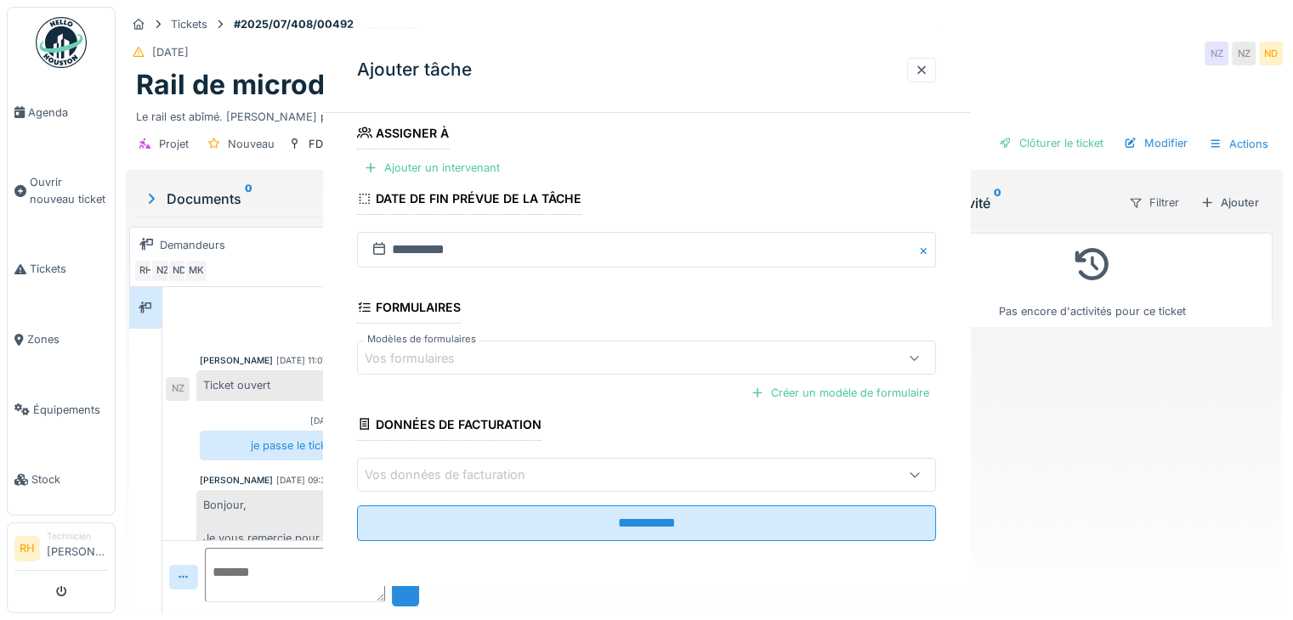
scroll to position [0, 0]
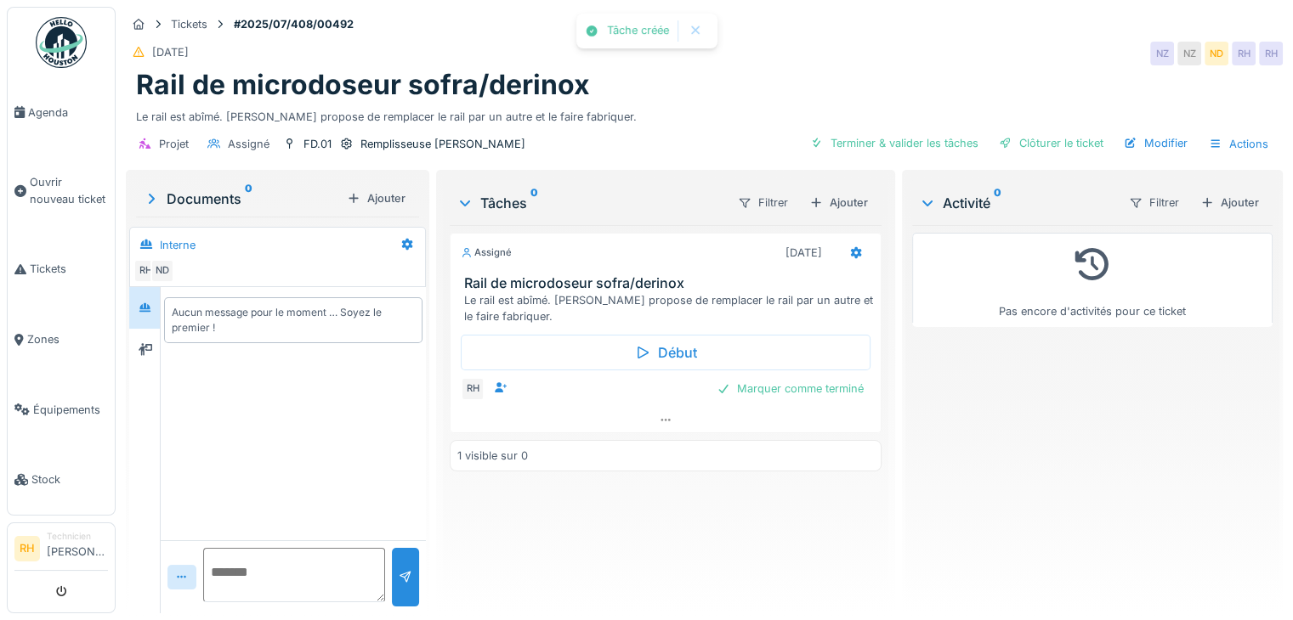
drag, startPoint x: 777, startPoint y: 540, endPoint x: 767, endPoint y: 502, distance: 39.6
click at [778, 533] on div "Assigné 07/10/2025 Rail de microdoseur sofra/derinox Le rail est abîmé. Renaud …" at bounding box center [666, 412] width 432 height 375
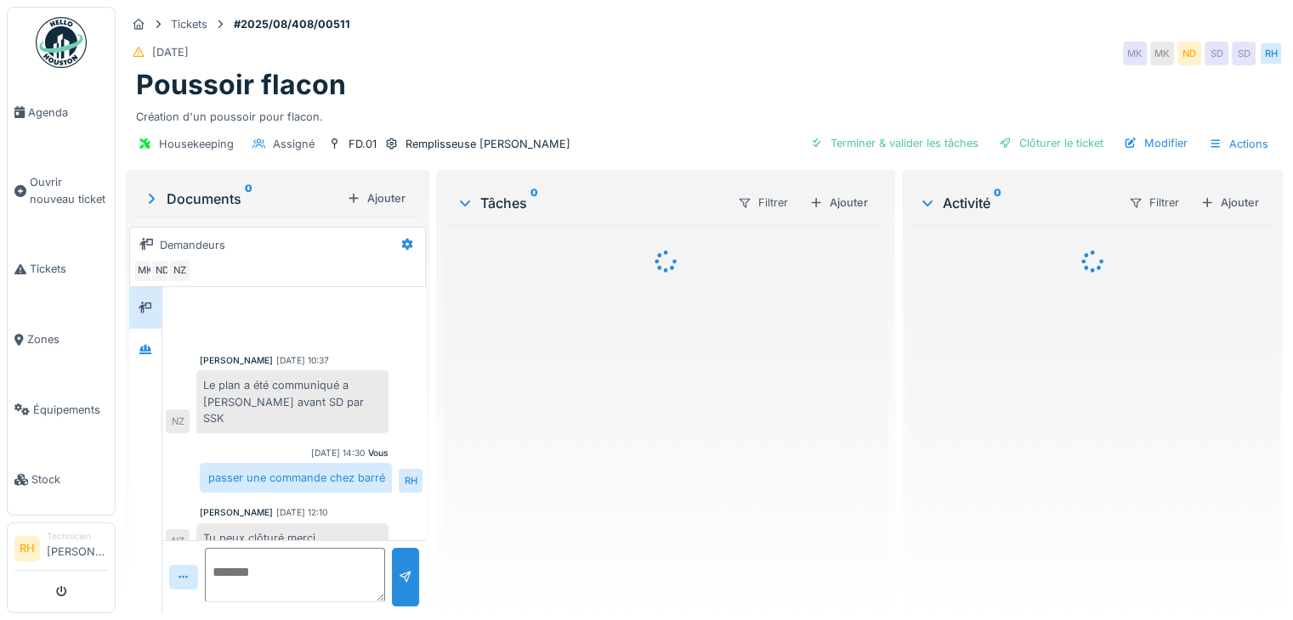
scroll to position [19, 0]
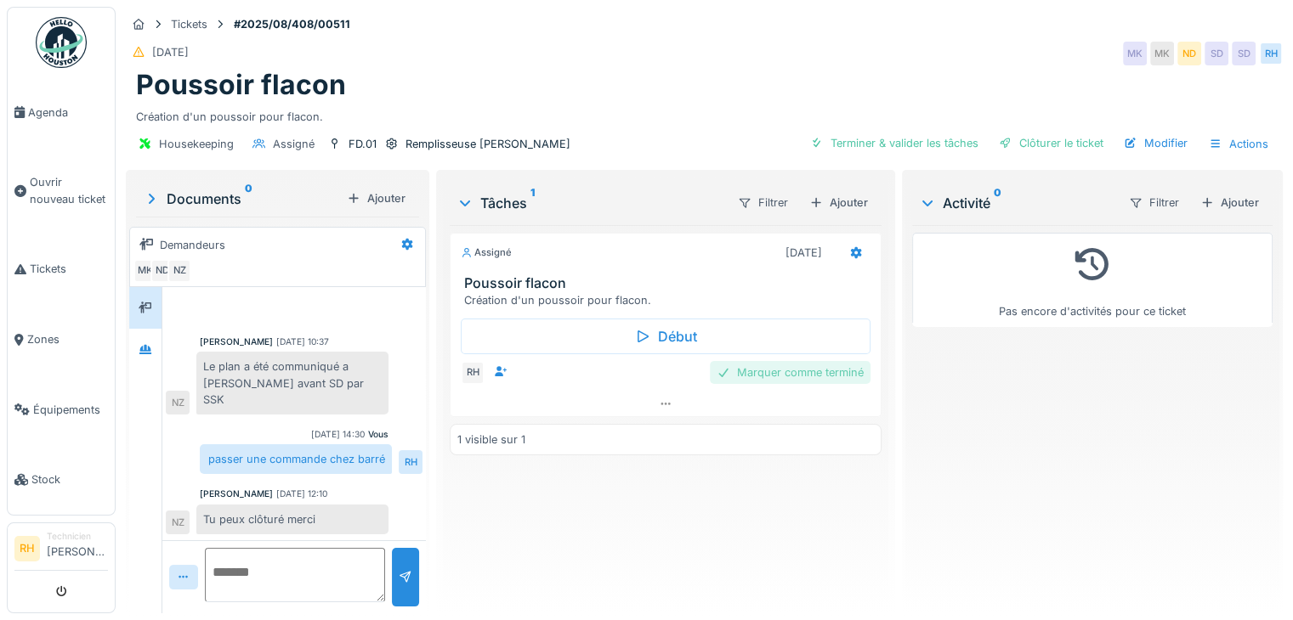
click at [840, 369] on div "Marquer comme terminé" at bounding box center [790, 372] width 161 height 23
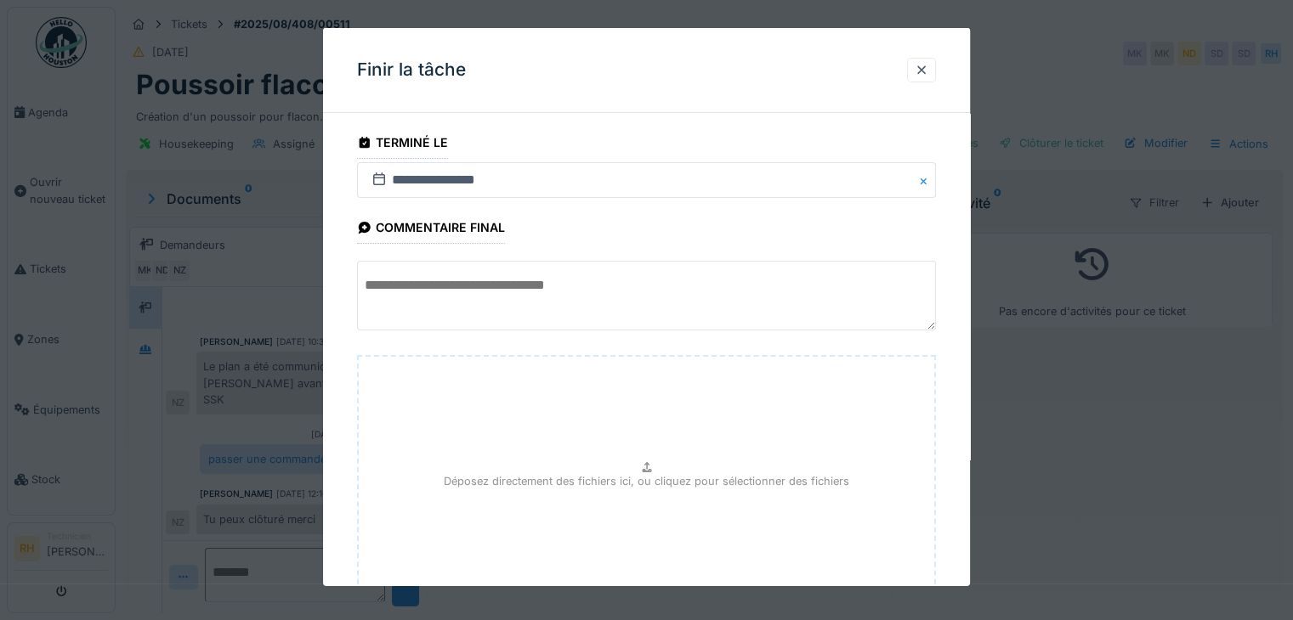
click at [585, 302] on textarea at bounding box center [646, 296] width 579 height 70
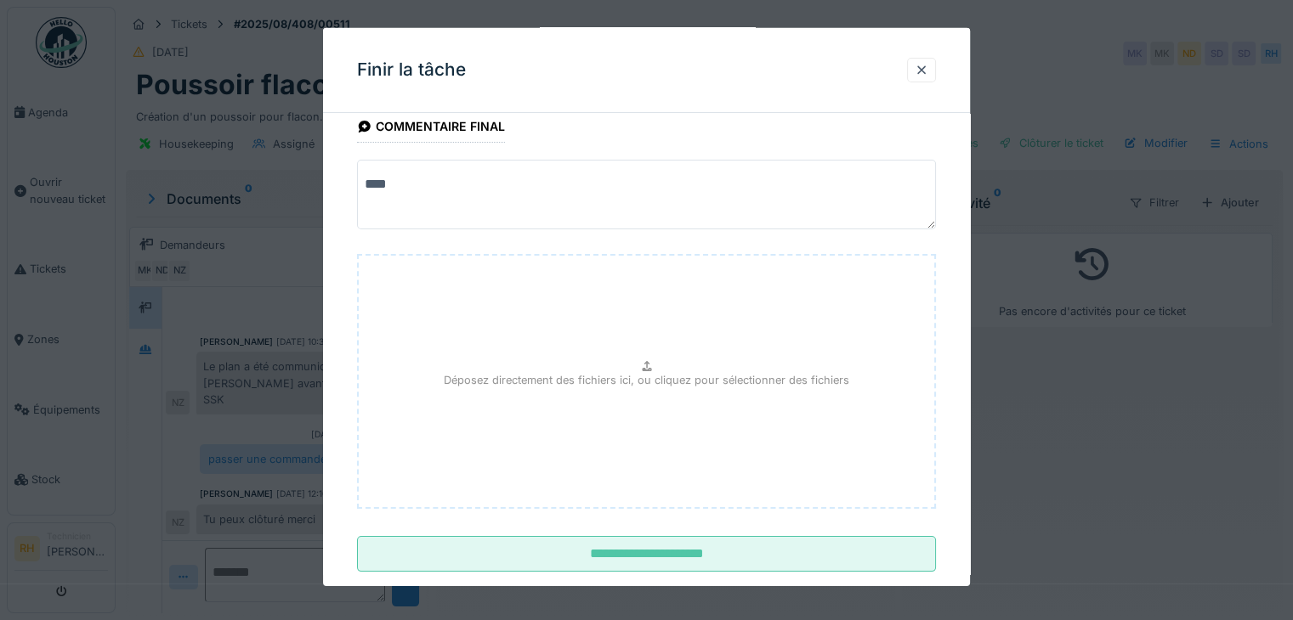
scroll to position [133, 0]
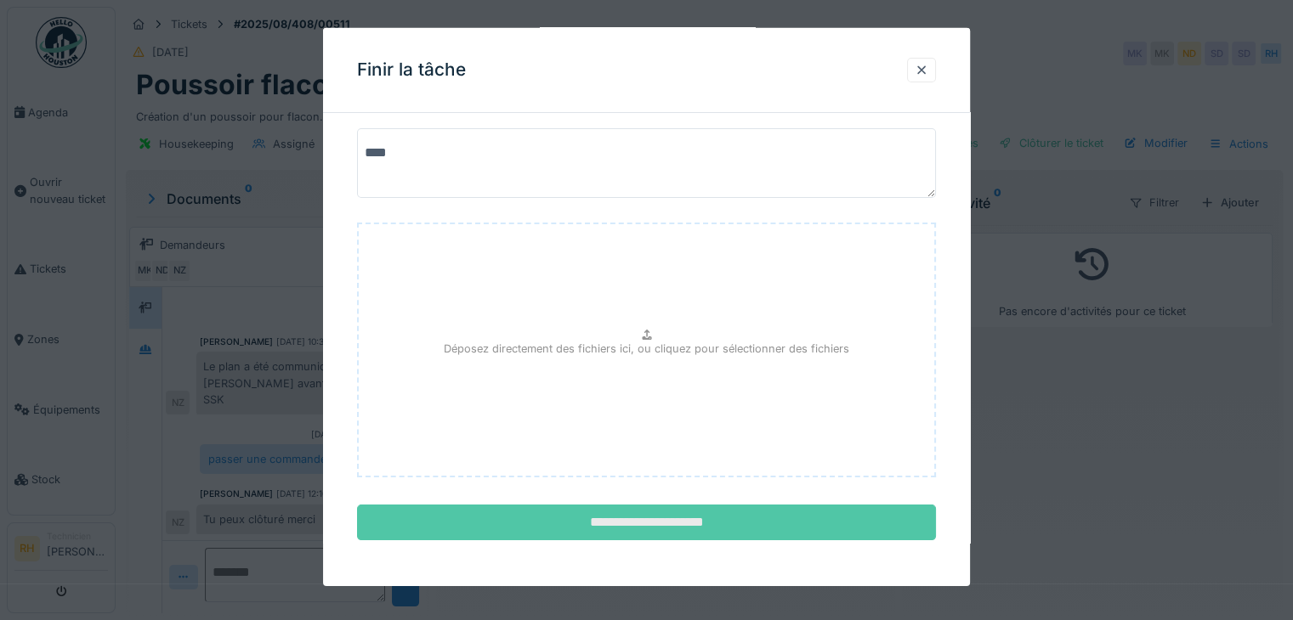
type textarea "***"
click at [667, 518] on input "**********" at bounding box center [646, 523] width 579 height 36
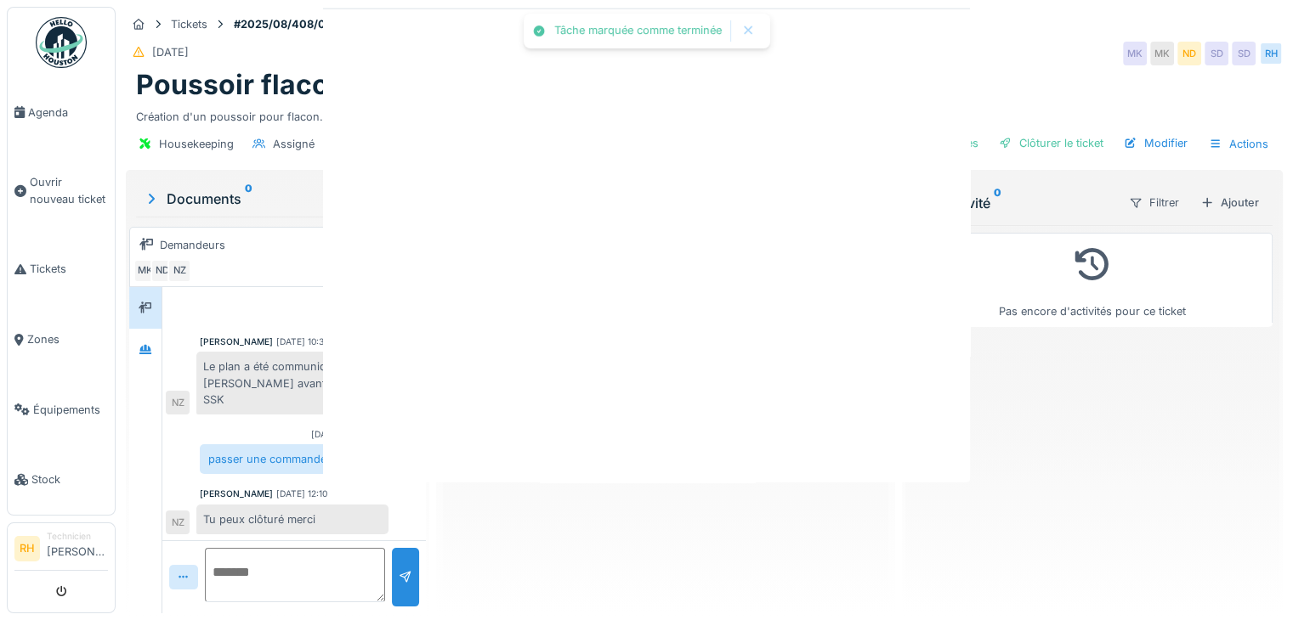
scroll to position [0, 0]
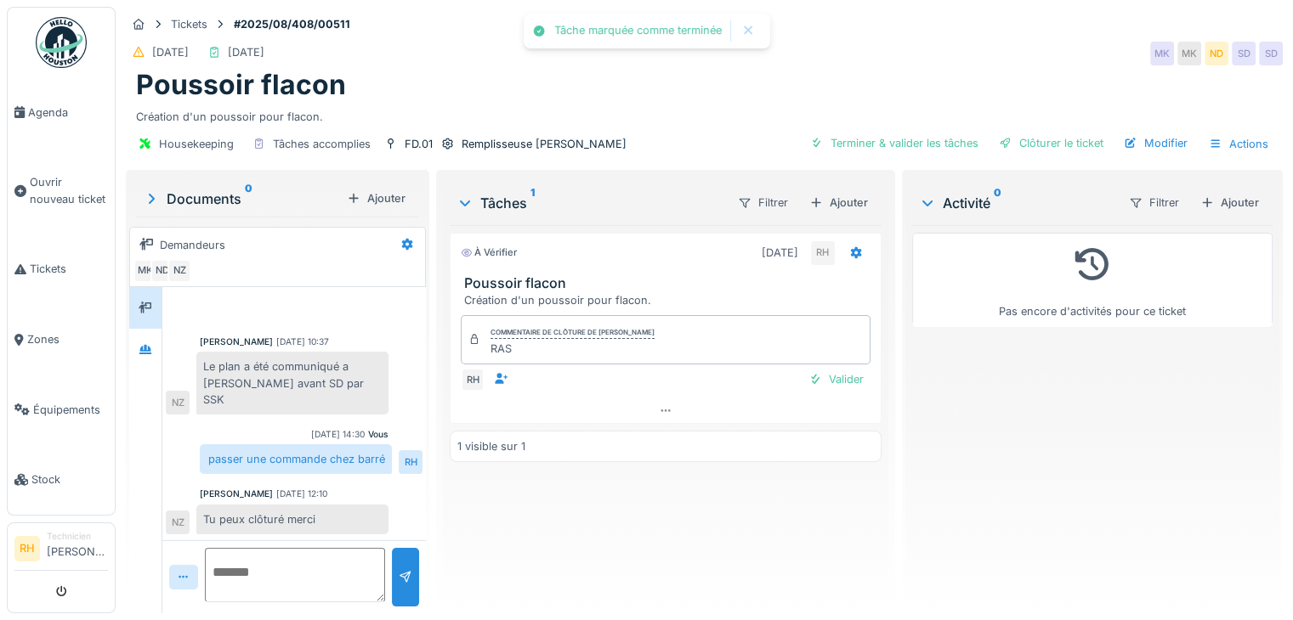
click at [1106, 395] on div "Pas encore d'activités pour ce ticket" at bounding box center [1092, 412] width 360 height 375
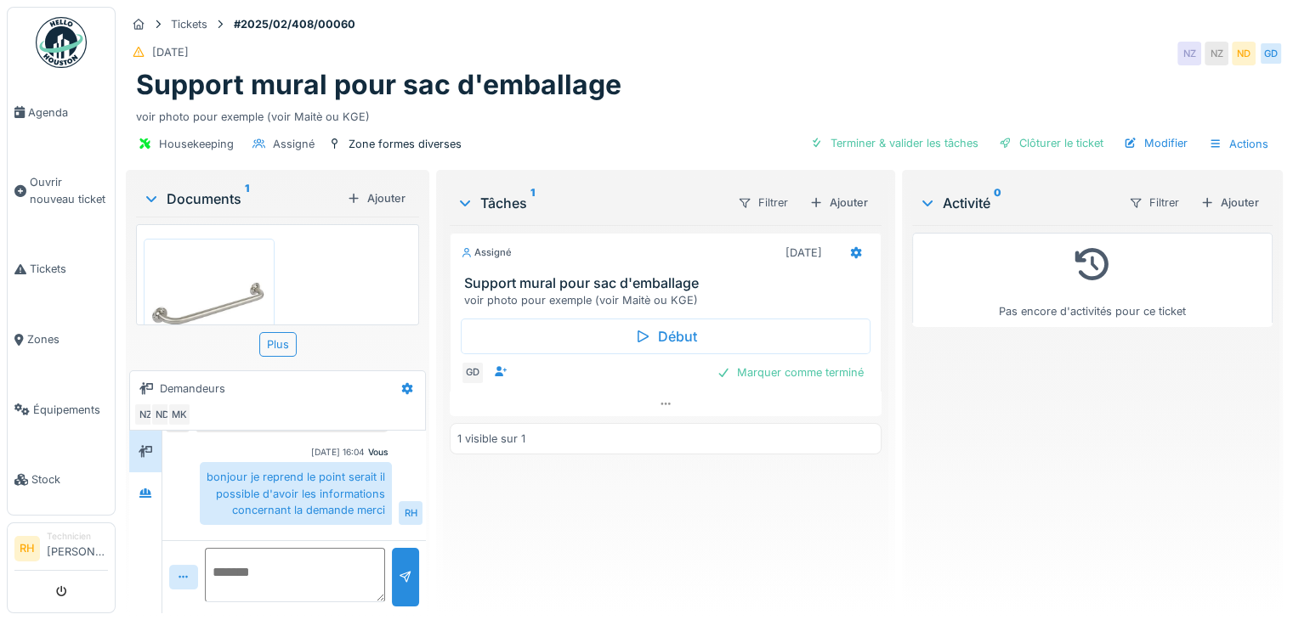
scroll to position [561, 0]
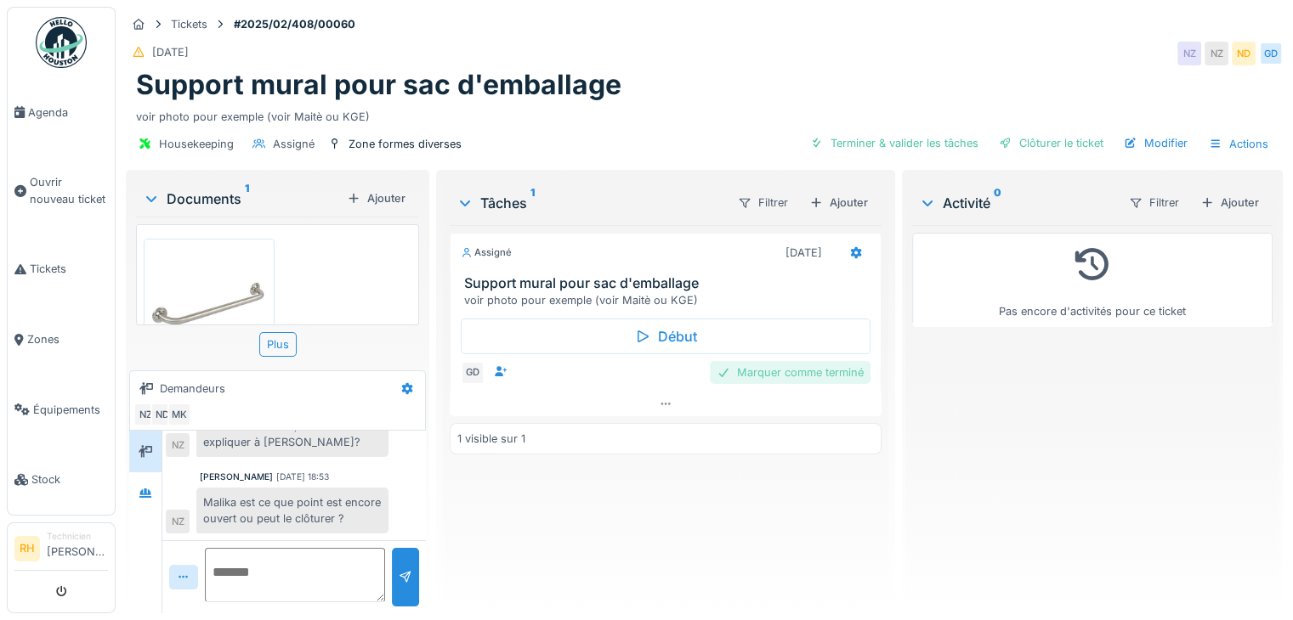
click at [819, 381] on div "Marquer comme terminé" at bounding box center [790, 372] width 161 height 23
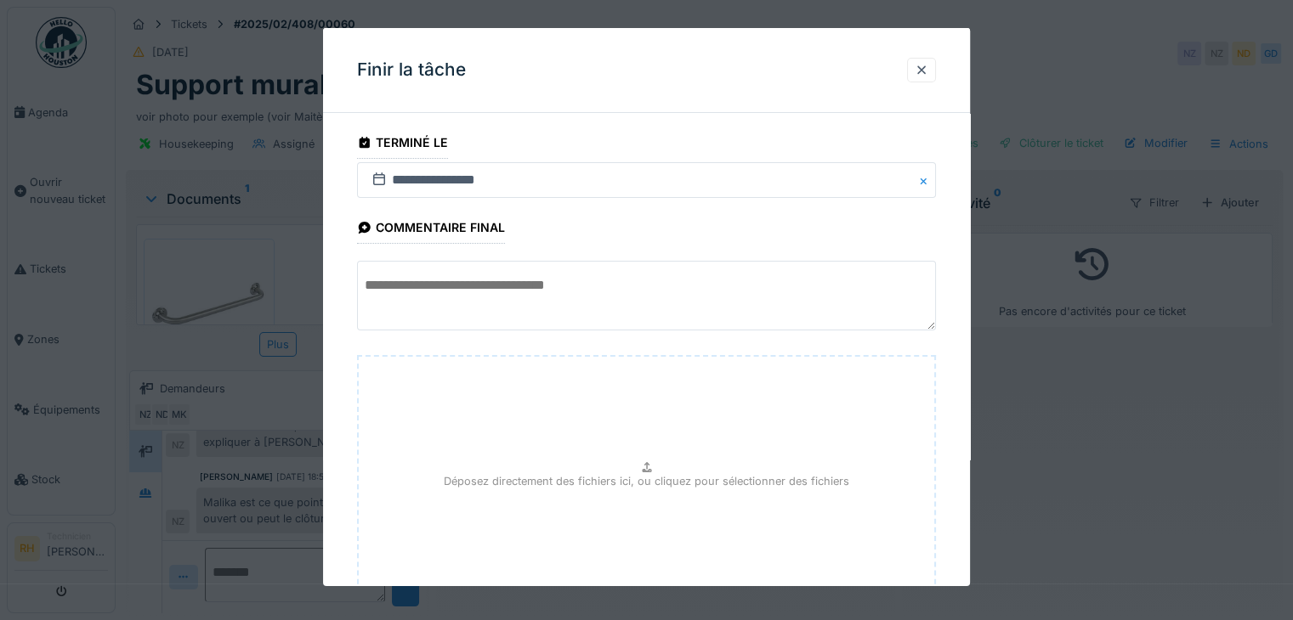
click at [706, 290] on textarea at bounding box center [646, 296] width 579 height 70
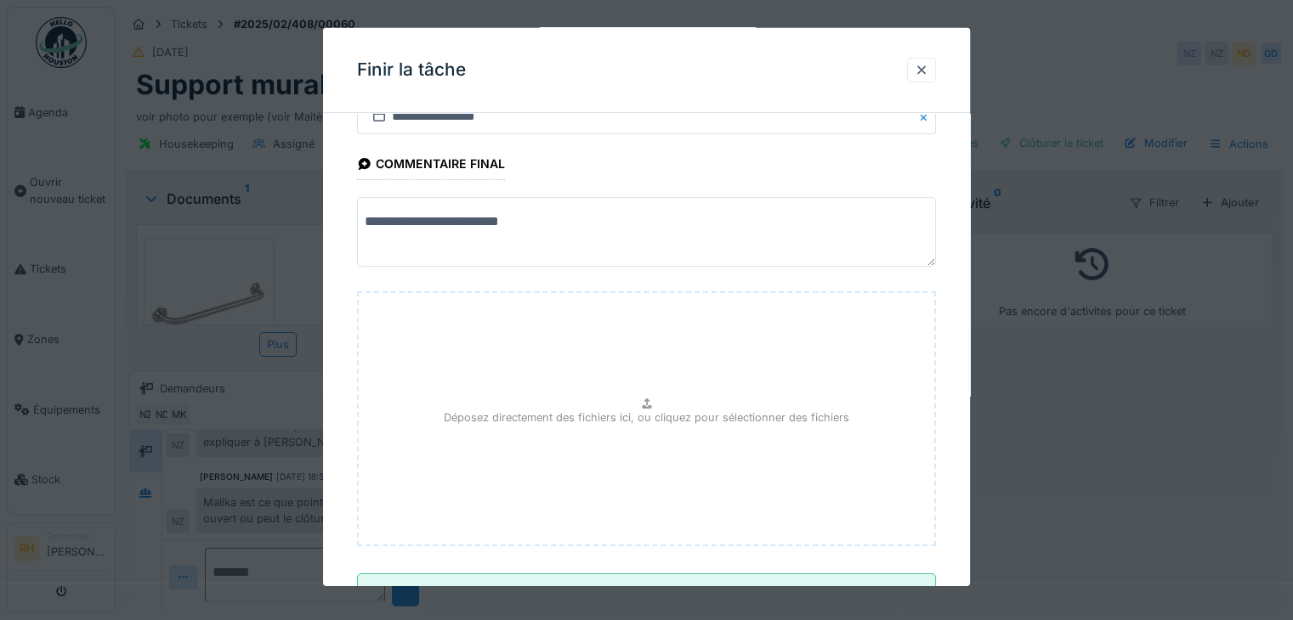
scroll to position [133, 0]
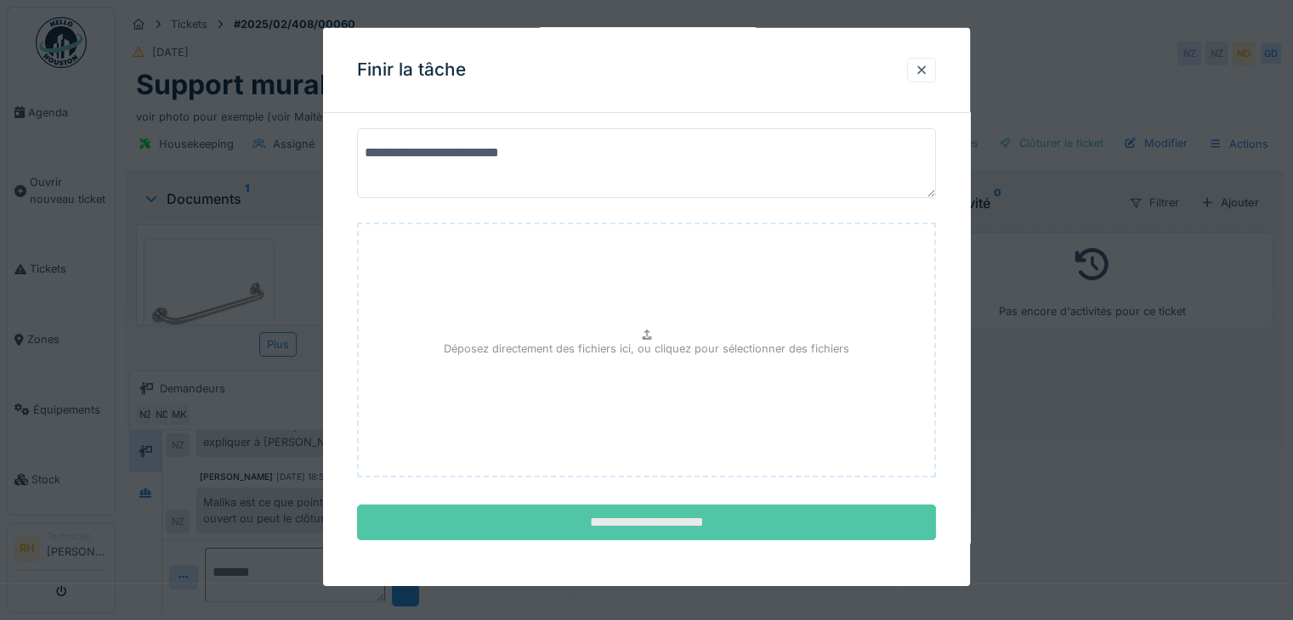
type textarea "**********"
click at [674, 517] on input "**********" at bounding box center [646, 523] width 579 height 36
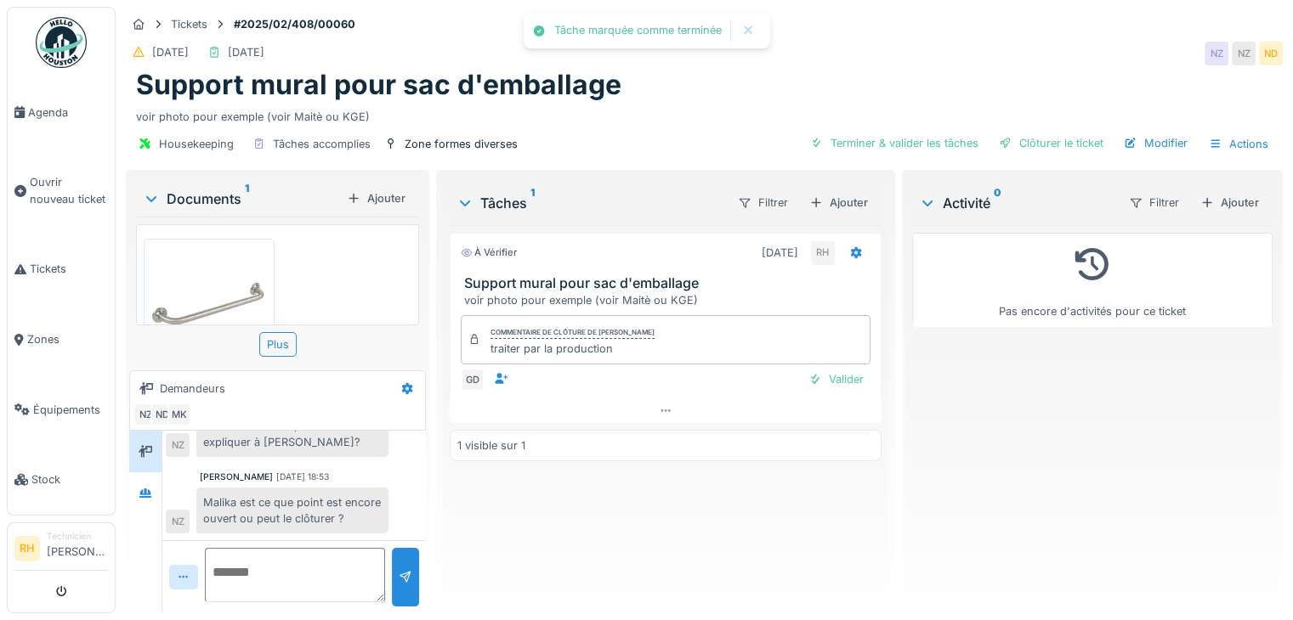
scroll to position [561, 0]
